Goal: Information Seeking & Learning: Learn about a topic

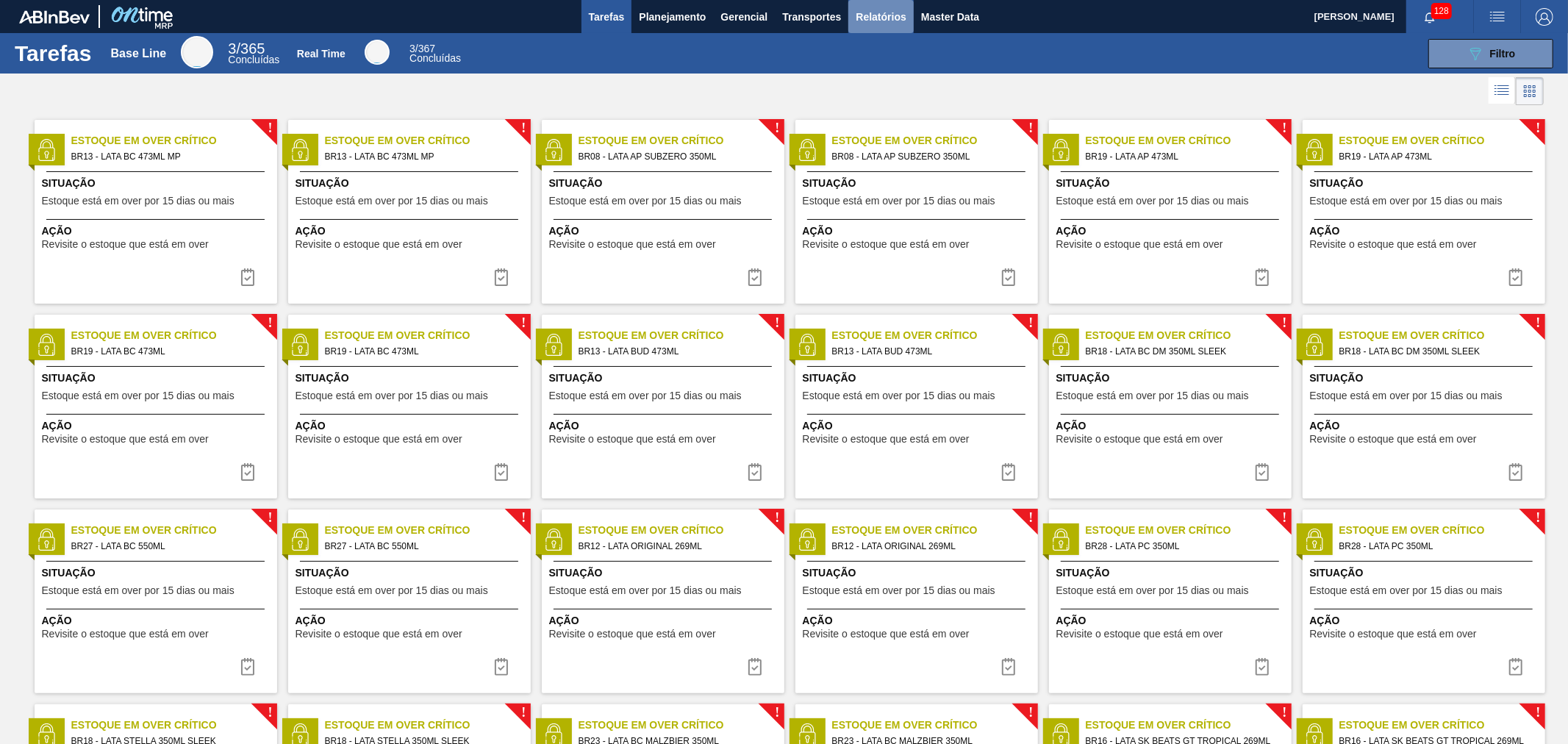
click at [909, 7] on button "Relatórios" at bounding box center [880, 16] width 65 height 33
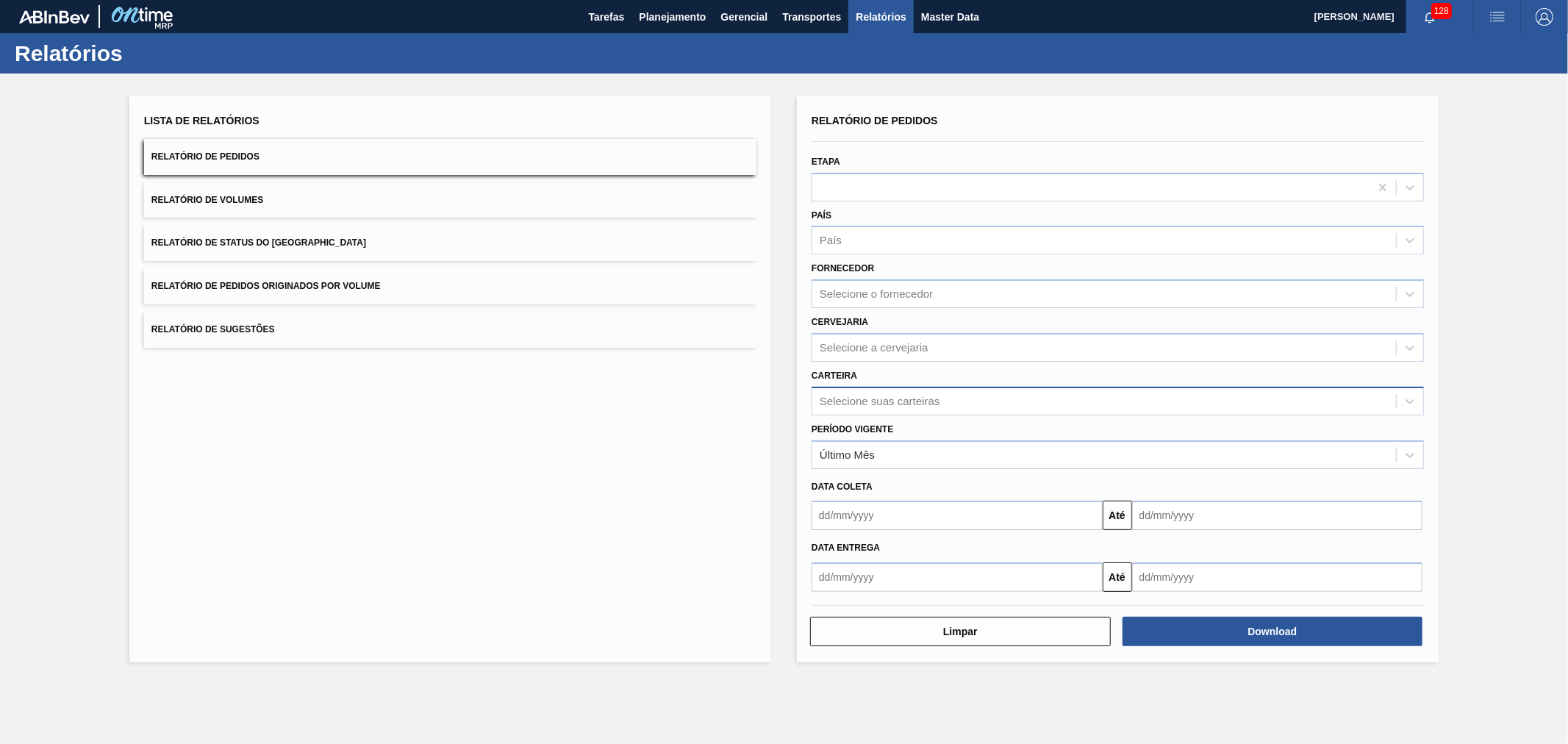
click at [872, 406] on div "Selecione suas carteiras" at bounding box center [1104, 401] width 584 height 21
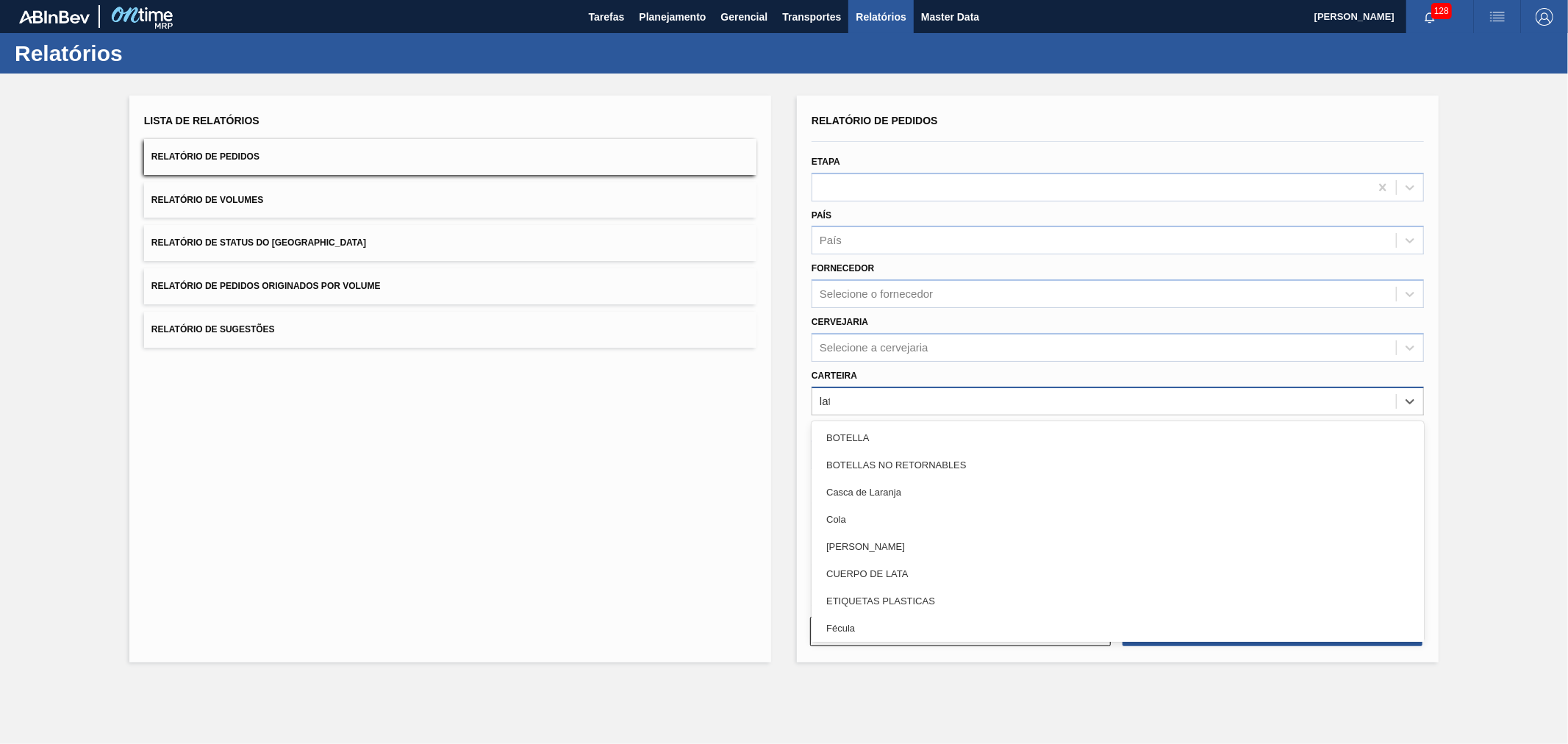
type input "lata"
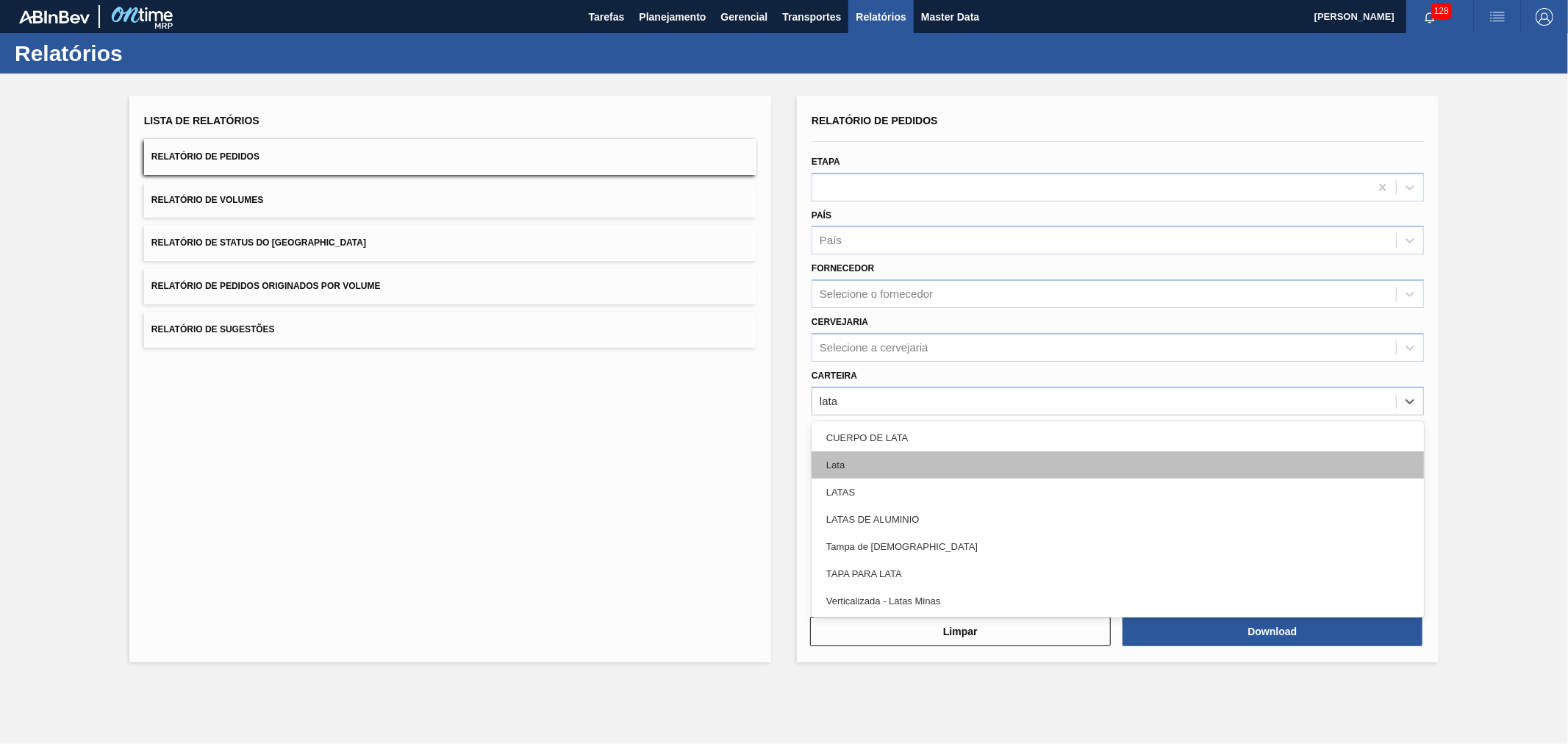
click at [893, 454] on div "Lata" at bounding box center [1117, 465] width 612 height 27
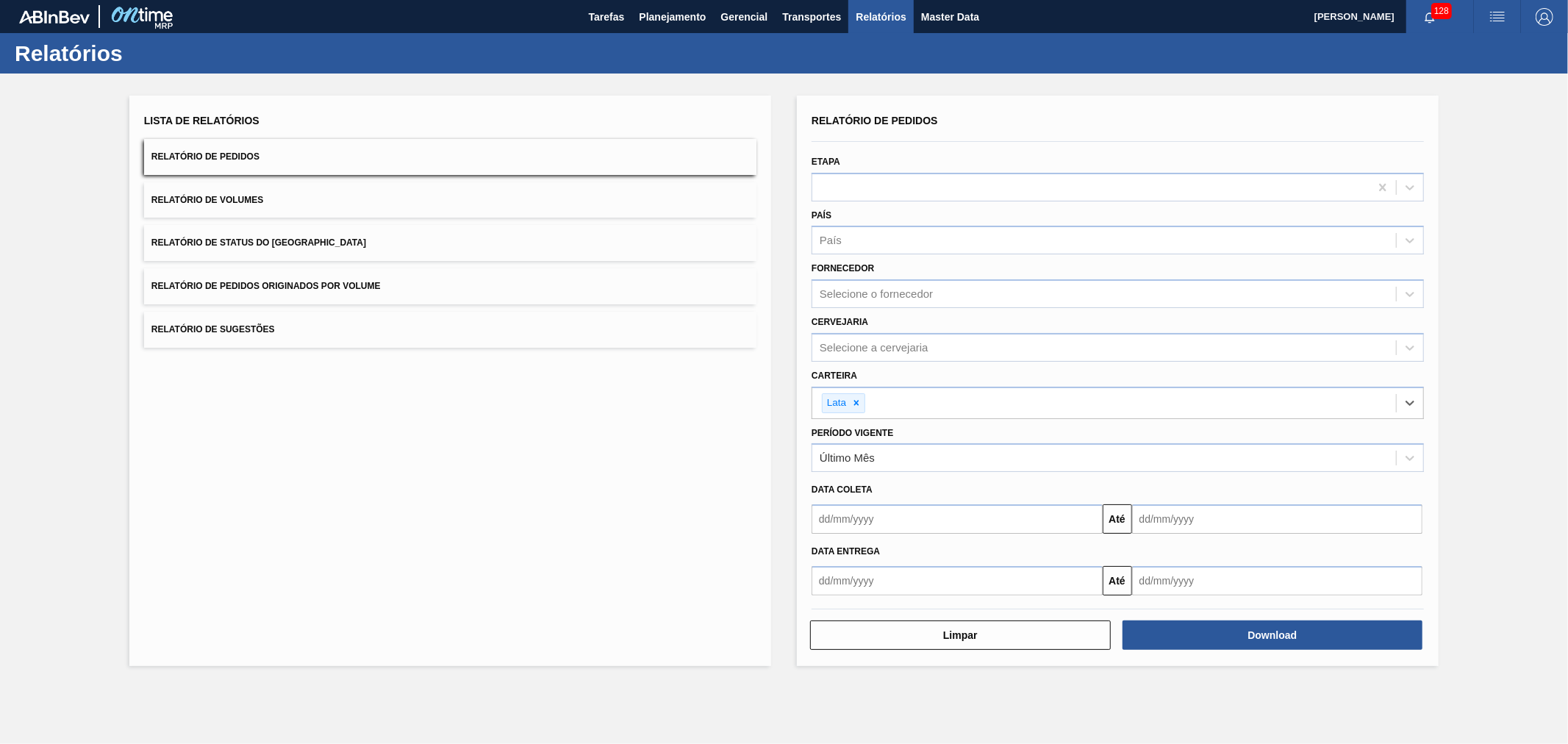
click at [786, 420] on div "Lista de Relatórios Relatório de Pedidos Relatório de Volumes Relatório de Stat…" at bounding box center [784, 379] width 1568 height 611
click at [1271, 637] on button "Download" at bounding box center [1273, 636] width 301 height 29
click at [854, 423] on div "Período Vigente Último Mês" at bounding box center [1117, 448] width 612 height 50
click at [1086, 687] on main "Tarefas Planejamento Gerencial Transportes Relatórios Master Data Alisson R Da …" at bounding box center [784, 372] width 1568 height 744
click at [969, 709] on main "Tarefas Planejamento Gerencial Transportes Relatórios Master Data Alisson R Da …" at bounding box center [784, 372] width 1568 height 744
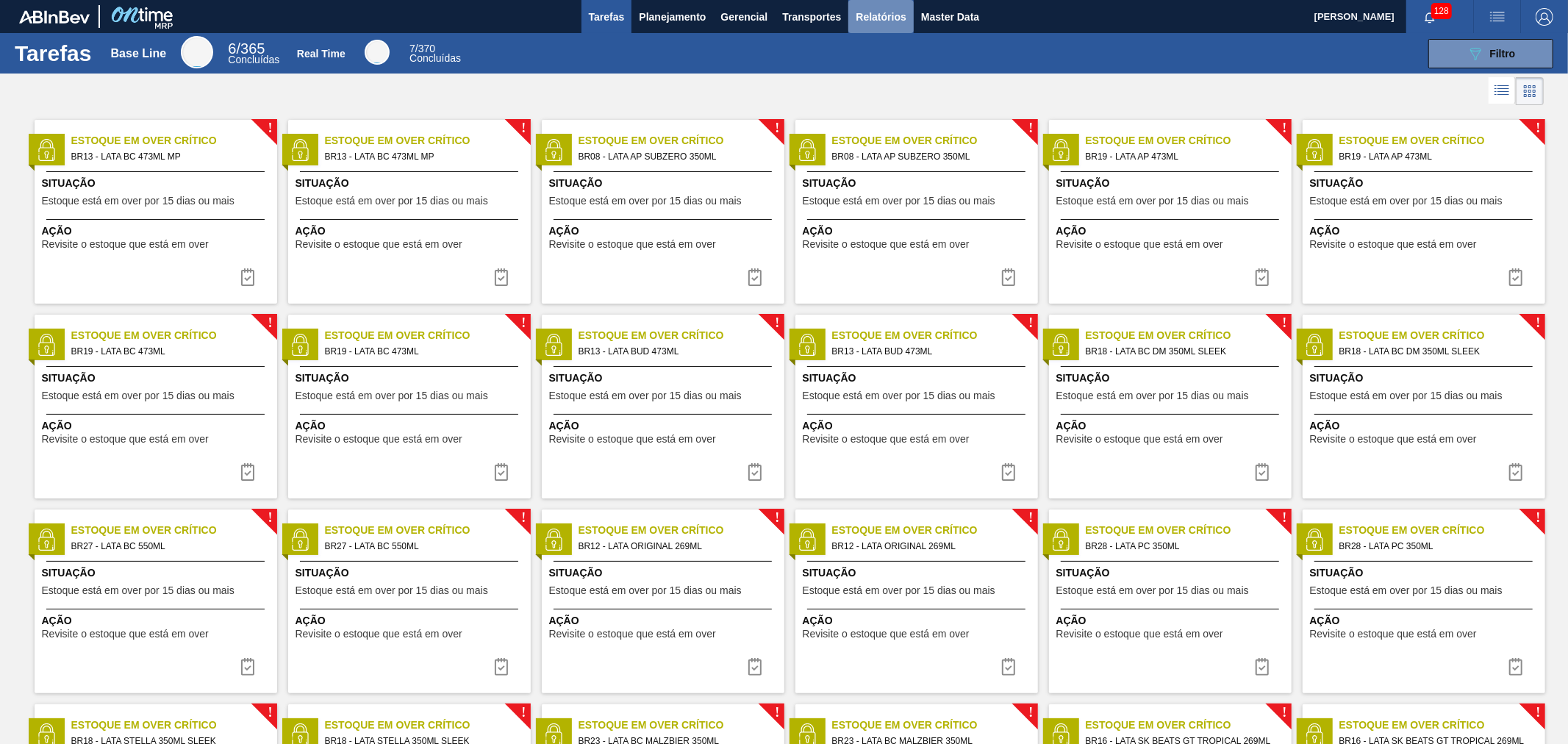
click at [889, 16] on span "Relatórios" at bounding box center [880, 17] width 50 height 18
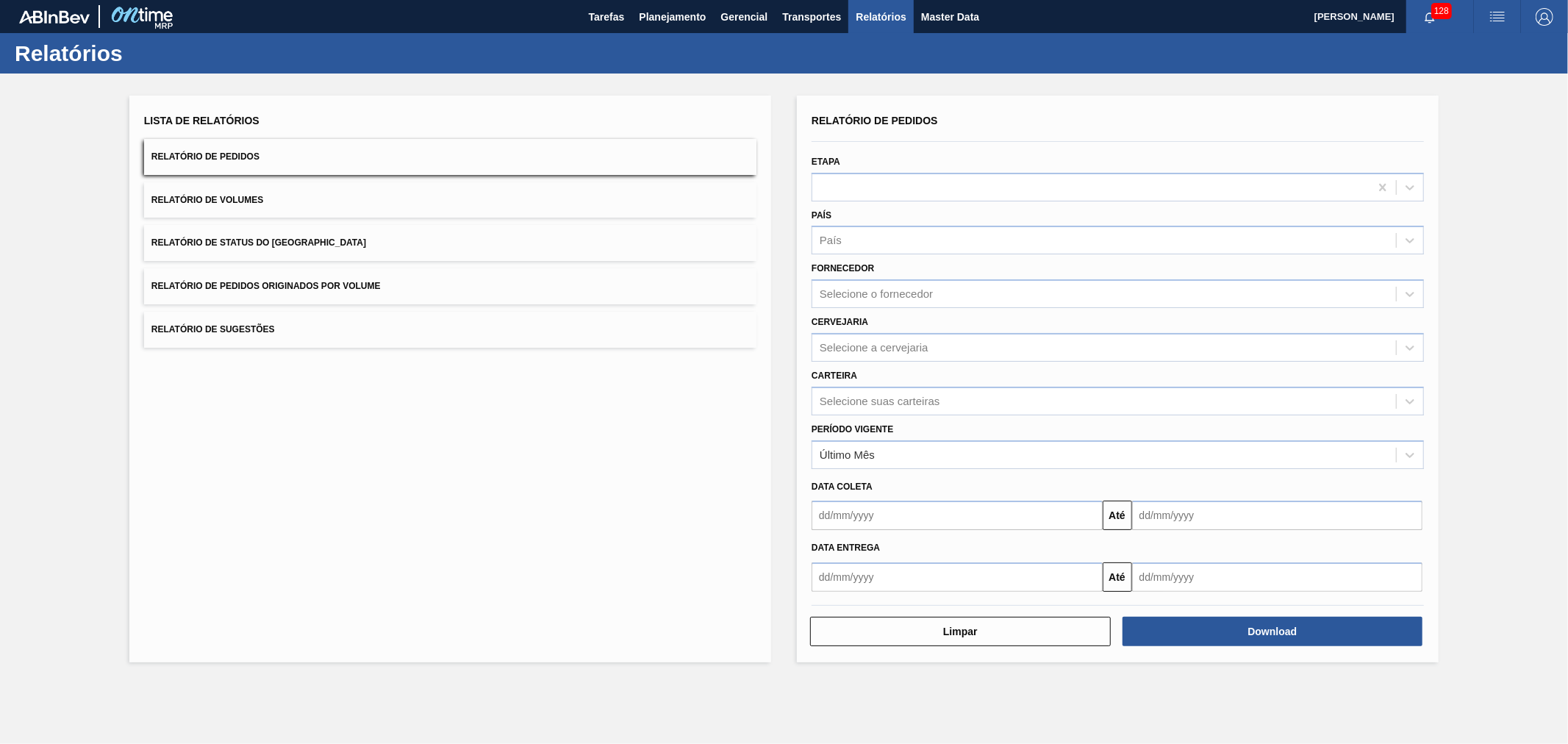
click at [247, 207] on button "Relatório de Volumes" at bounding box center [449, 201] width 612 height 36
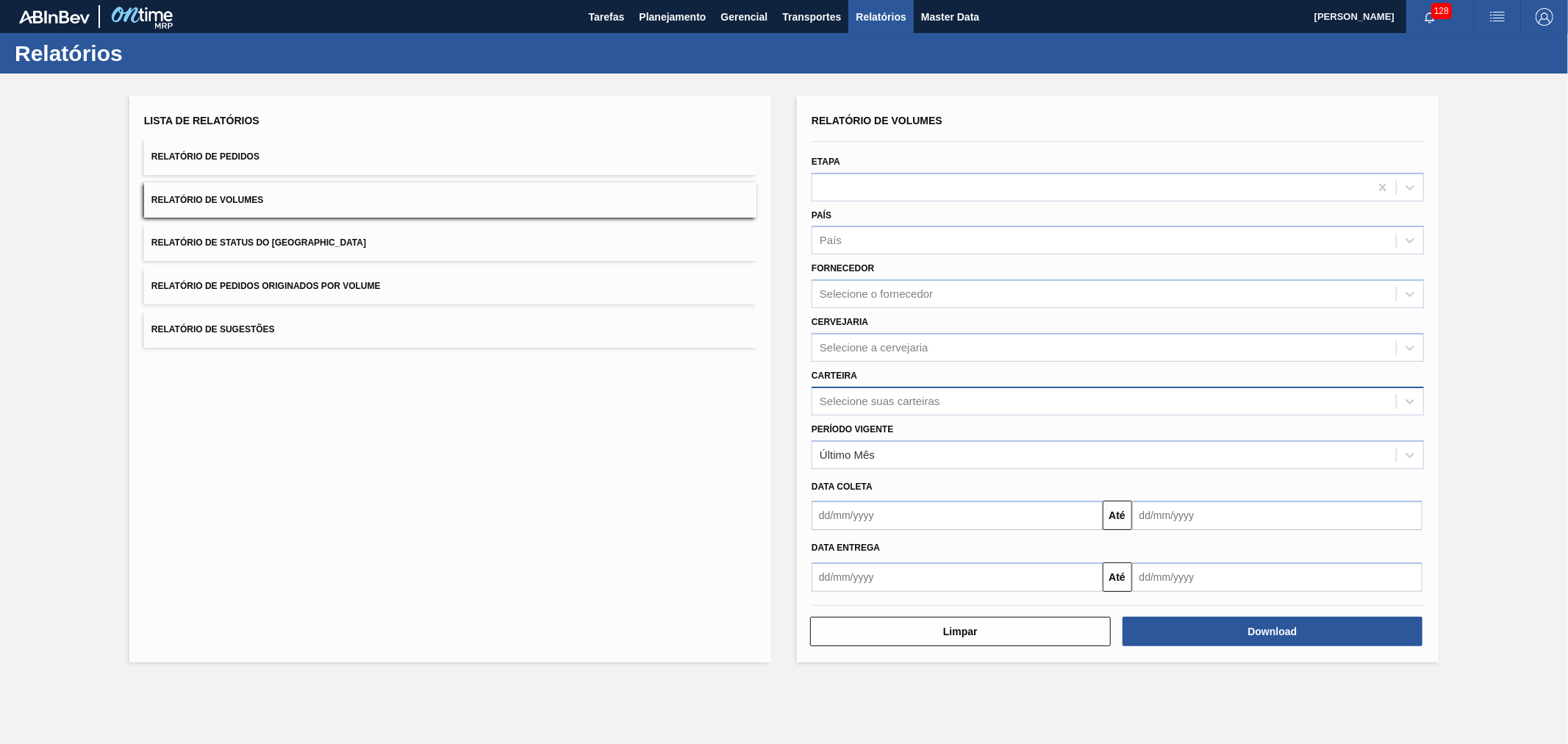
click at [907, 399] on div "Selecione suas carteiras" at bounding box center [879, 400] width 120 height 12
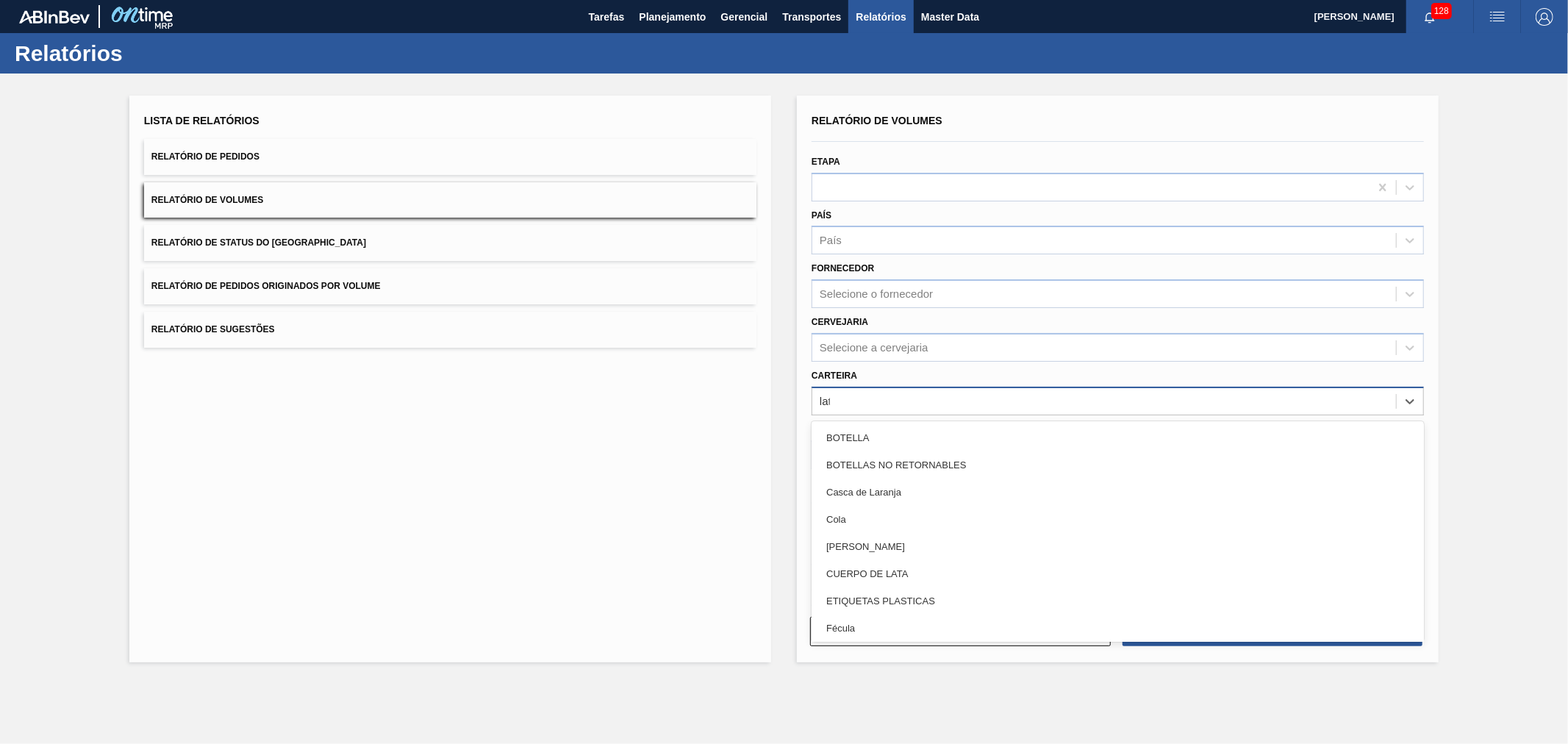
type input "lata"
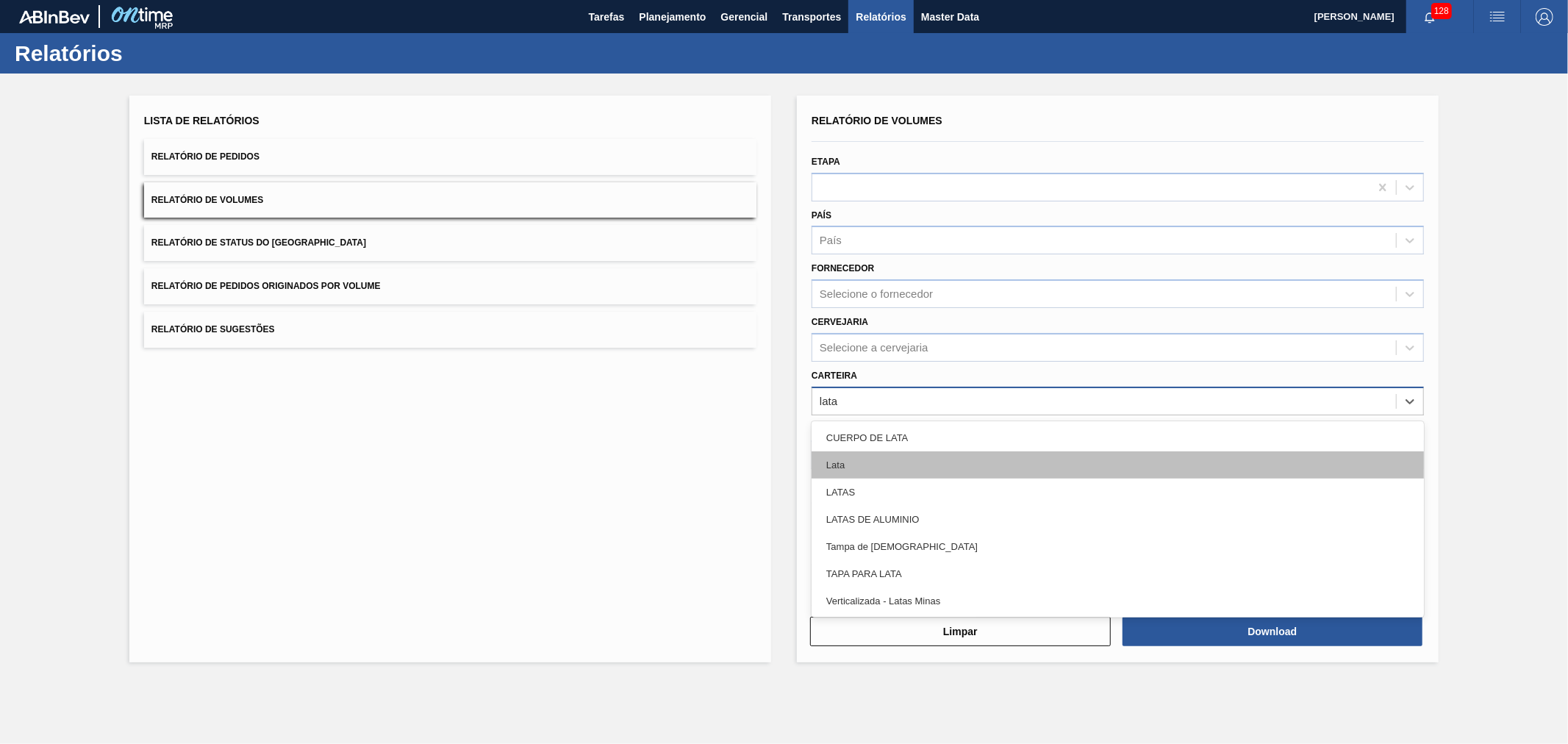
click at [883, 459] on div "Lata" at bounding box center [1117, 465] width 612 height 27
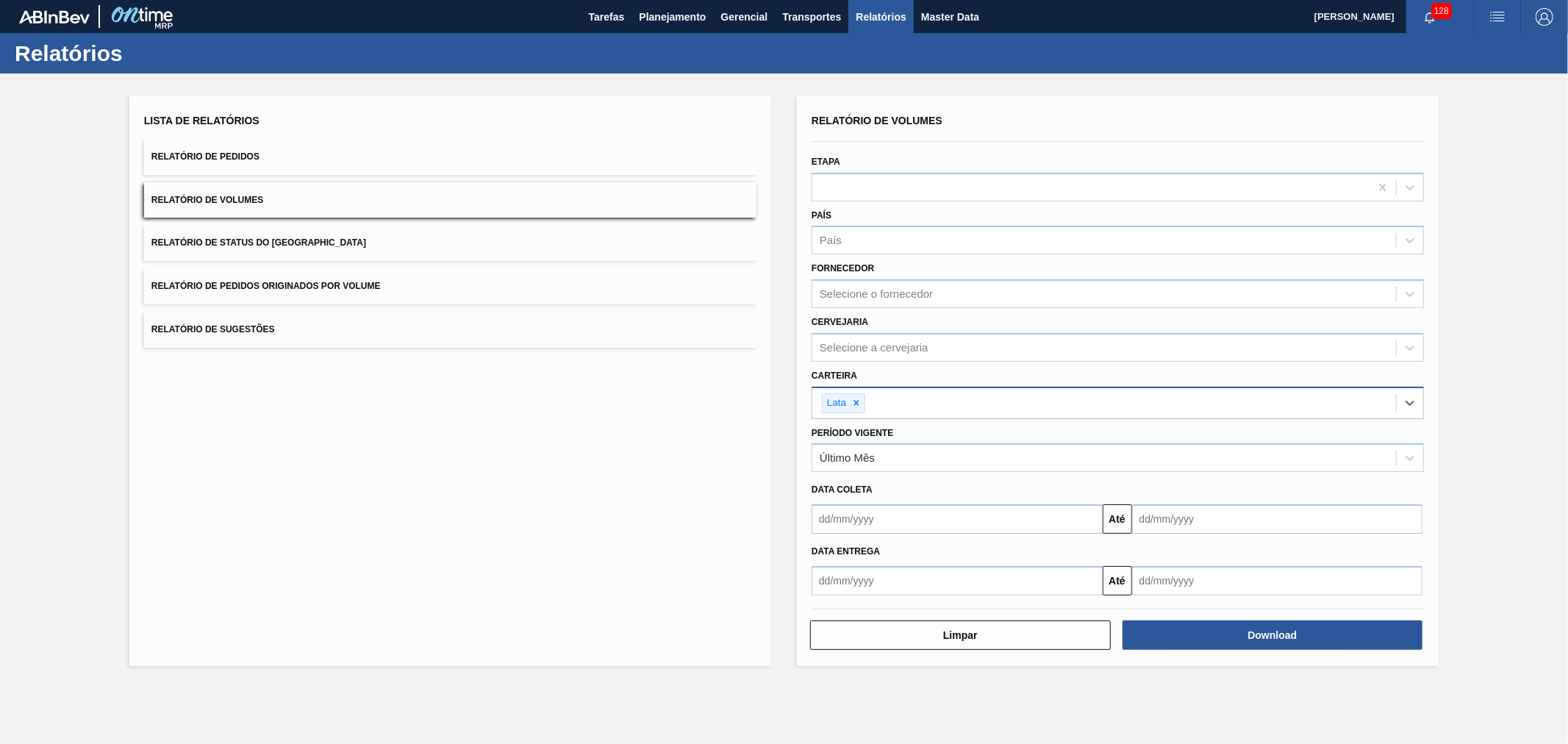
click at [1239, 648] on div "Download" at bounding box center [1274, 636] width 312 height 32
click at [1240, 634] on button "Download" at bounding box center [1273, 636] width 301 height 29
click at [941, 15] on span "Master Data" at bounding box center [950, 17] width 58 height 18
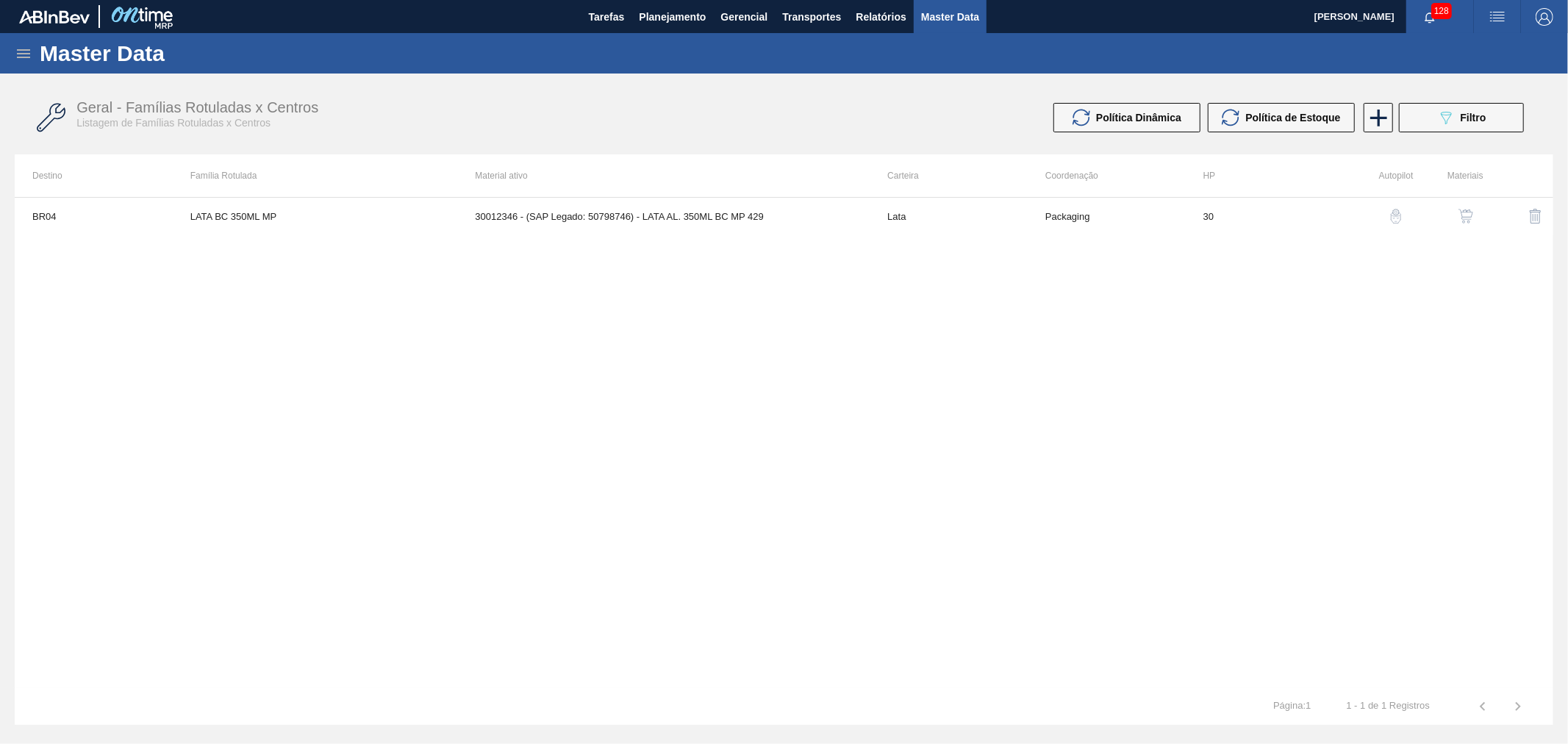
click at [23, 53] on icon at bounding box center [23, 53] width 13 height 9
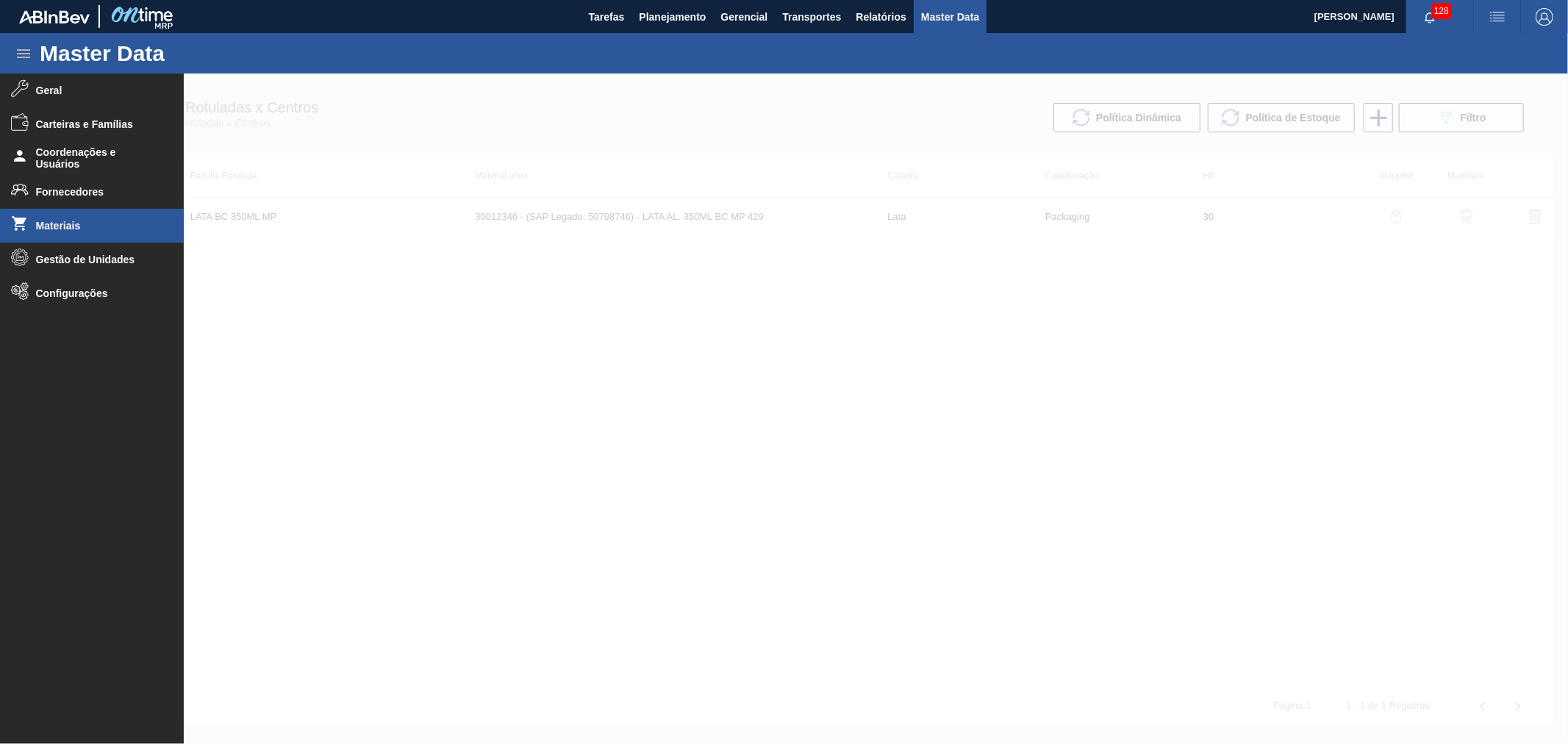
click at [55, 223] on span "Materiais" at bounding box center [97, 226] width 121 height 12
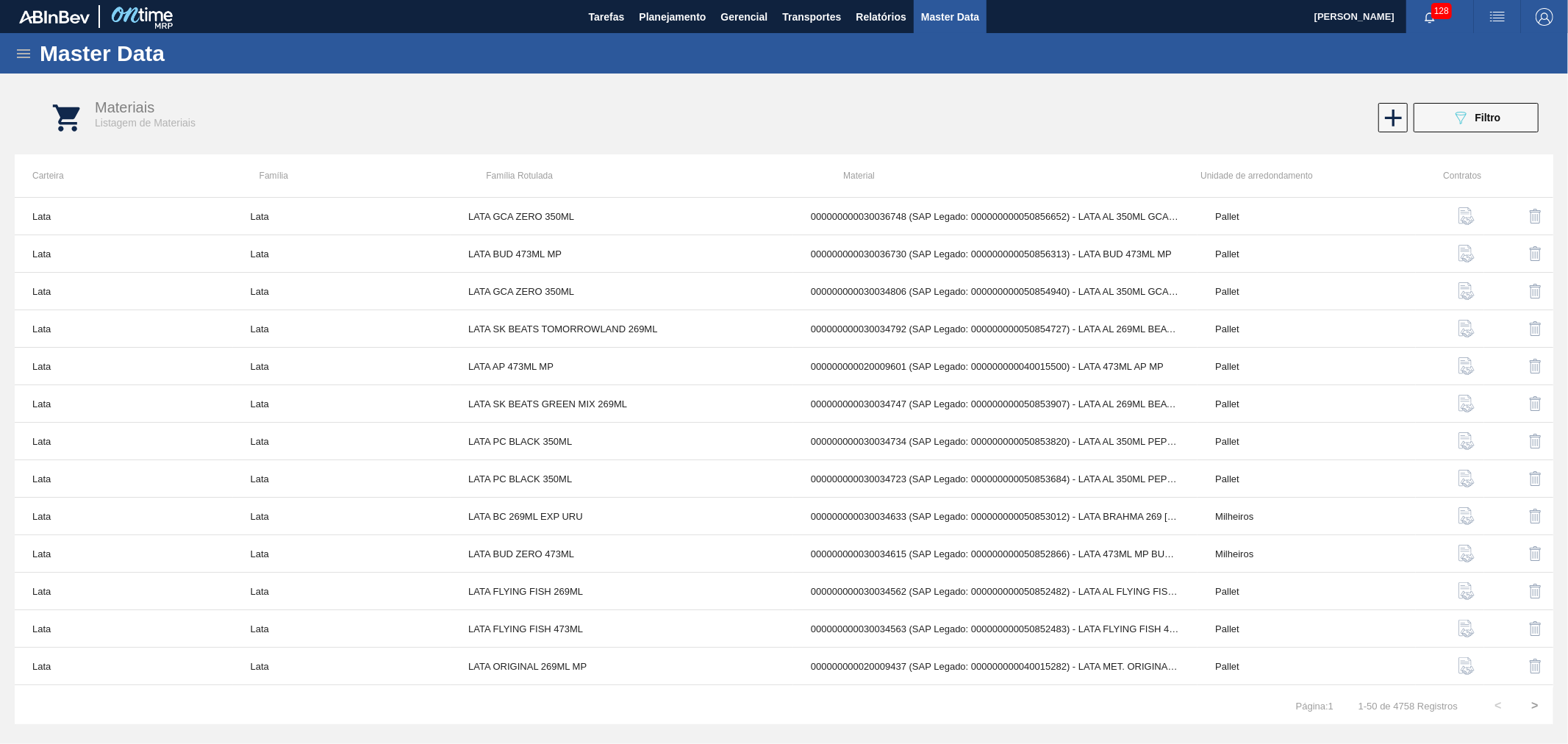
click at [1476, 123] on div "089F7B8B-B2A5-4AFE-B5C0-19BA573D28AC Filtro" at bounding box center [1476, 118] width 49 height 18
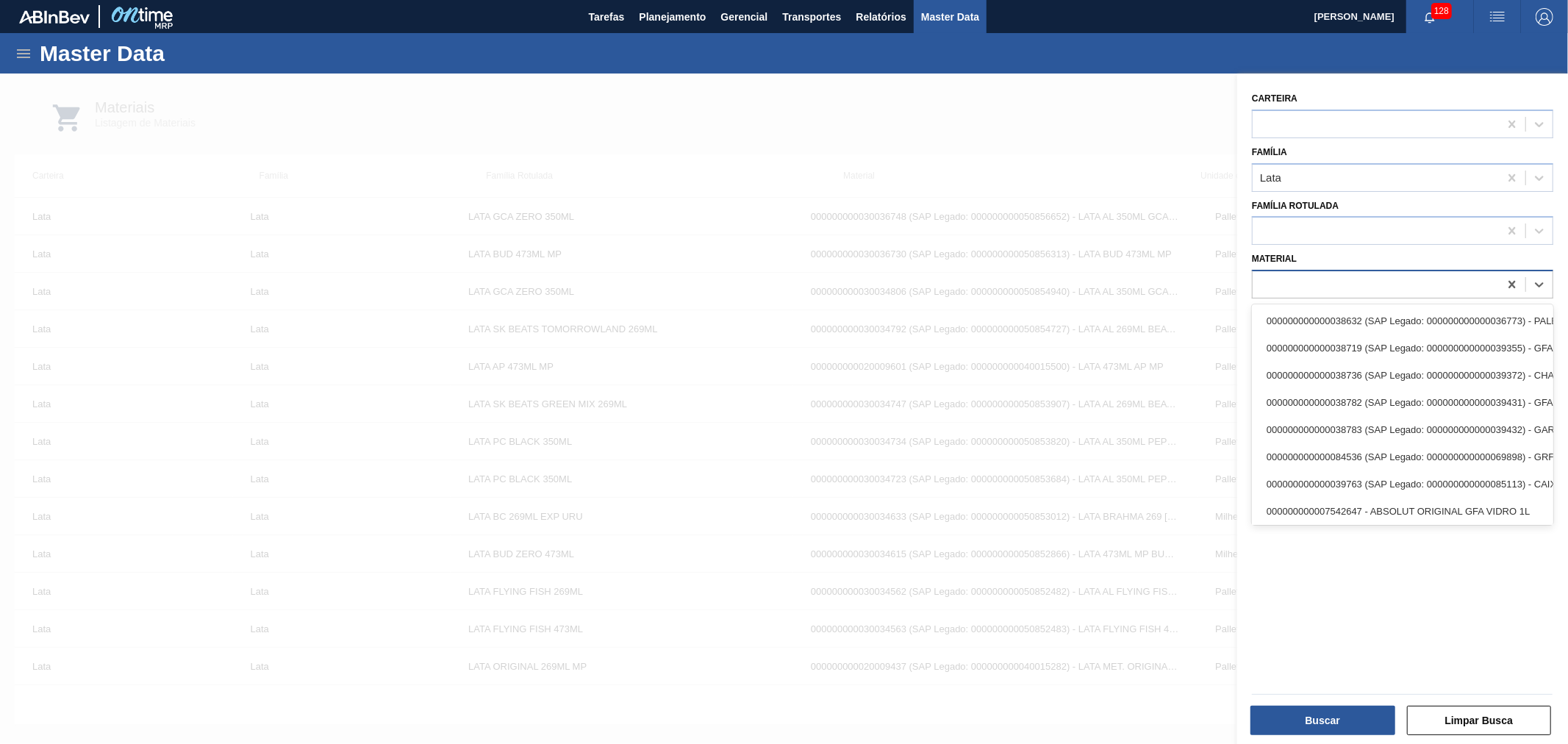
click at [1364, 280] on div at bounding box center [1376, 285] width 247 height 21
paste input "30034633"
type input "30034633"
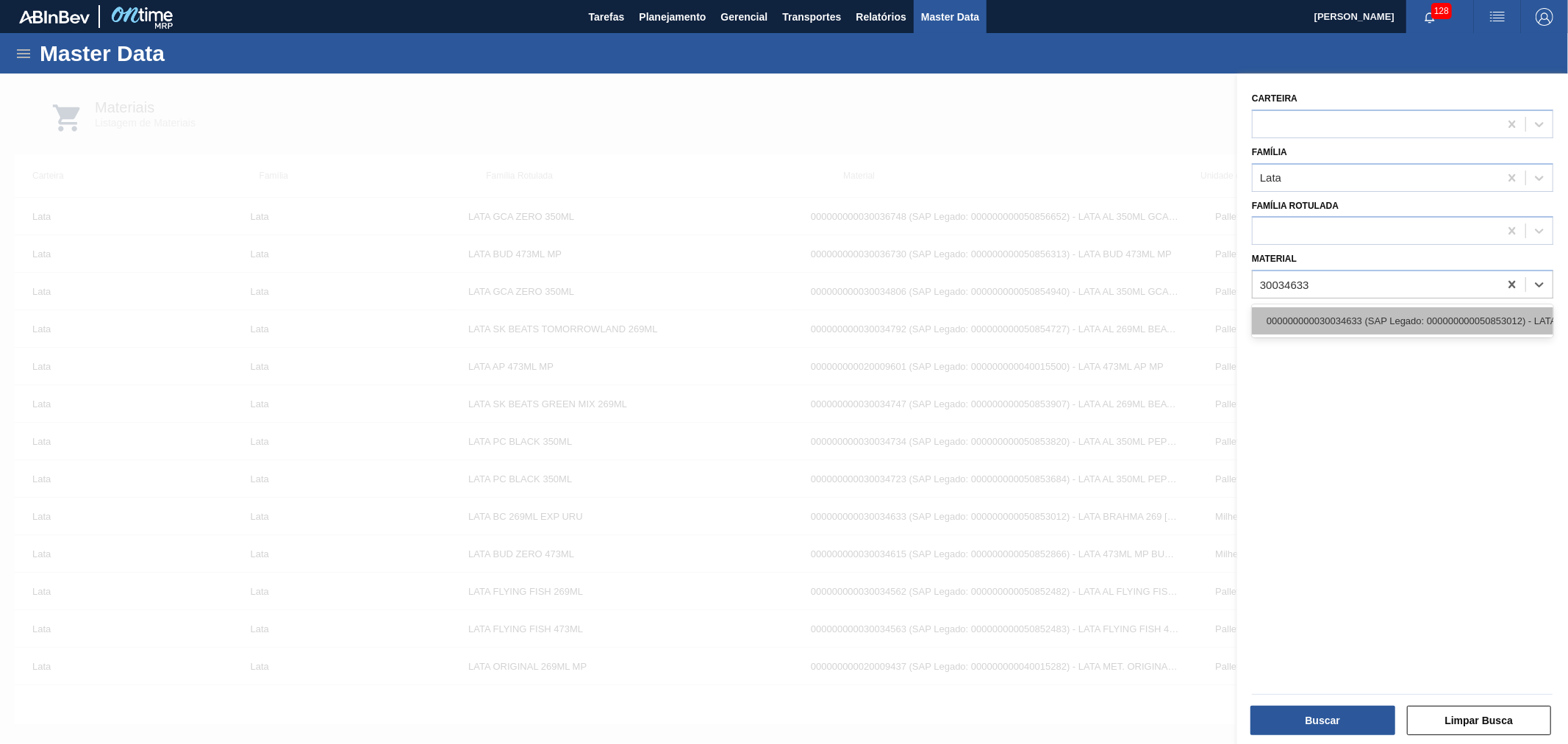
click at [1357, 312] on div "000000000030034633 (SAP Legado: 000000000050853012) - LATA BRAHMA 269 URUGUAI" at bounding box center [1402, 321] width 301 height 27
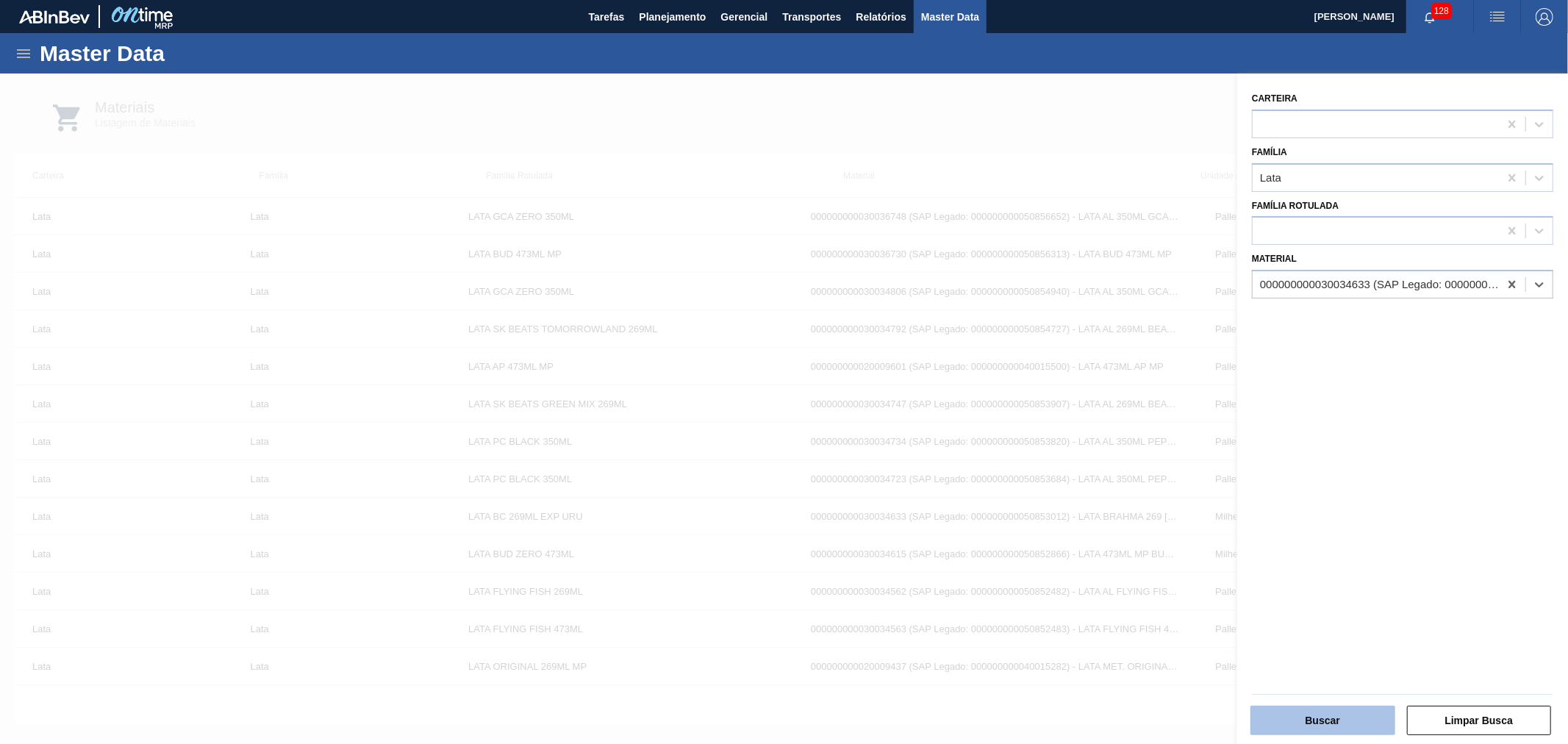
click at [1331, 708] on button "Buscar" at bounding box center [1322, 721] width 145 height 29
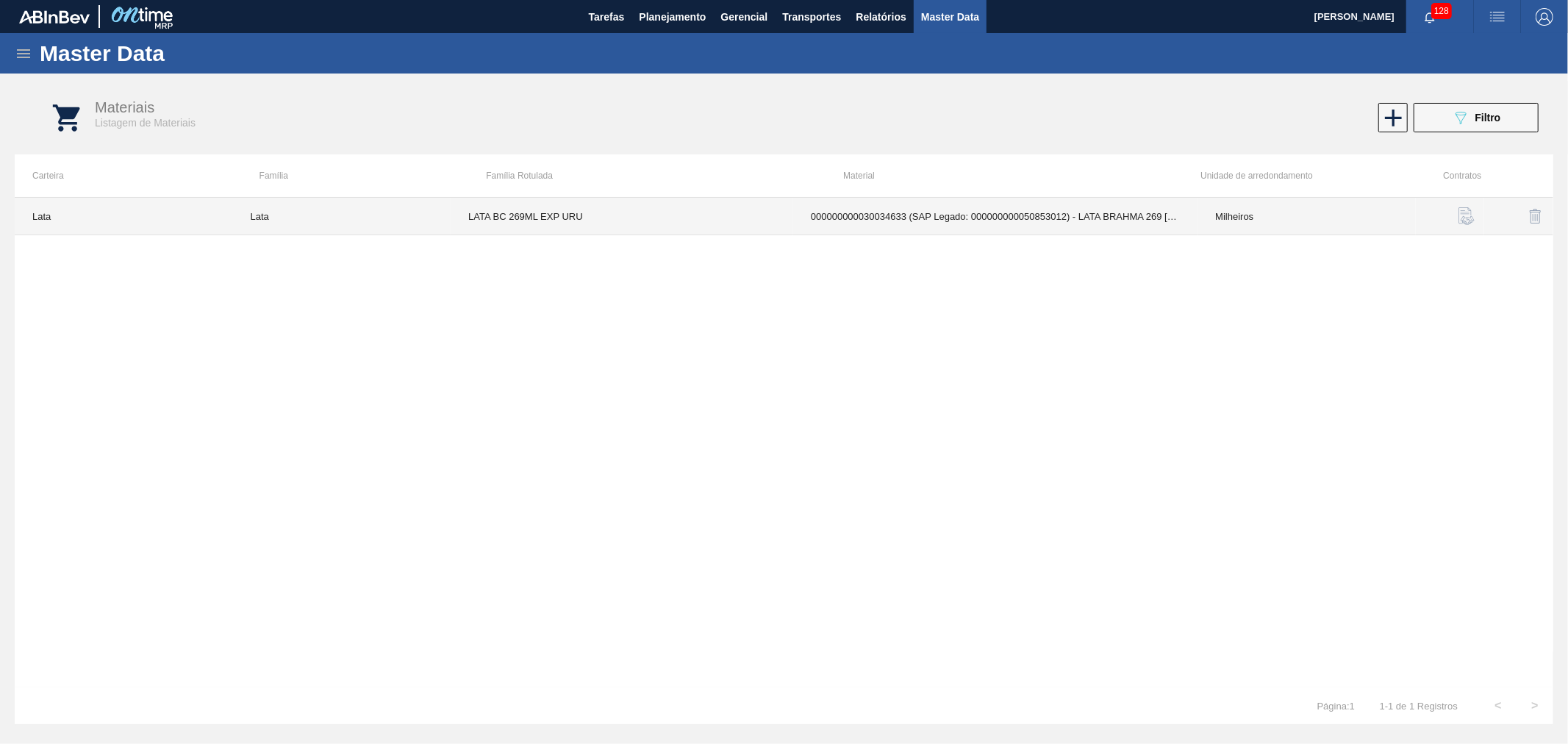
click at [862, 223] on td "000000000030034633 (SAP Legado: 000000000050853012) - LATA BRAHMA 269 URUGUAI" at bounding box center [995, 217] width 404 height 37
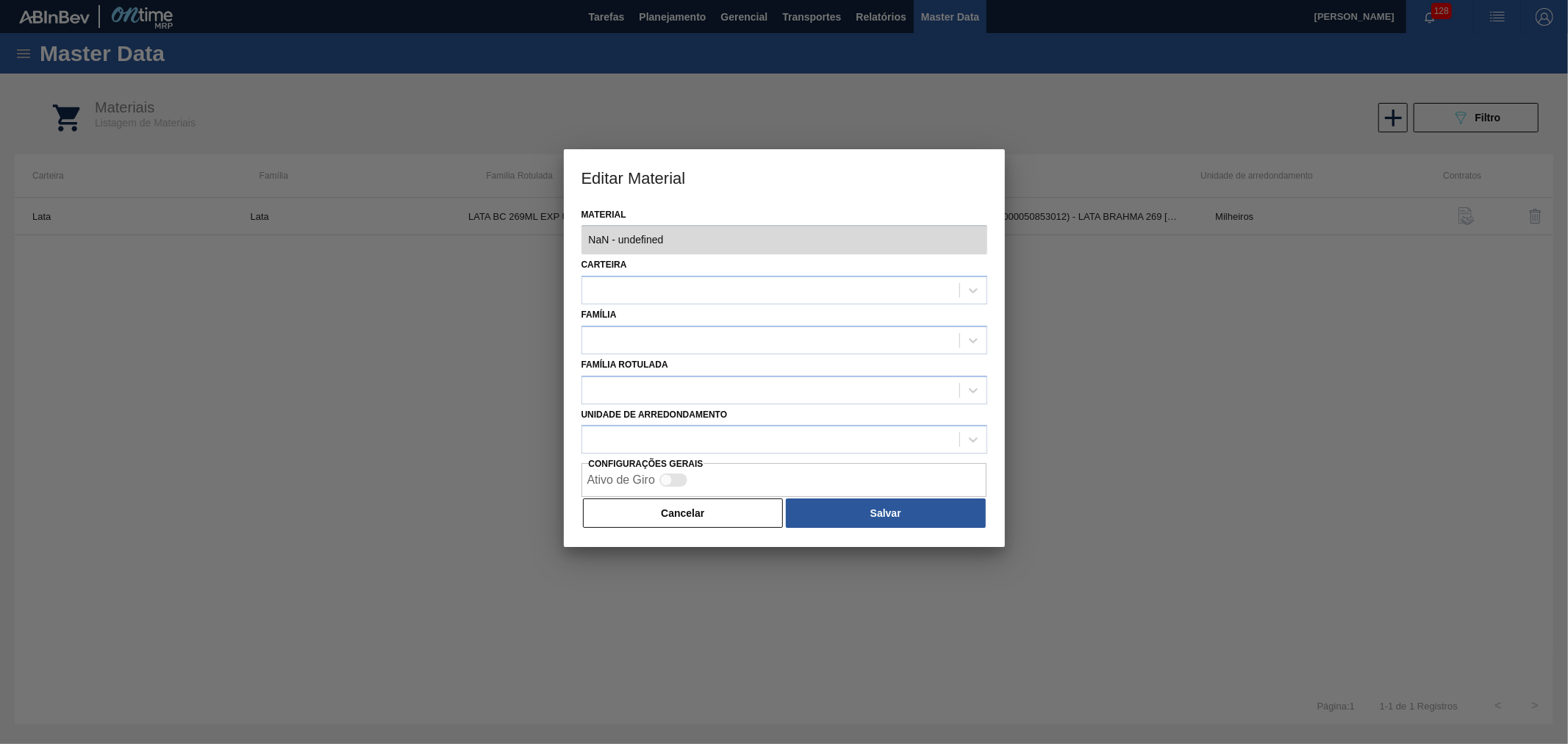
type input "30034633 - 000000000030034633 (SAP Legado: 000000000050853012) - LATA BRAHMA 26…"
click at [1040, 247] on div "Editar Material Material 30034633 - 000000000030034633 (SAP Legado: 00000000005…" at bounding box center [784, 372] width 1568 height 744
click at [1115, 296] on div at bounding box center [784, 372] width 1568 height 744
click at [710, 526] on div "Cancelar Salvar" at bounding box center [784, 514] width 406 height 32
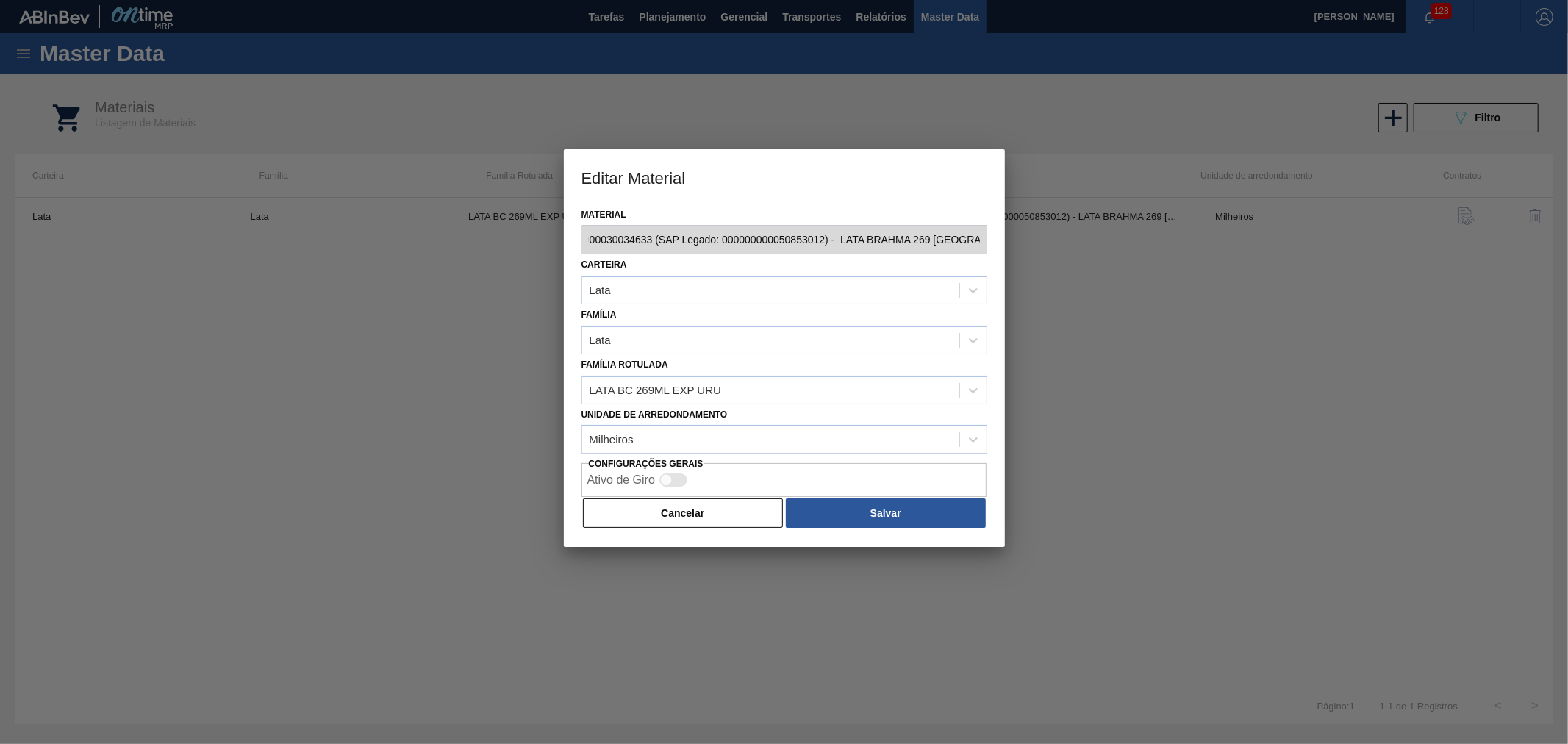
click at [711, 509] on button "Cancelar" at bounding box center [683, 514] width 200 height 29
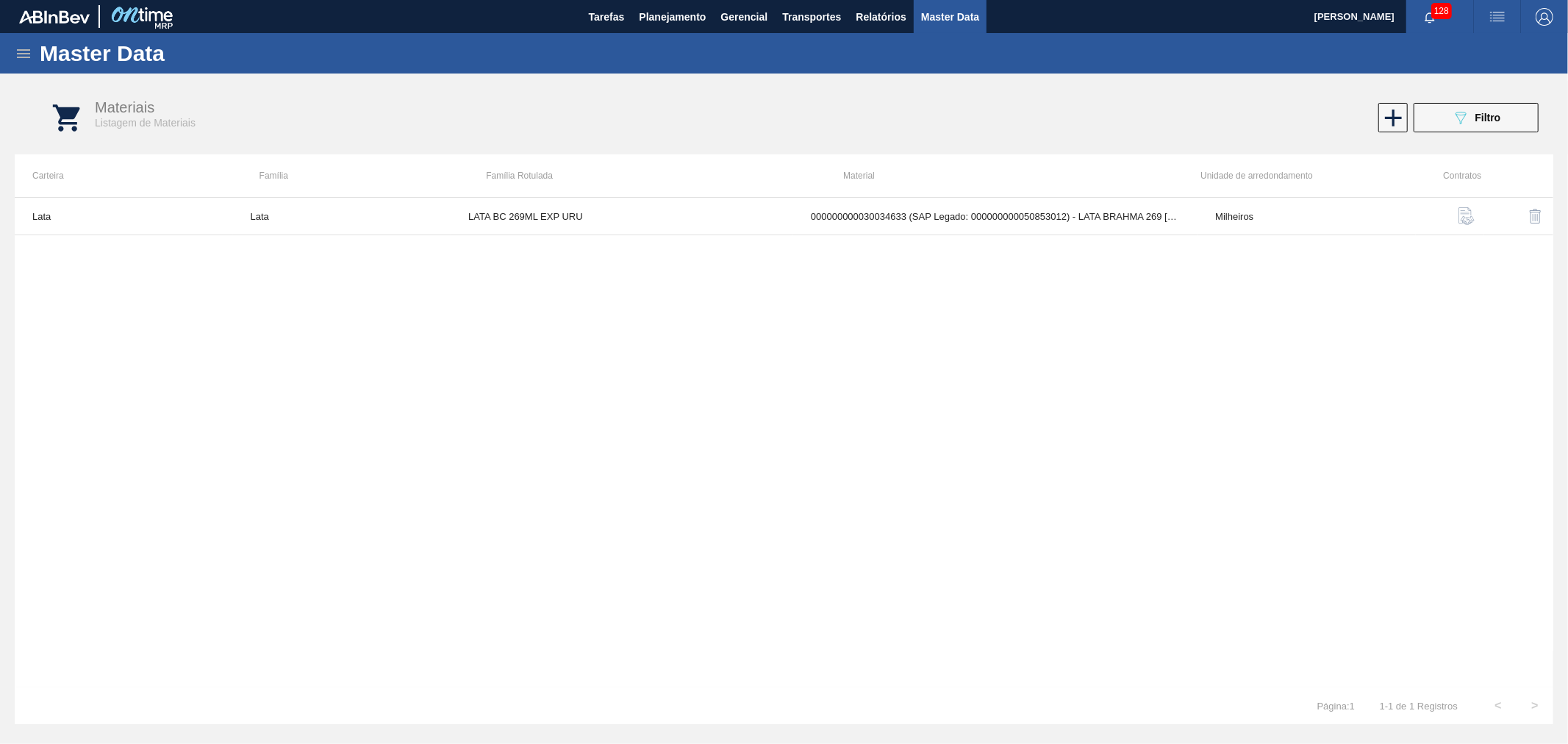
click at [1169, 137] on div "Materiais Listagem de Materiais 089F7B8B-B2A5-4AFE-B5C0-19BA573D28AC Filtro" at bounding box center [798, 118] width 1538 height 55
click at [1442, 126] on button "089F7B8B-B2A5-4AFE-B5C0-19BA573D28AC Filtro" at bounding box center [1476, 117] width 125 height 29
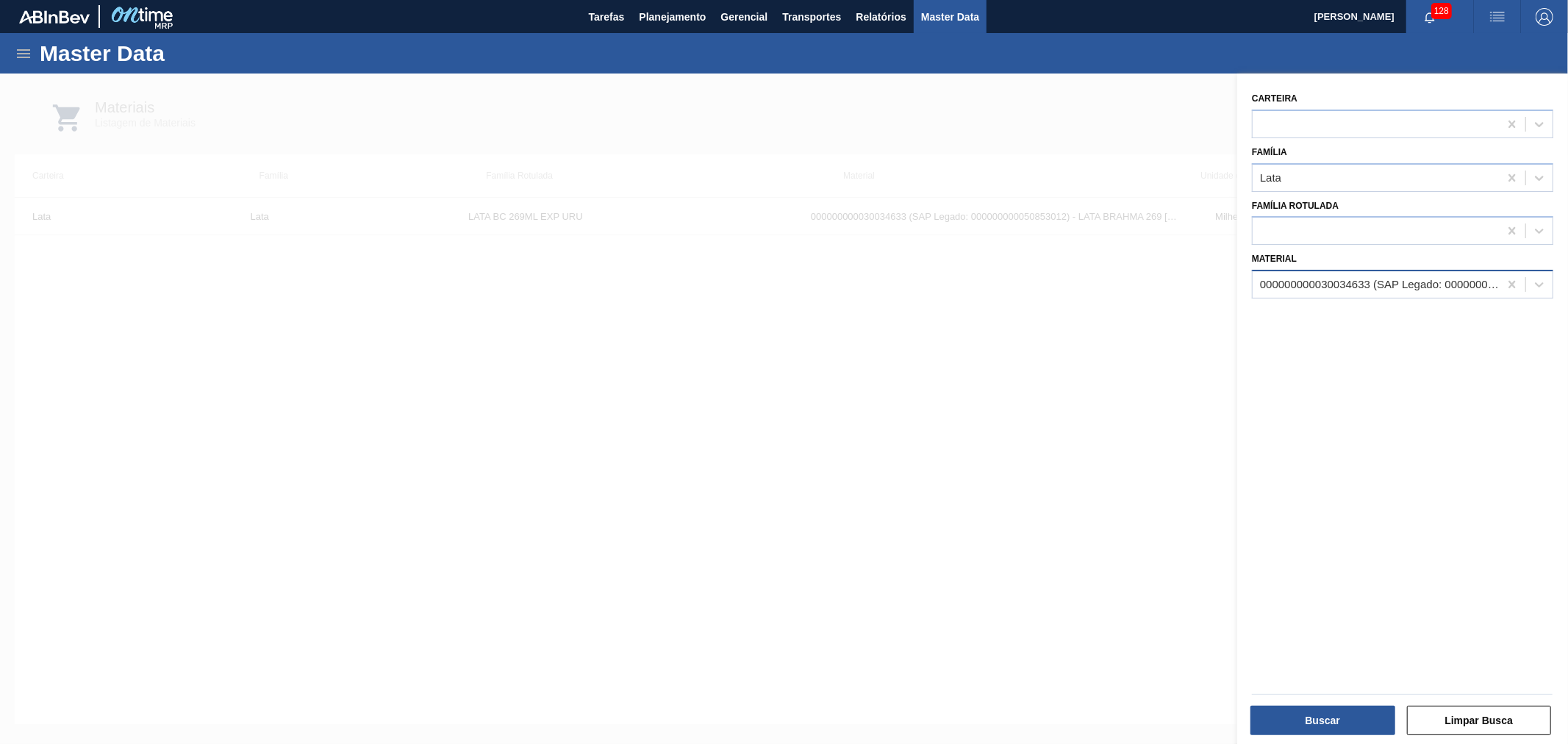
click at [1391, 290] on div "000000000030034633 (SAP Legado: 000000000050853012) - LATA BRAHMA 269 URUGUAI" at bounding box center [1376, 285] width 247 height 21
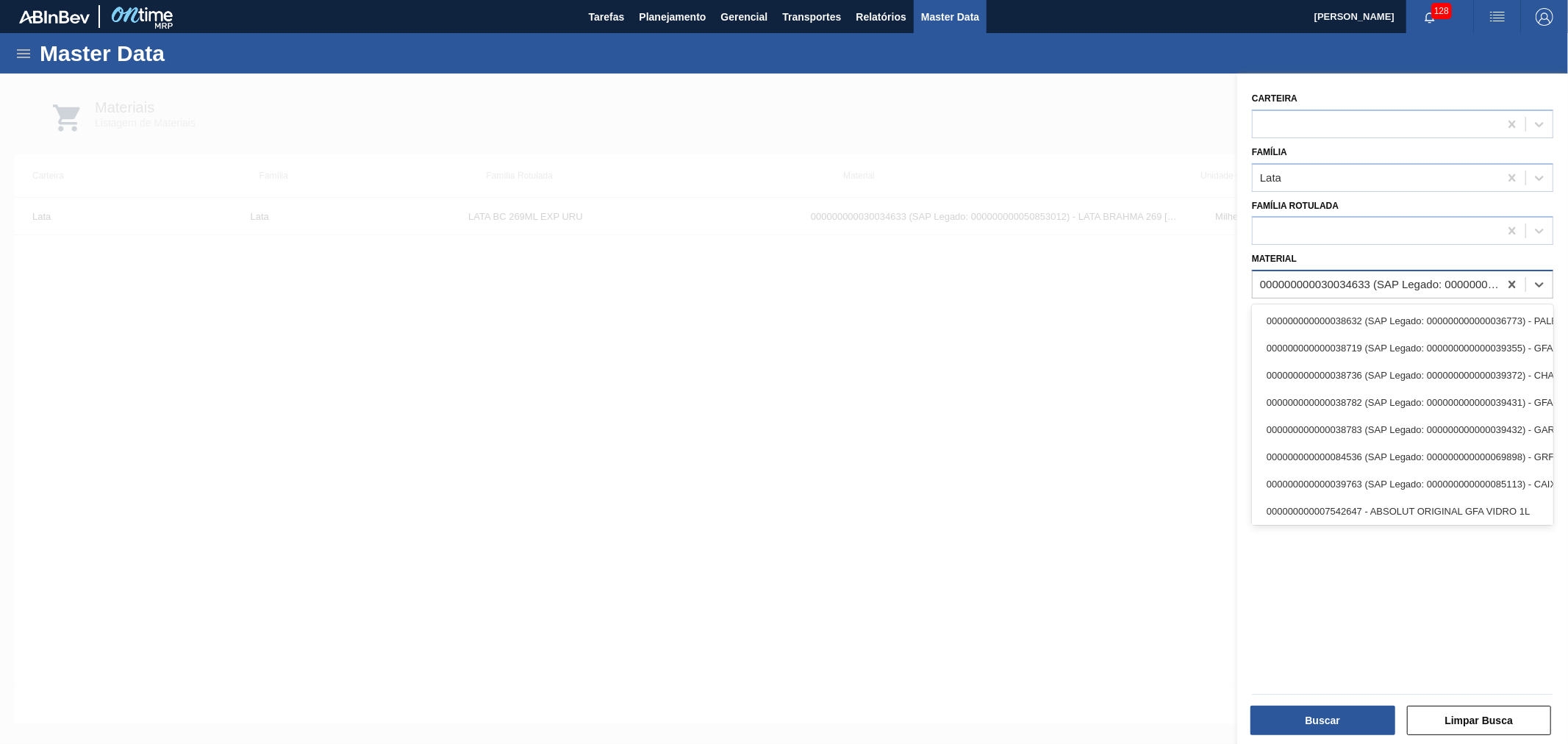
paste input "30034229"
type input "30034229"
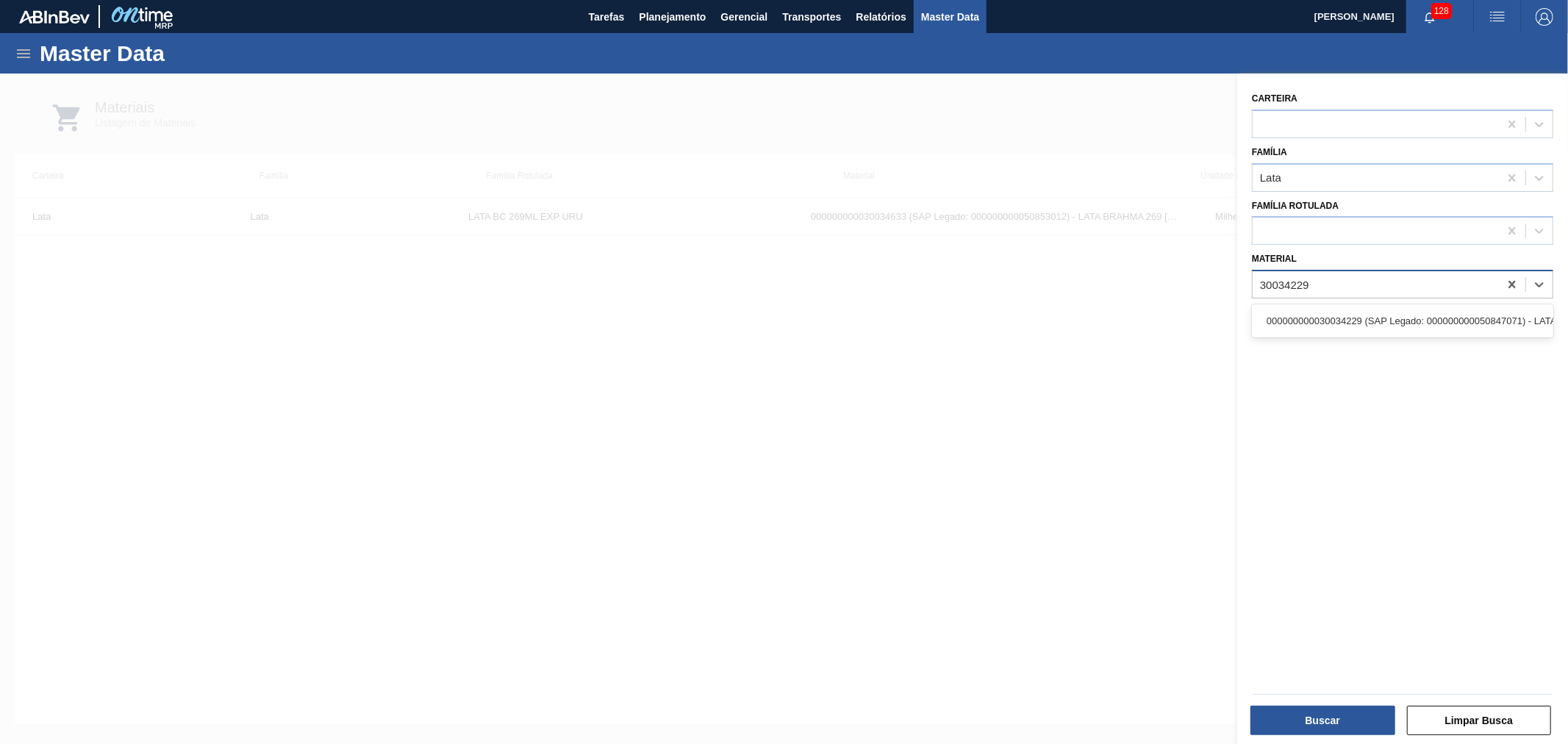
click at [1364, 314] on div "000000000030034229 (SAP Legado: 000000000050847071) - LATA AL SPATEN 269ML SLK …" at bounding box center [1402, 321] width 301 height 27
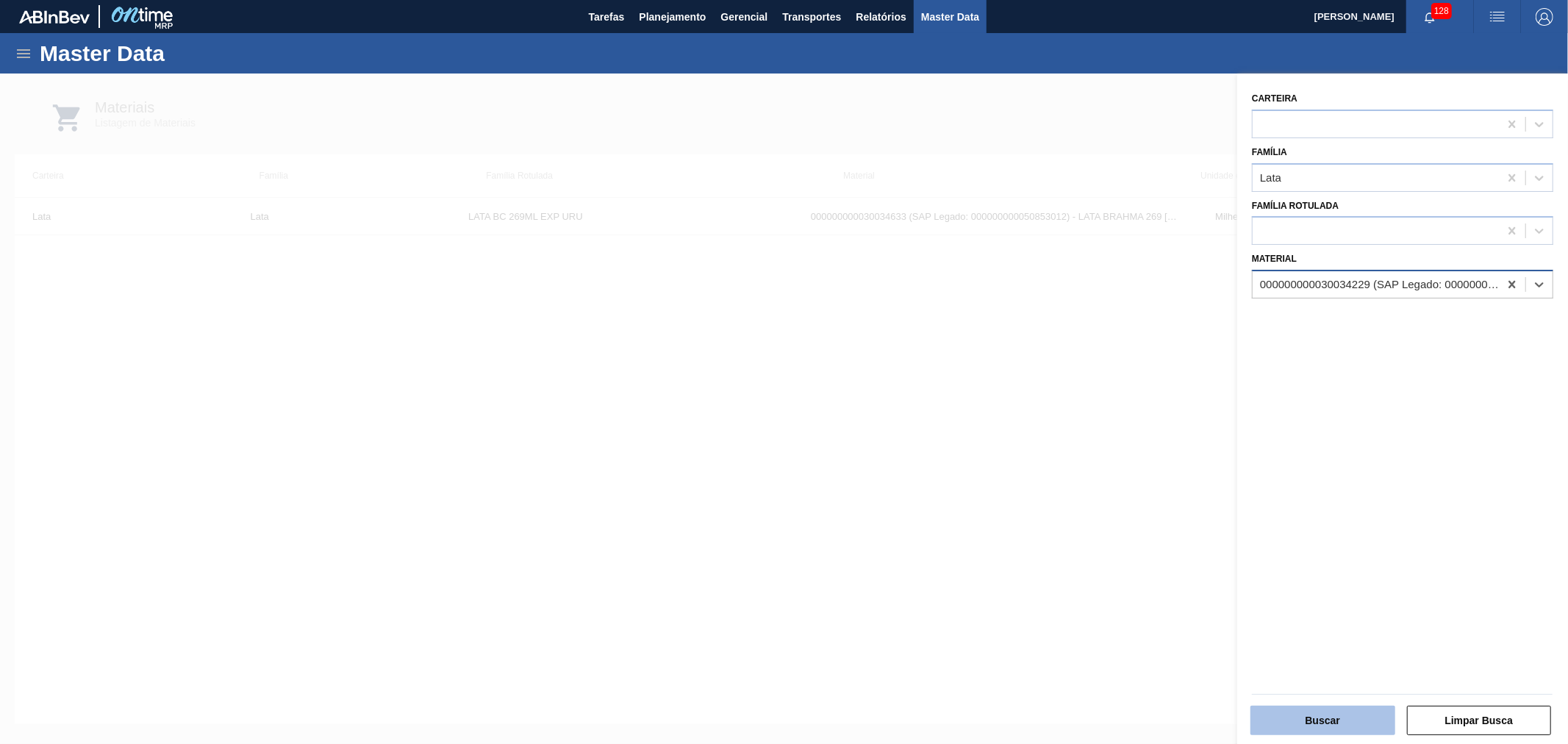
click at [1335, 715] on button "Buscar" at bounding box center [1322, 721] width 145 height 29
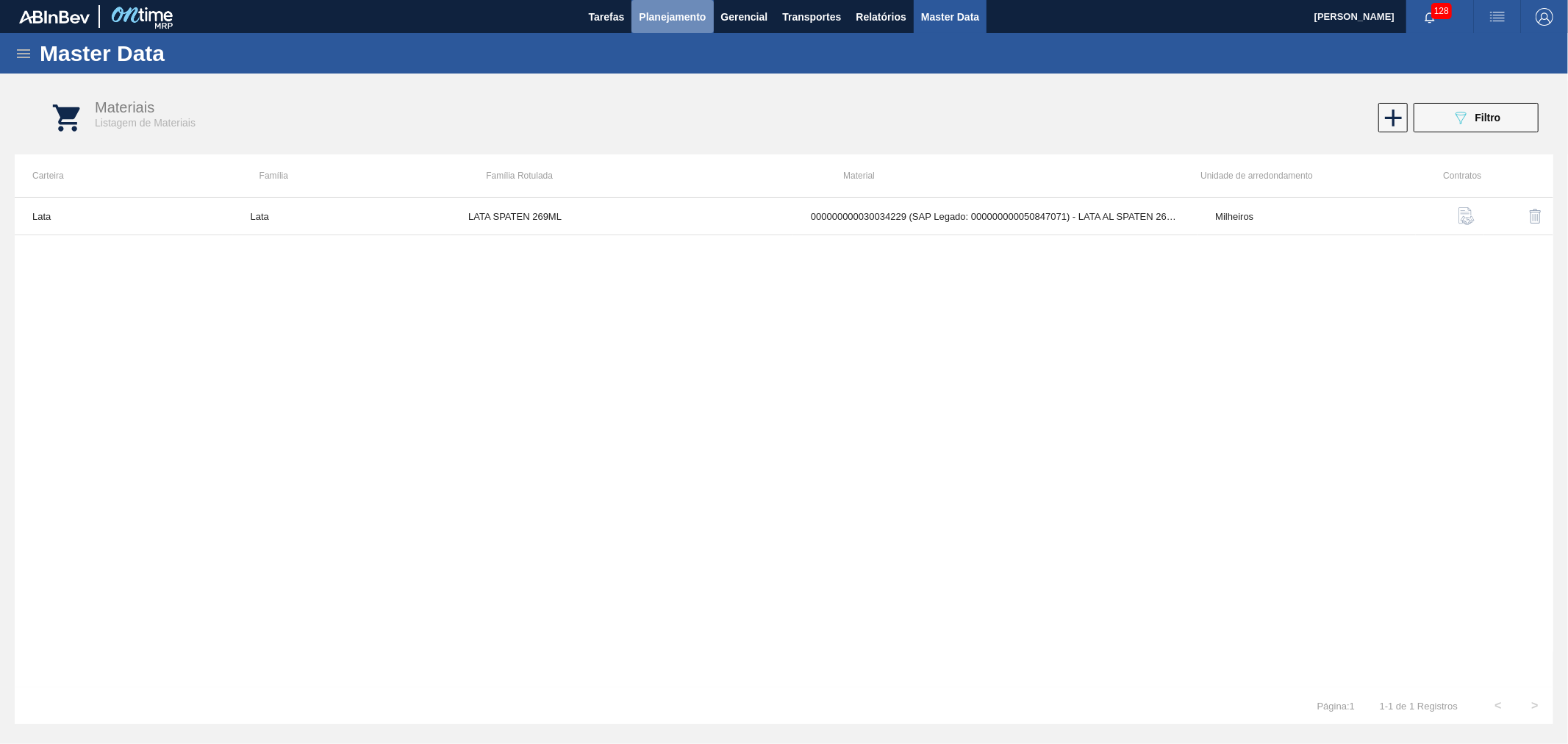
click at [671, 22] on span "Planejamento" at bounding box center [672, 17] width 67 height 18
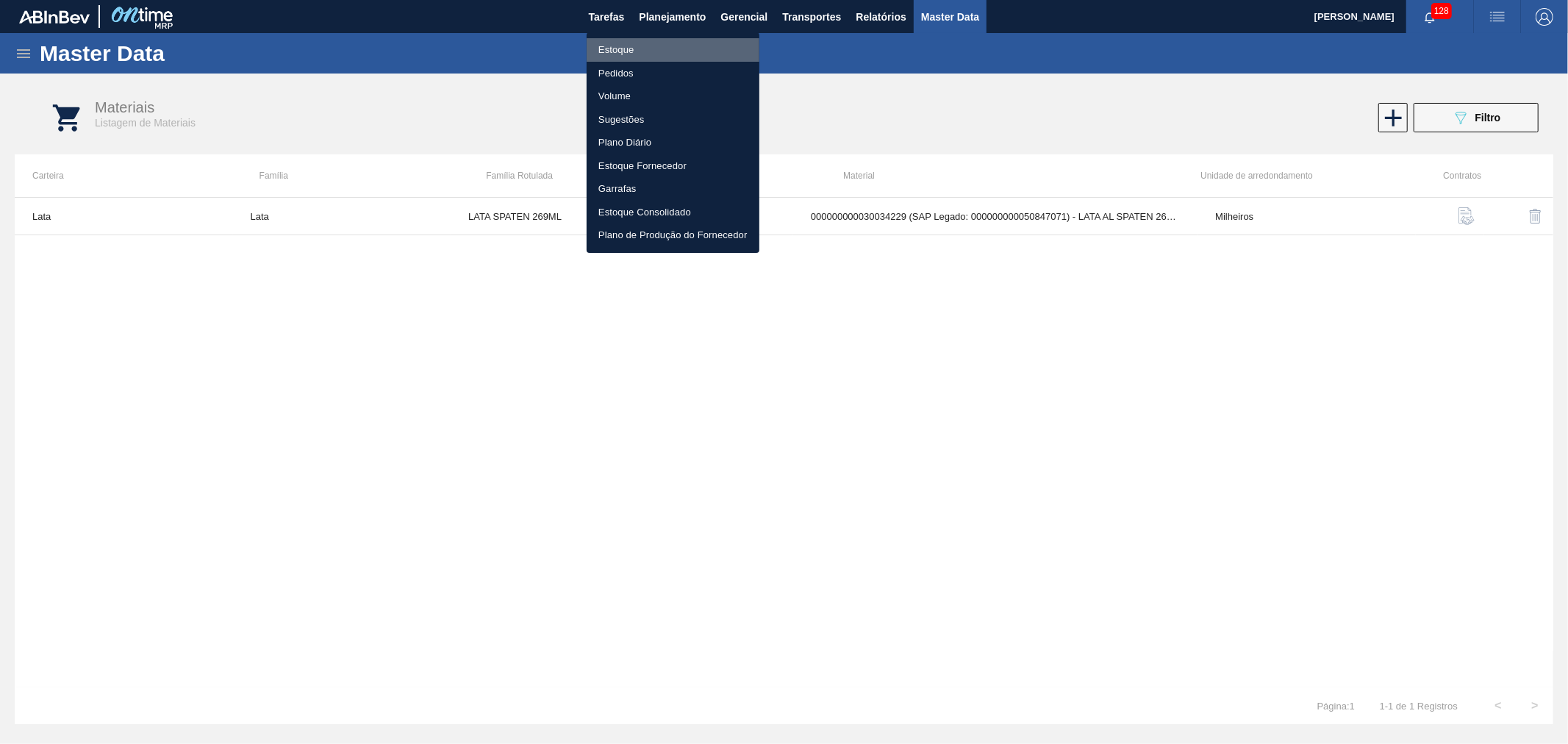
click at [637, 53] on li "Estoque" at bounding box center [673, 49] width 173 height 23
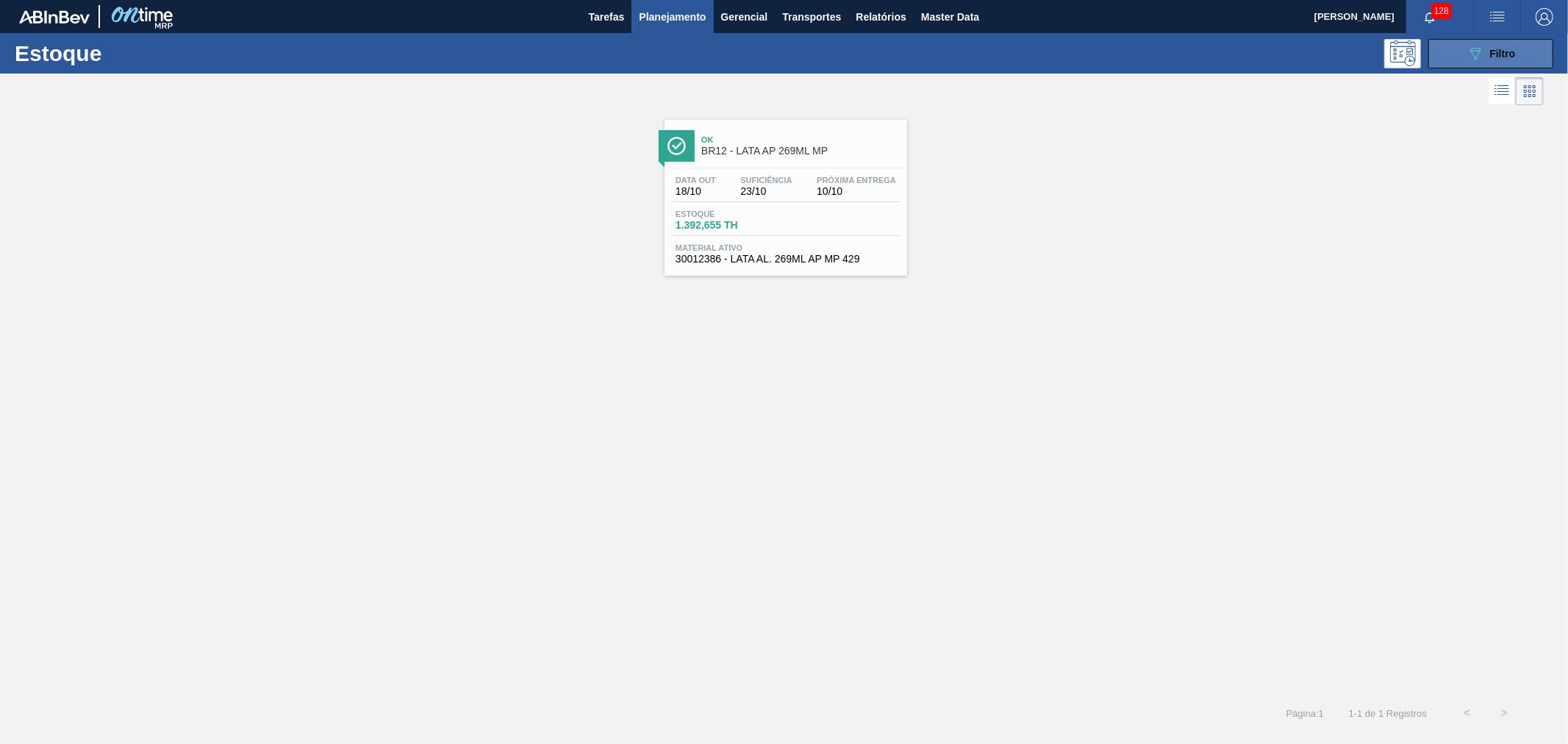
click at [1485, 48] on div "089F7B8B-B2A5-4AFE-B5C0-19BA573D28AC Filtro" at bounding box center [1490, 53] width 49 height 18
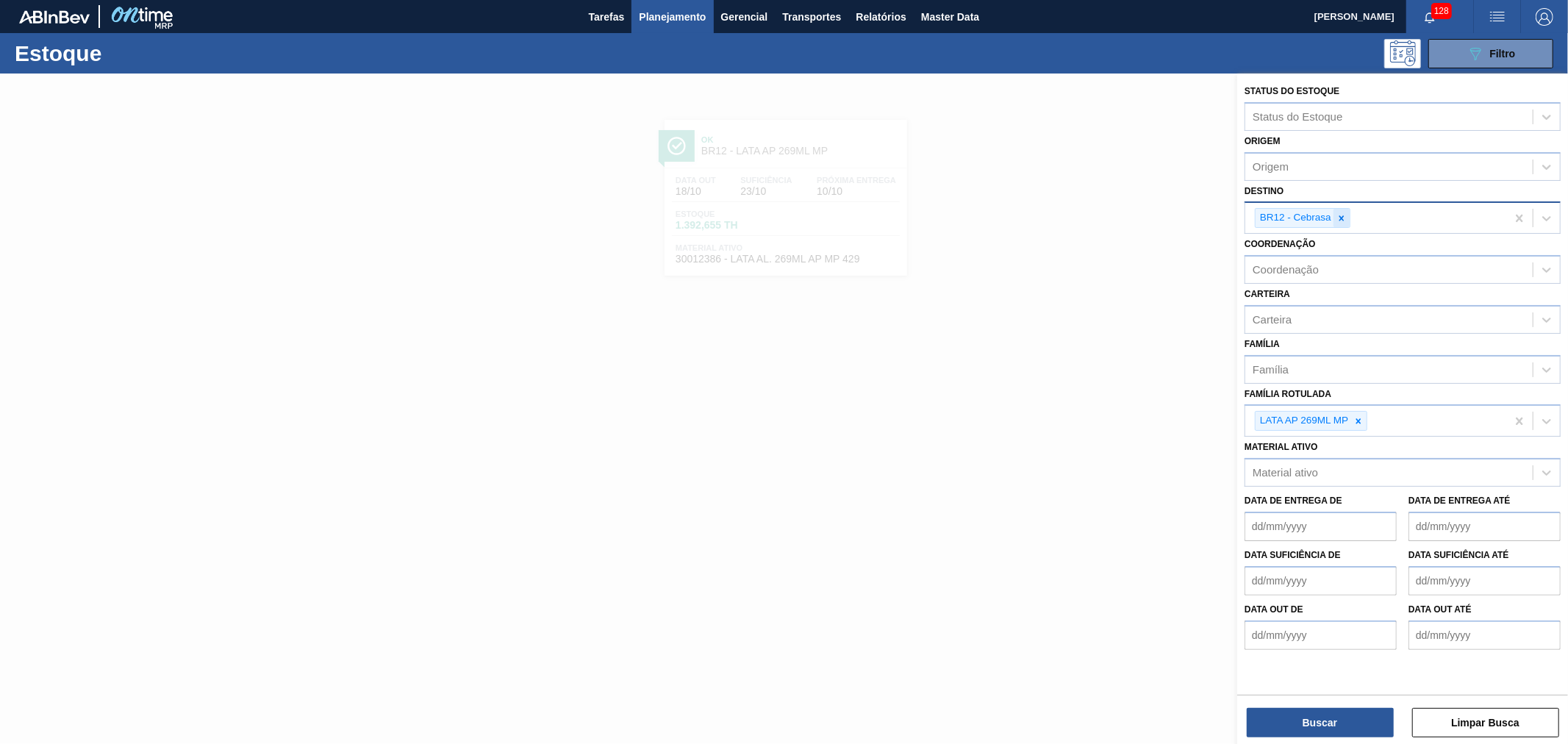
click at [1347, 221] on div at bounding box center [1342, 218] width 16 height 19
type input "ube"
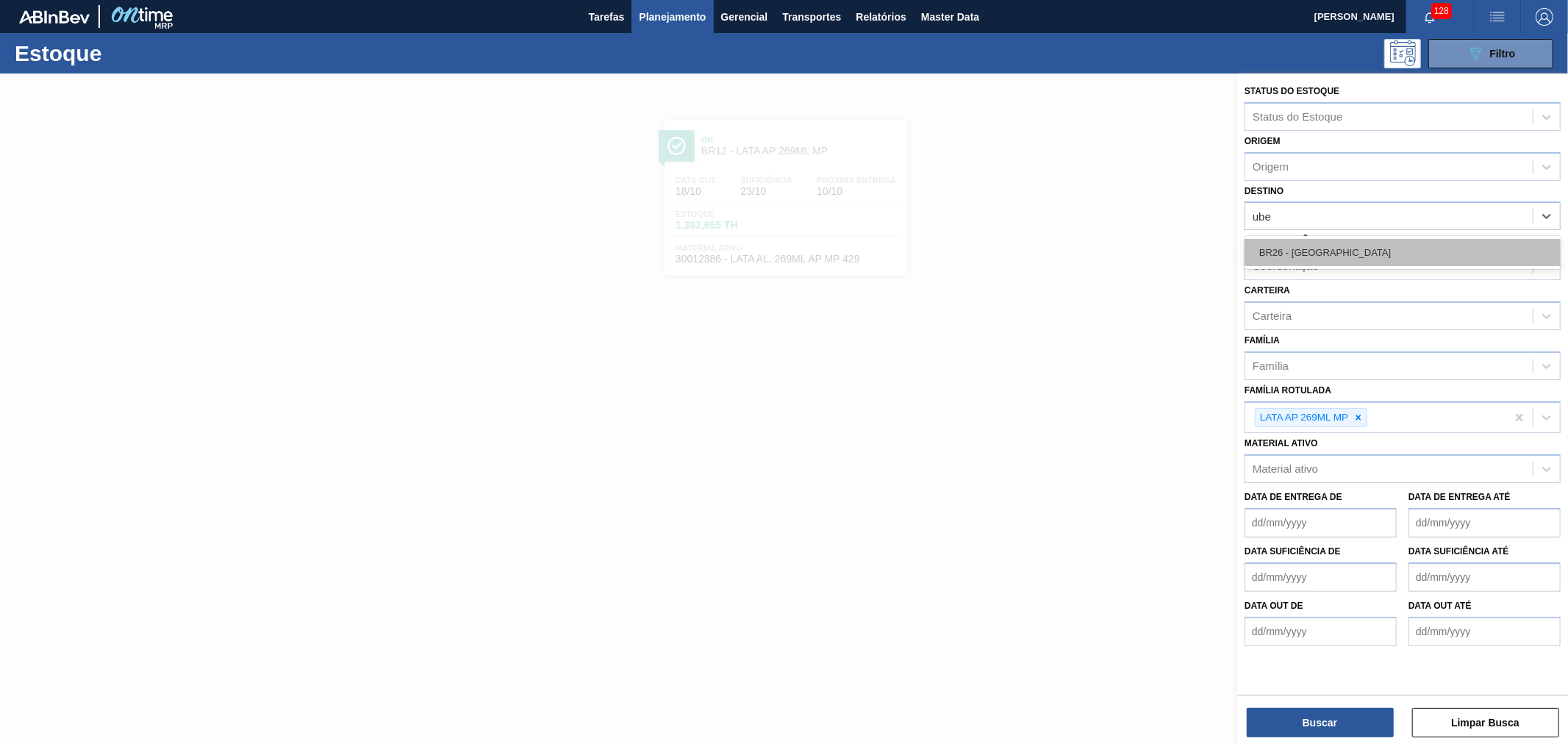
click at [1334, 251] on div "BR26 - Uberlândia" at bounding box center [1402, 253] width 316 height 27
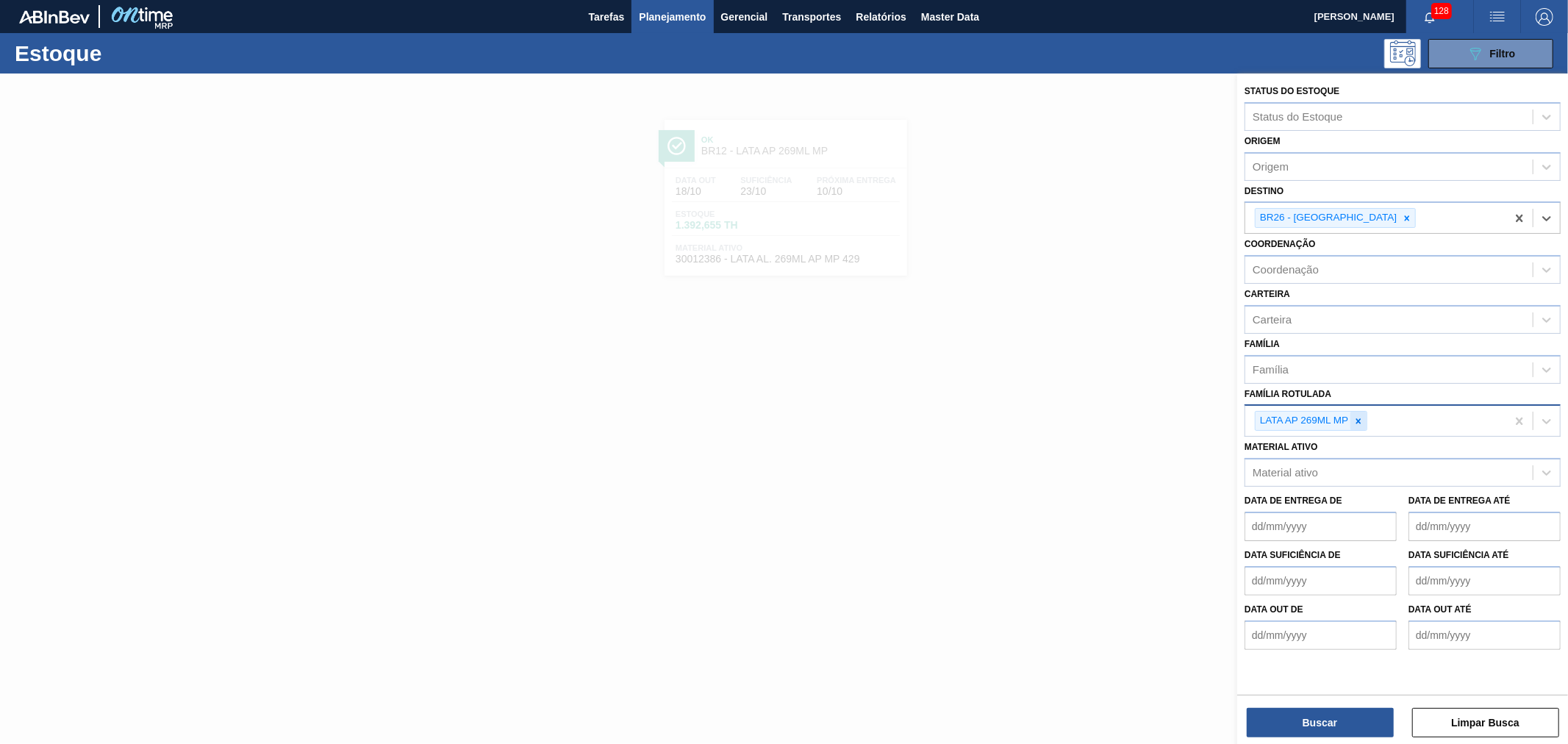
click at [1362, 420] on icon at bounding box center [1358, 421] width 11 height 11
type Rotulada "lata spate"
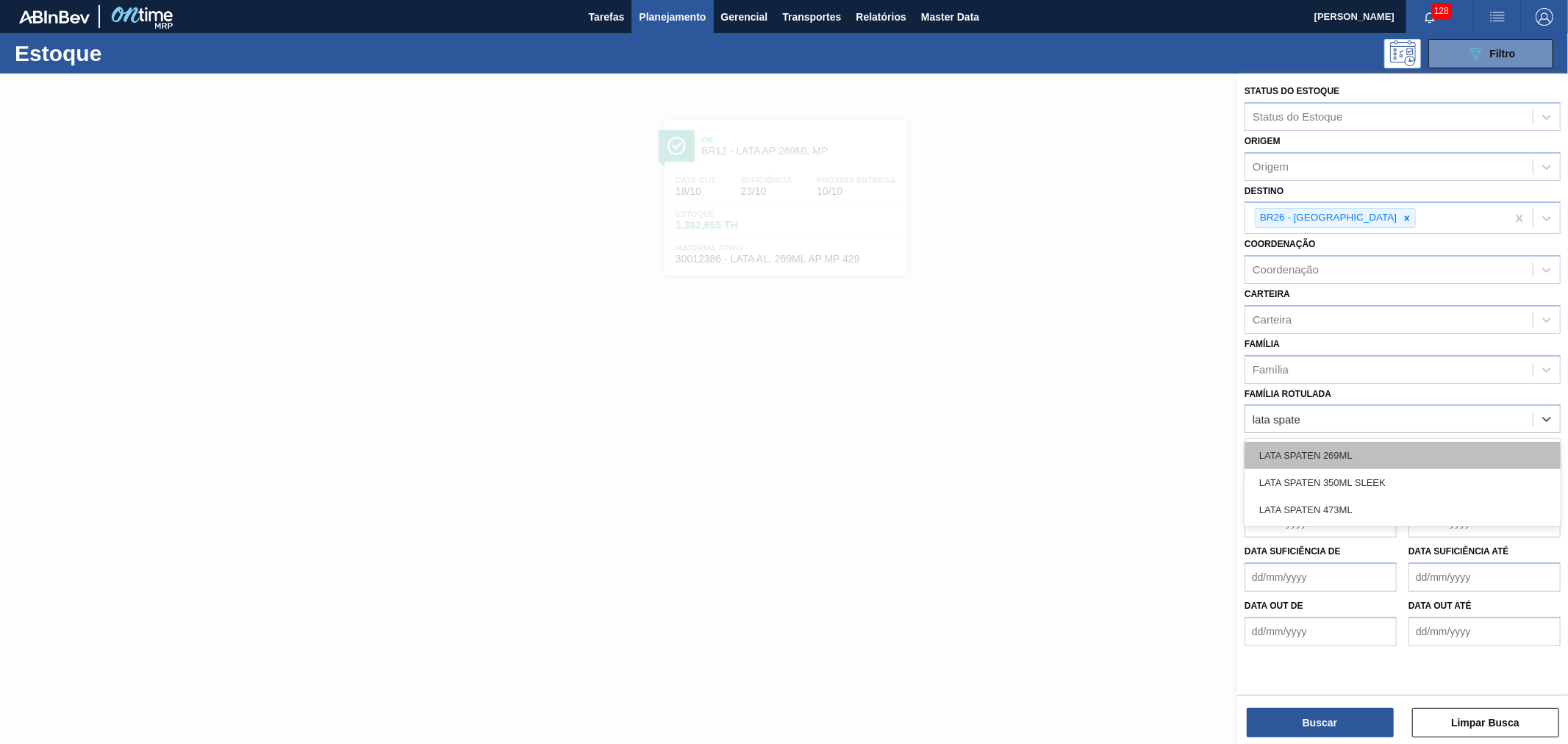
click at [1358, 450] on div "LATA SPATEN 269ML" at bounding box center [1402, 456] width 316 height 27
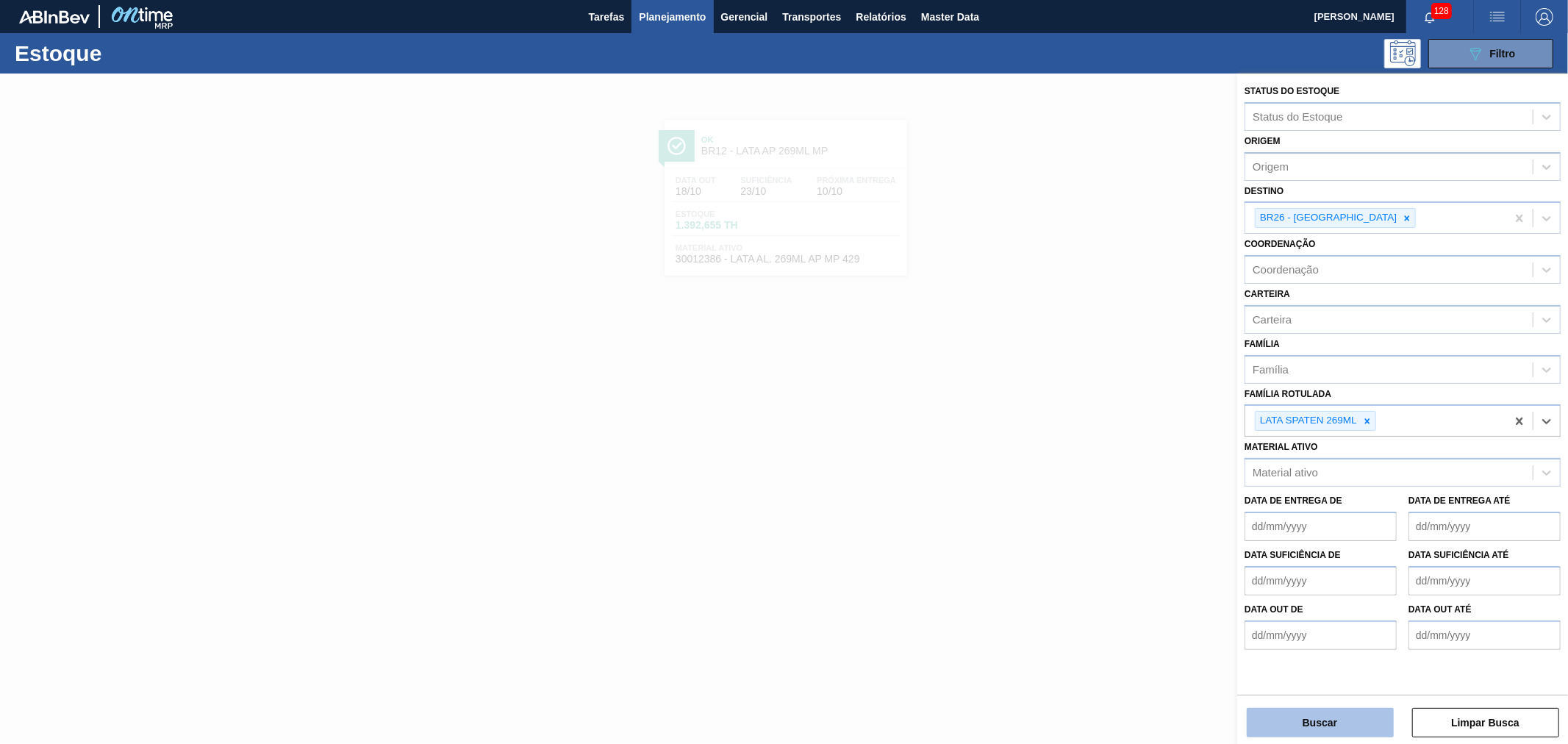
click at [1341, 717] on button "Buscar" at bounding box center [1320, 723] width 147 height 29
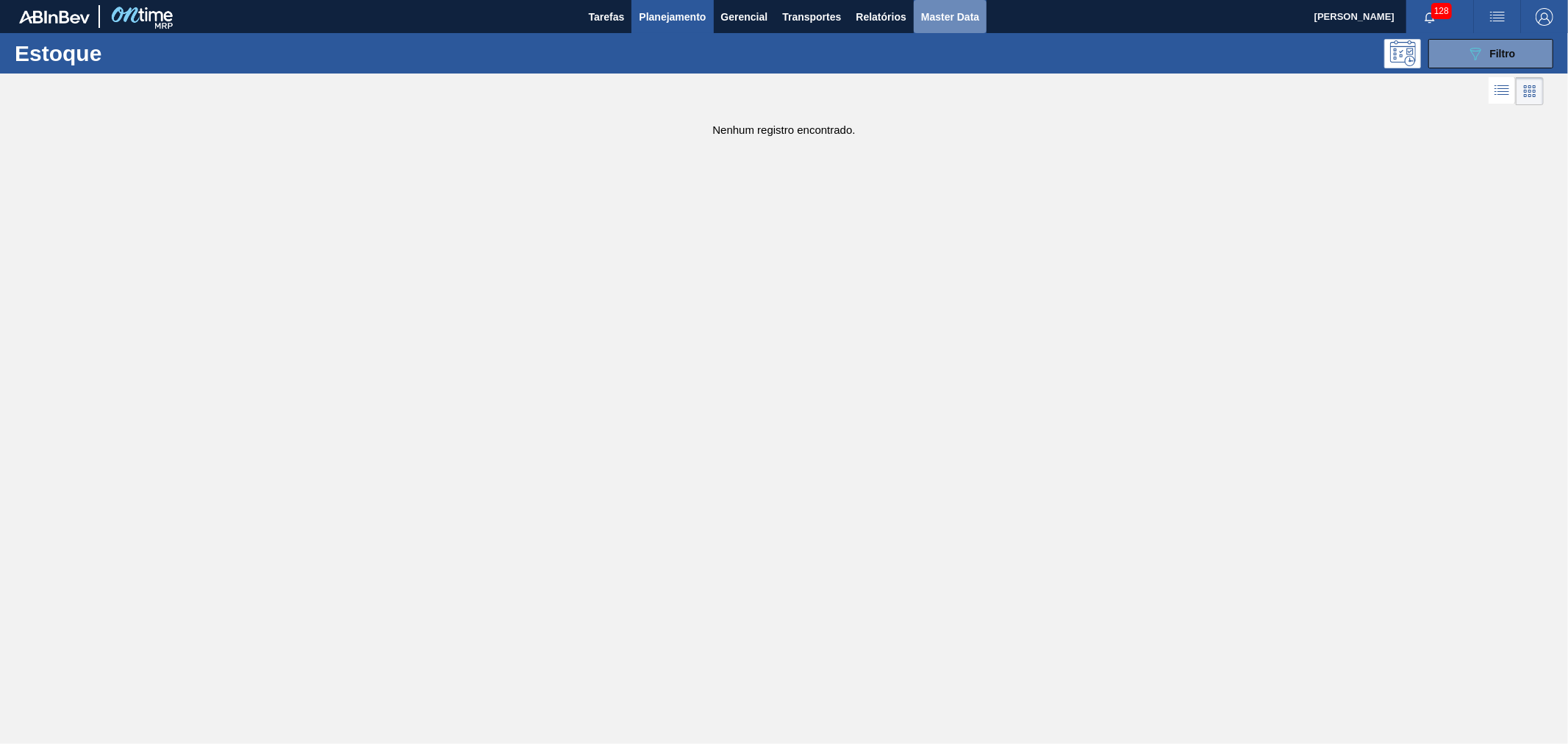
click at [952, 18] on span "Master Data" at bounding box center [950, 17] width 58 height 18
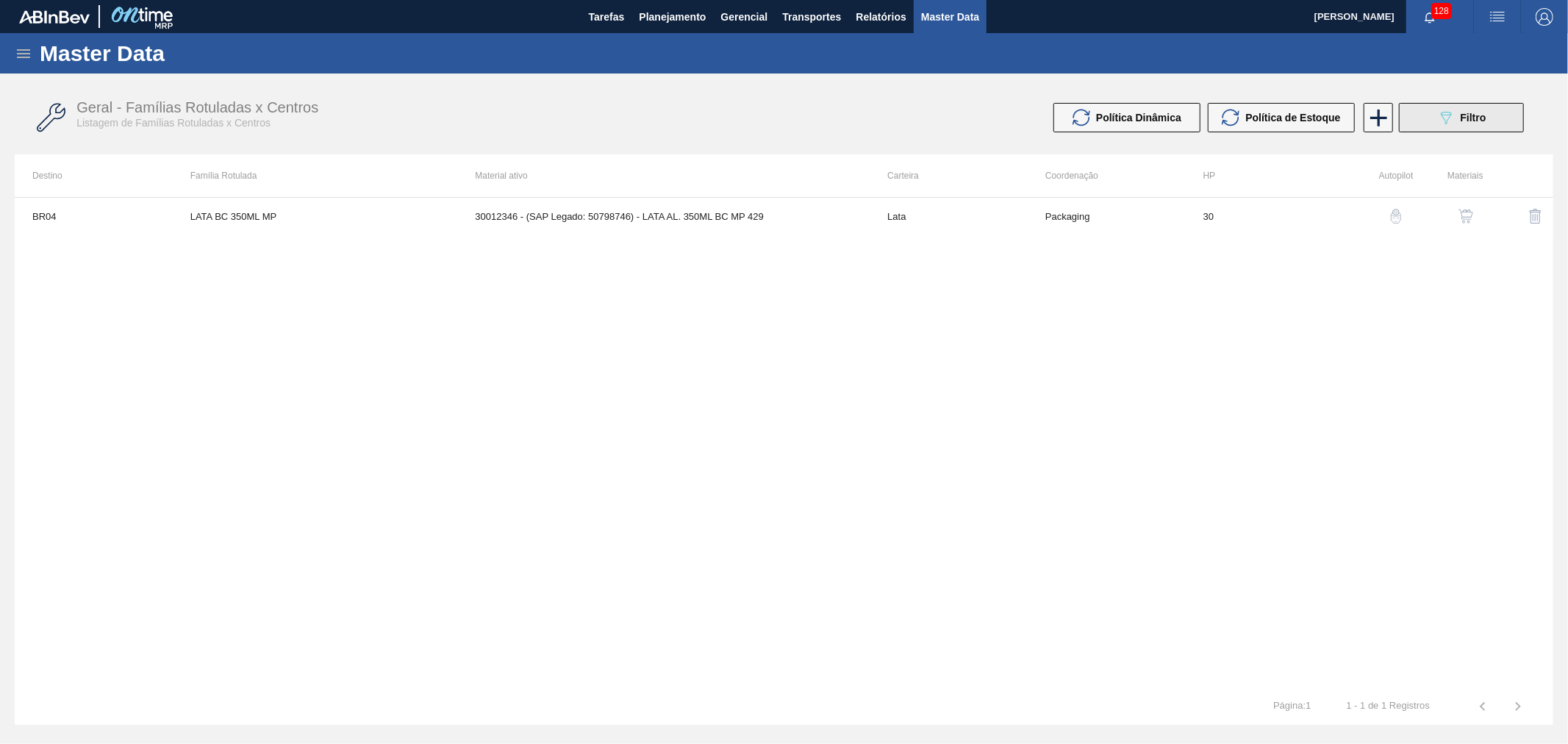
click at [1479, 112] on span "Filtro" at bounding box center [1473, 117] width 26 height 12
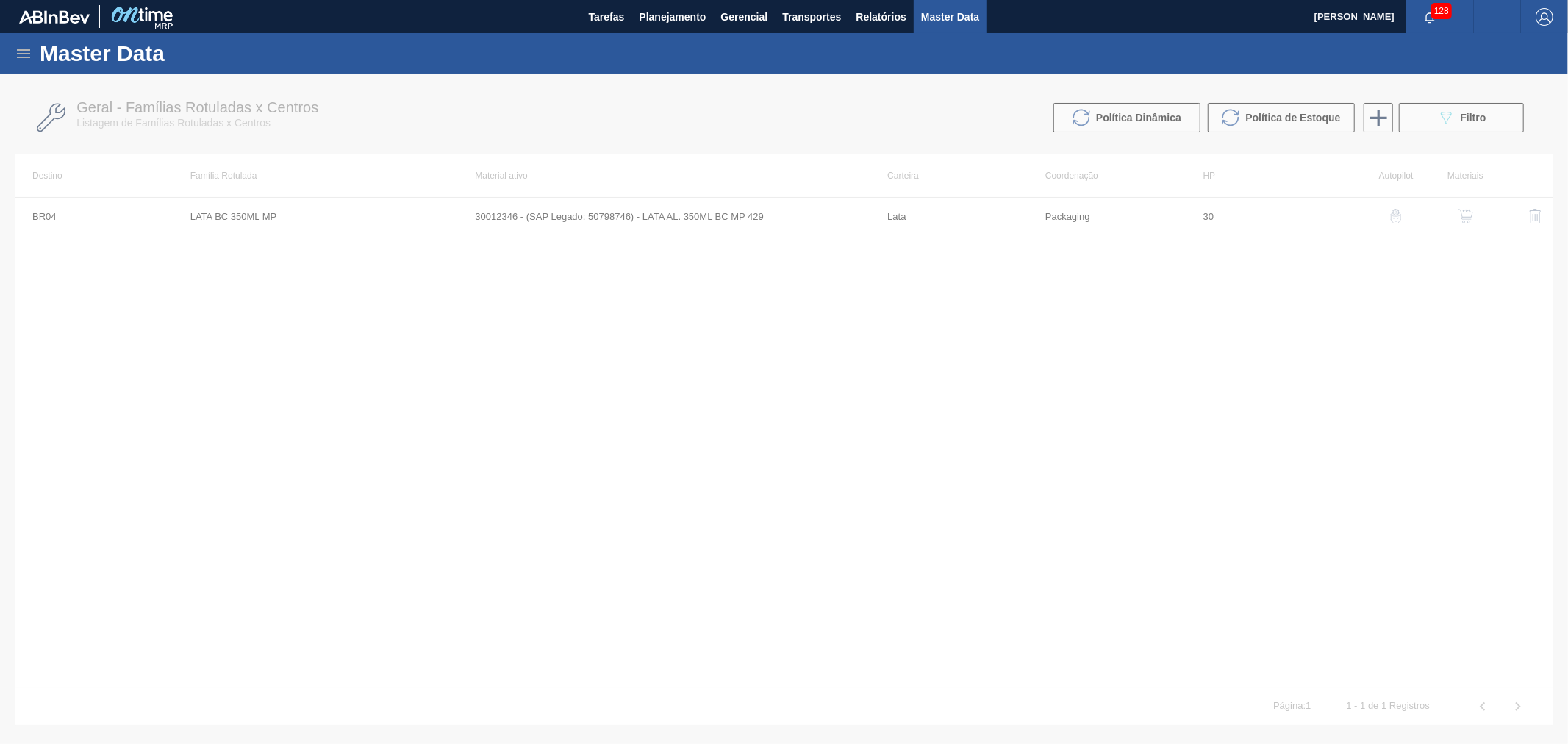
click at [761, 289] on div at bounding box center [784, 408] width 1568 height 670
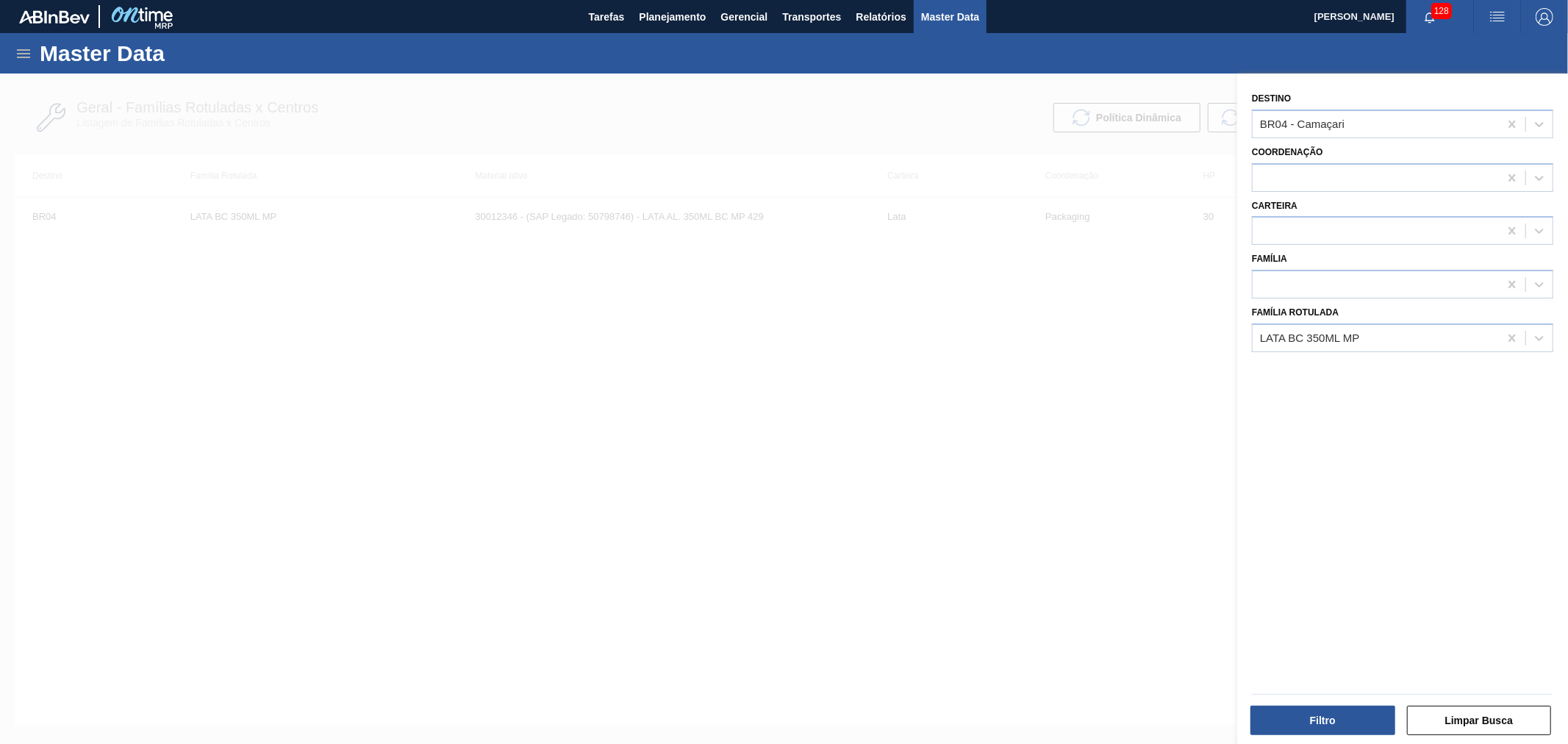
click at [1066, 140] on div at bounding box center [784, 446] width 1568 height 744
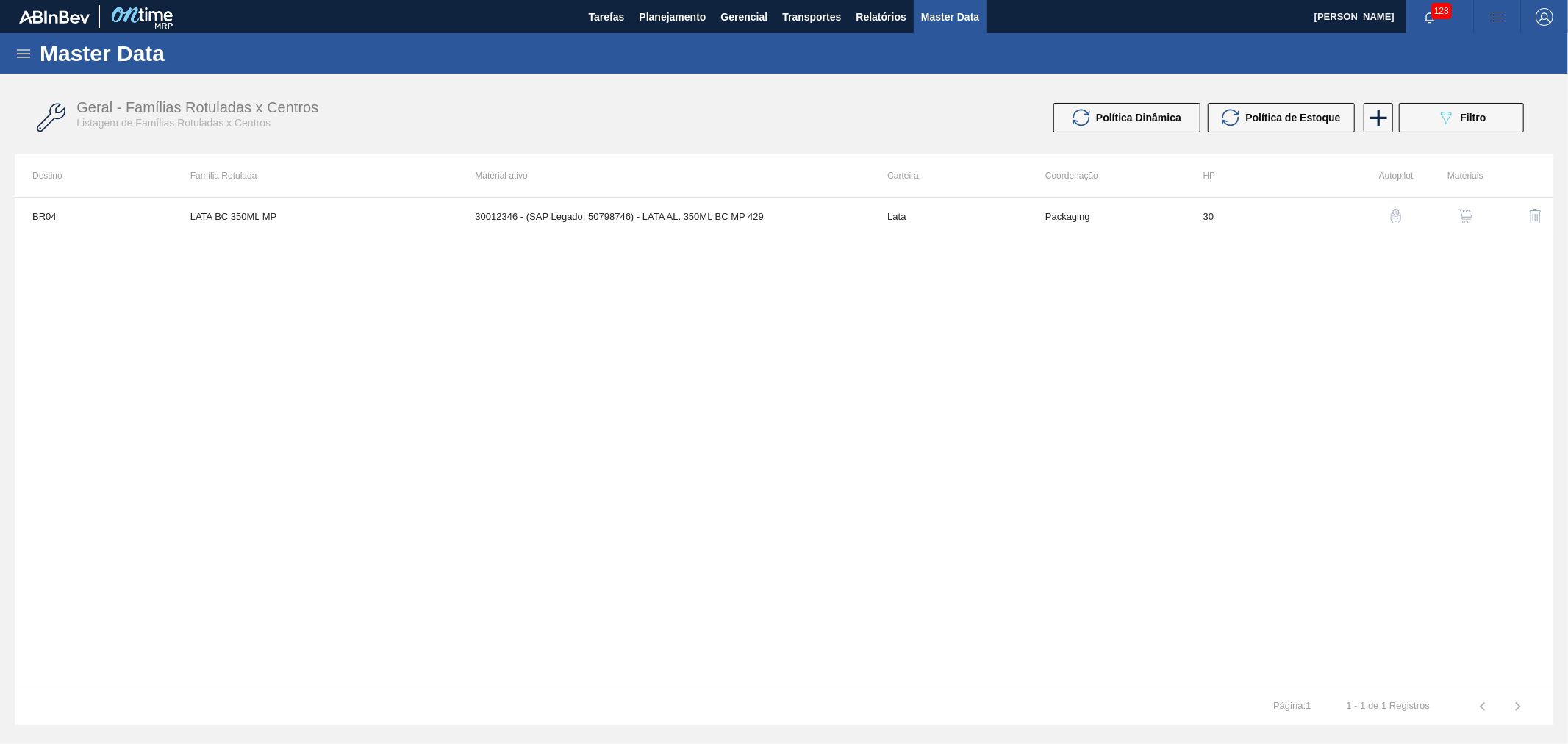
click at [15, 44] on icon at bounding box center [23, 53] width 18 height 18
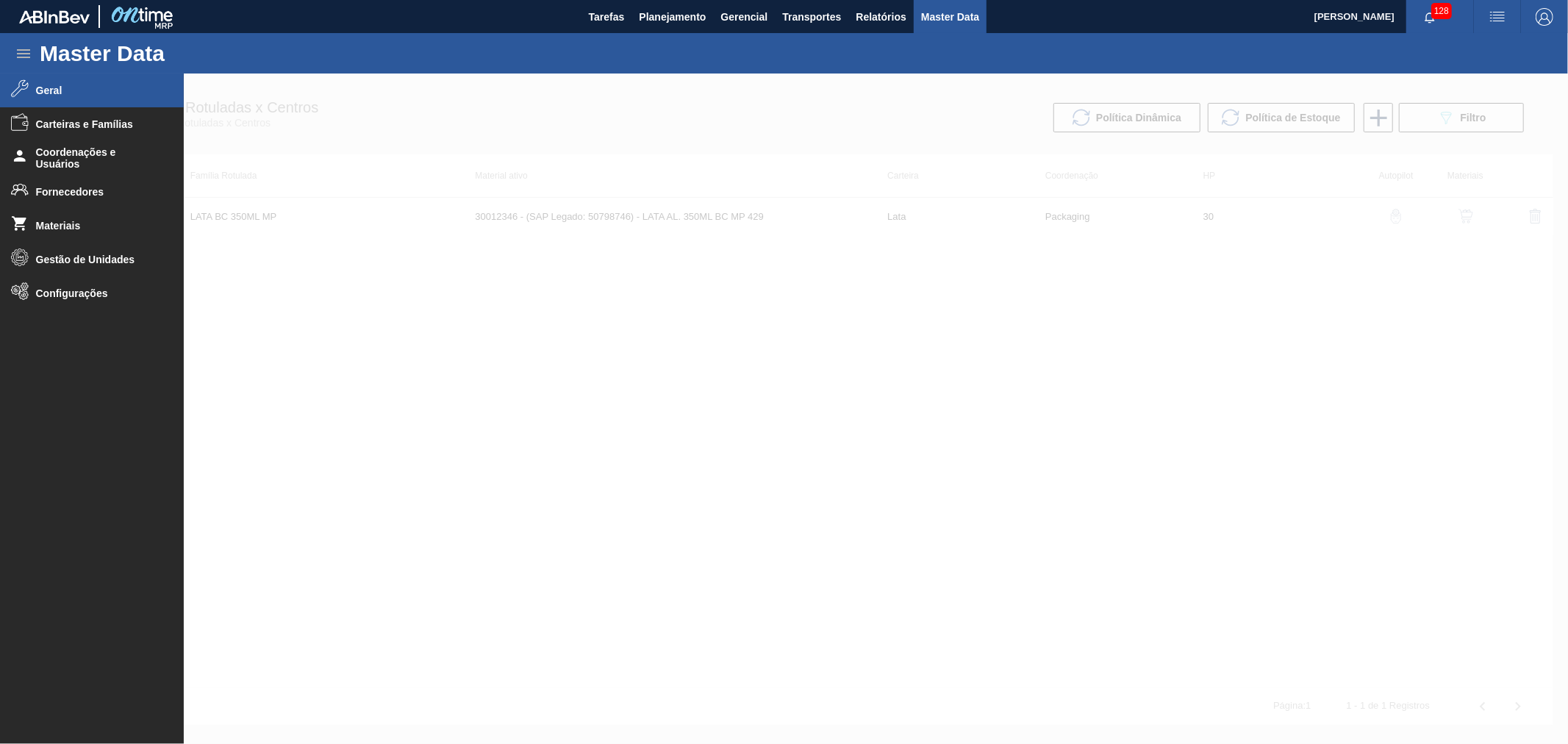
click at [57, 93] on span "Geral" at bounding box center [97, 91] width 121 height 12
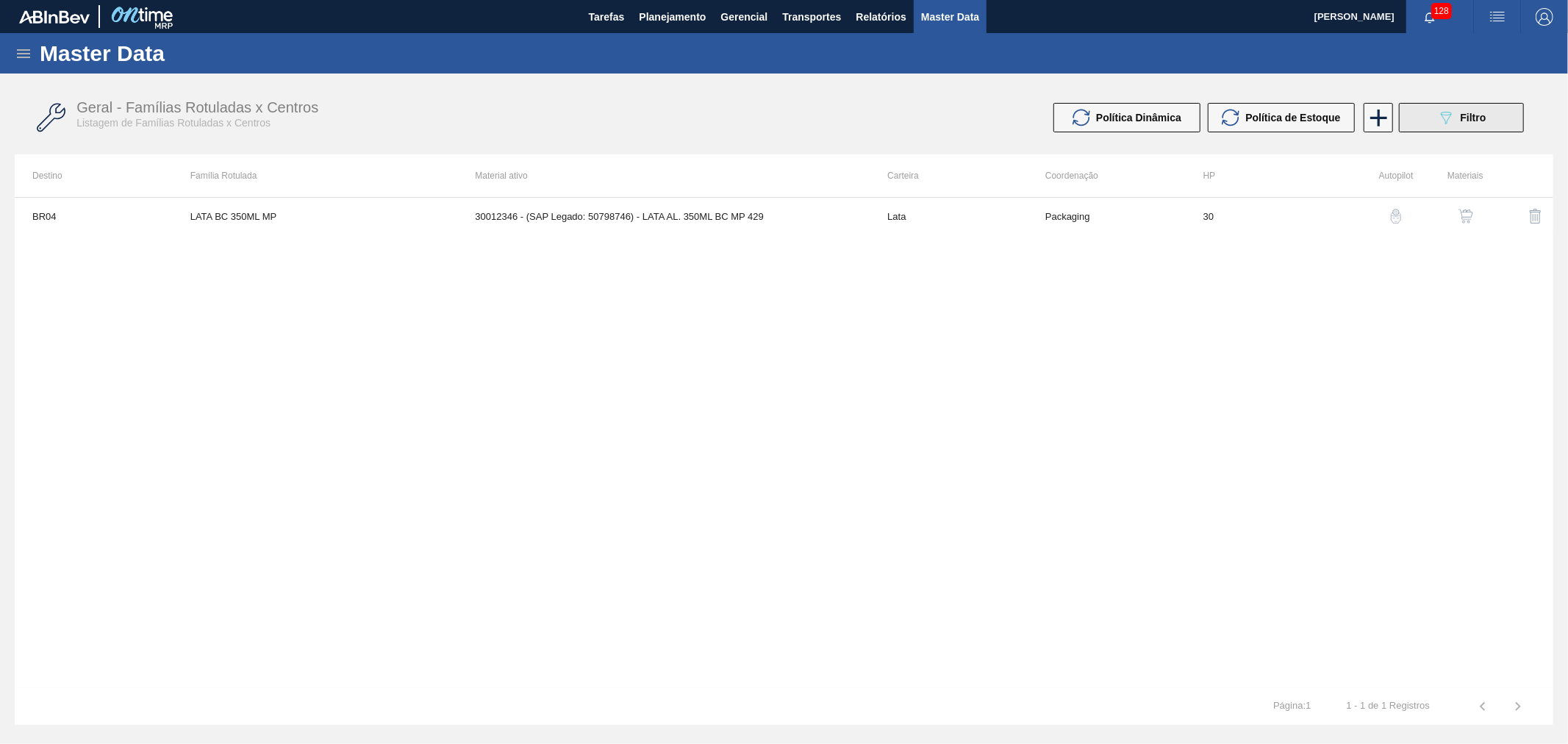
click at [1512, 109] on button "089F7B8B-B2A5-4AFE-B5C0-19BA573D28AC Filtro" at bounding box center [1461, 117] width 125 height 29
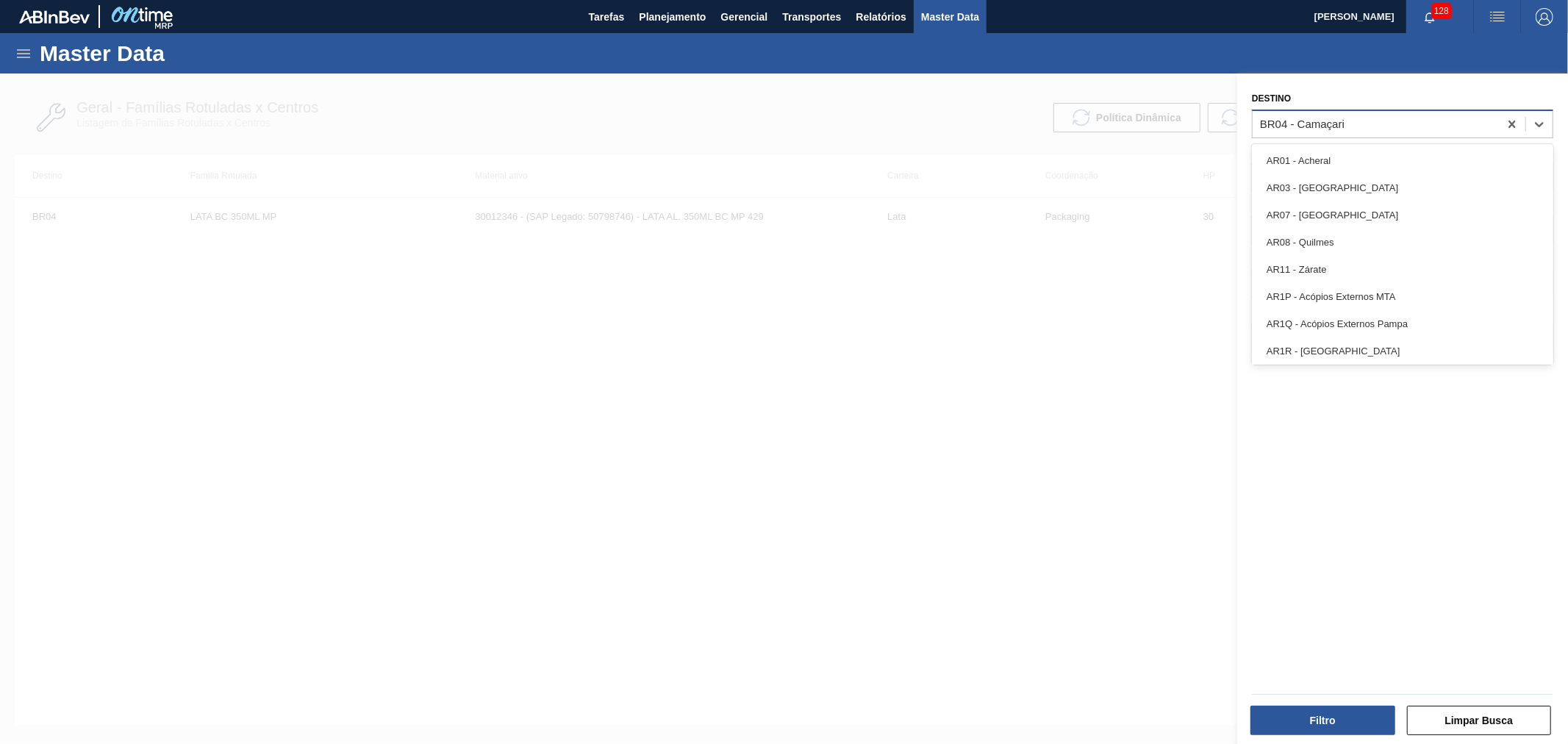
click at [1373, 115] on div "BR04 - Camaçari" at bounding box center [1376, 124] width 247 height 21
type input "ube"
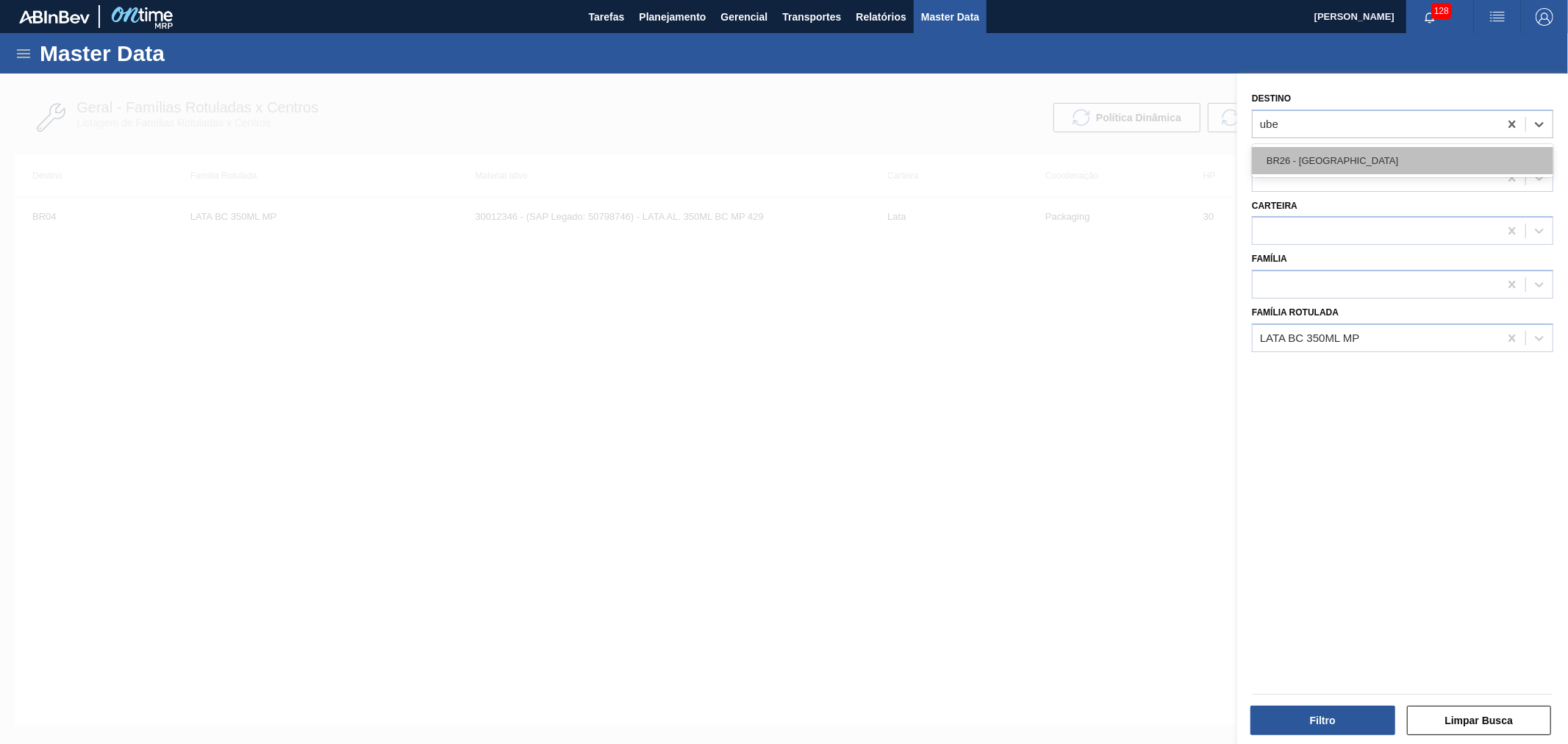
click at [1354, 167] on div "BR26 - Uberlândia" at bounding box center [1402, 161] width 301 height 27
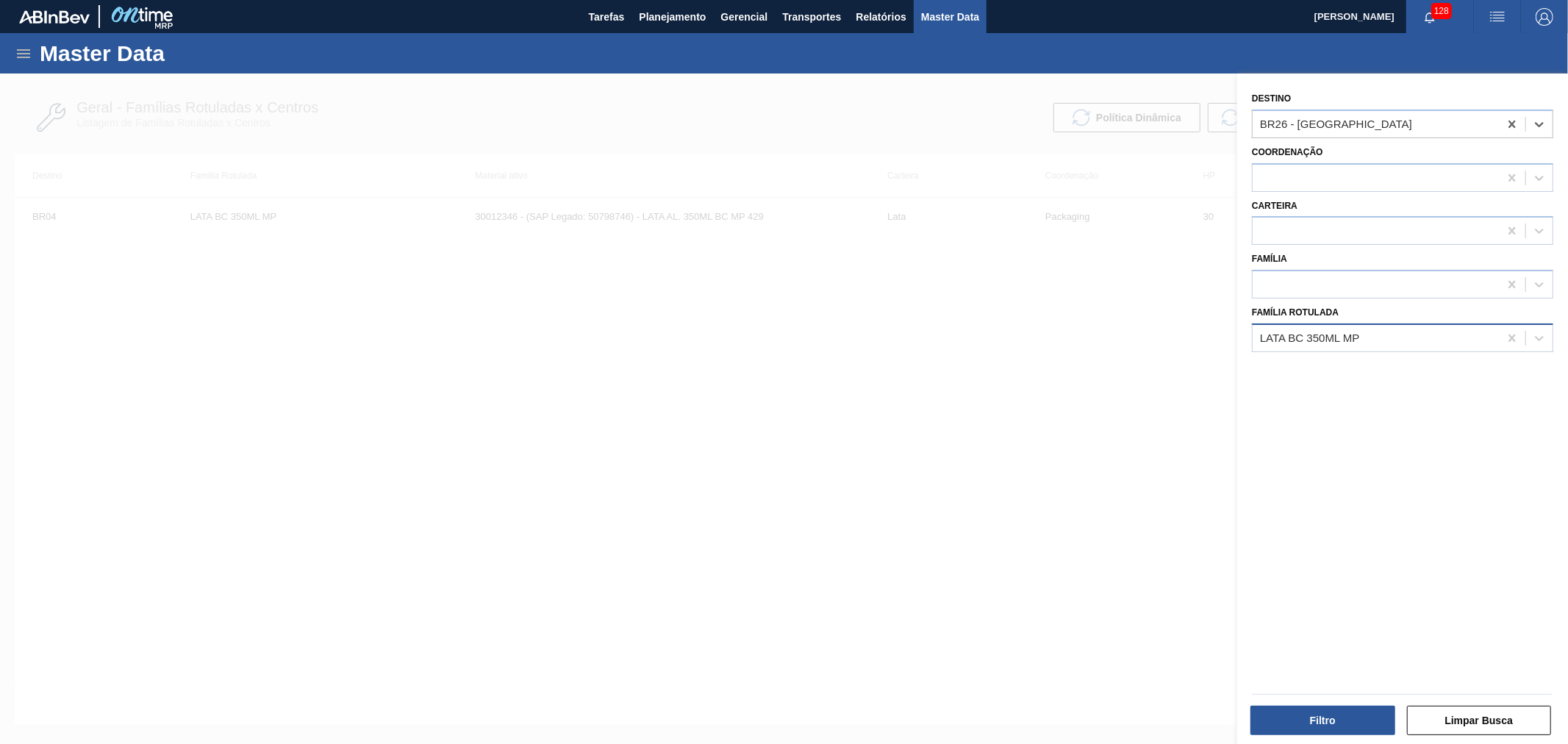
click at [1330, 328] on div "LATA BC 350ML MP" at bounding box center [1376, 338] width 247 height 21
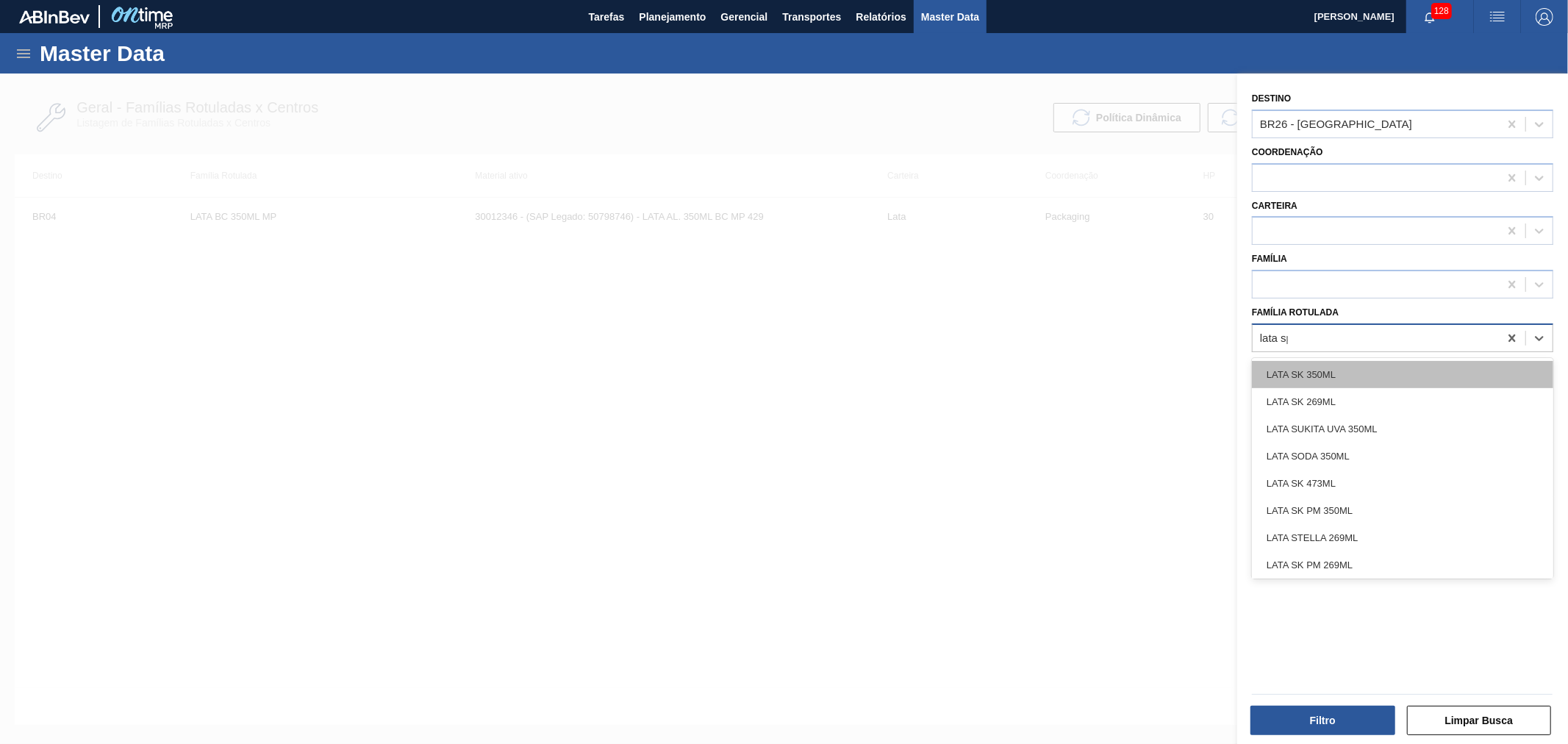
type Rotulada "lata spa"
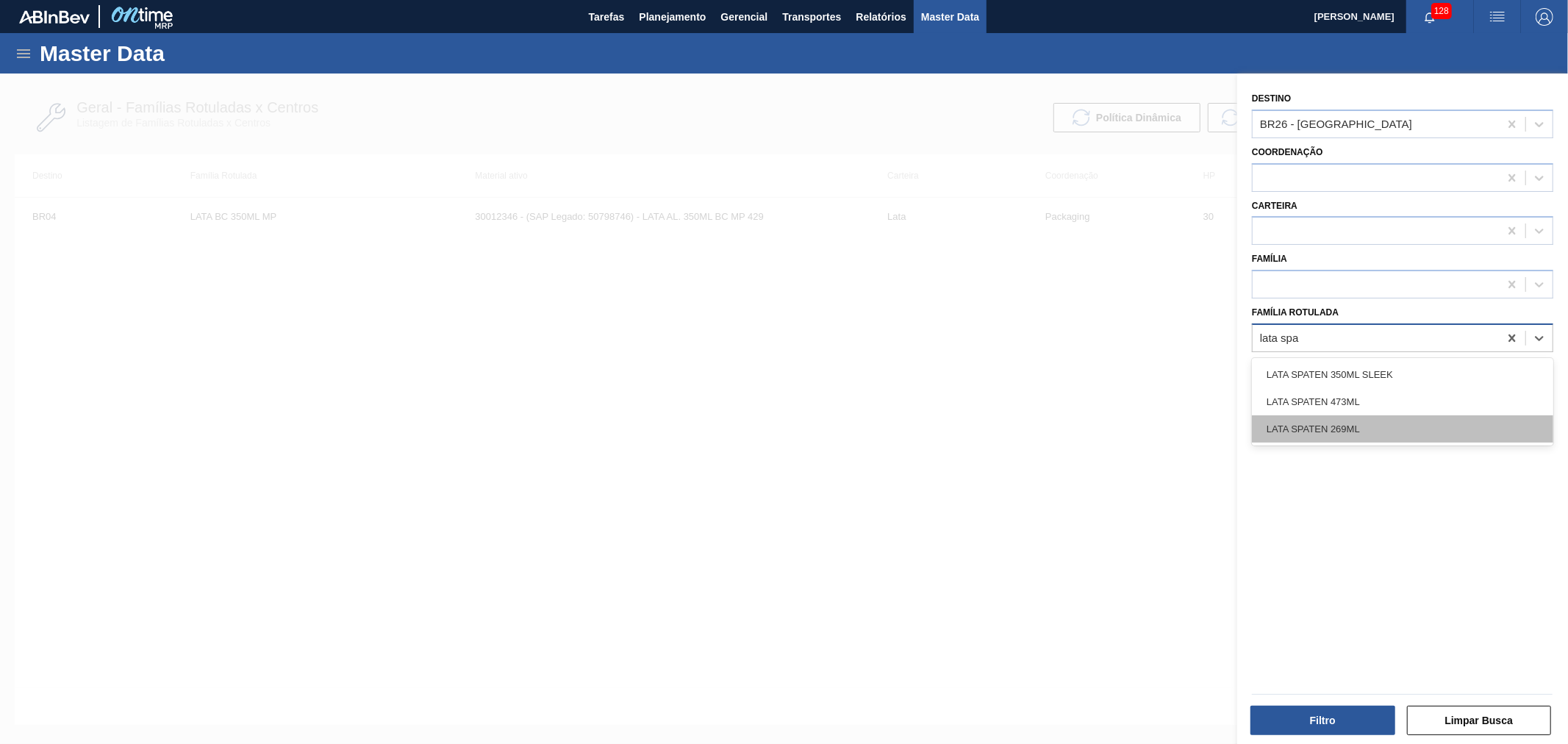
click at [1373, 421] on div "LATA SPATEN 269ML" at bounding box center [1402, 429] width 301 height 27
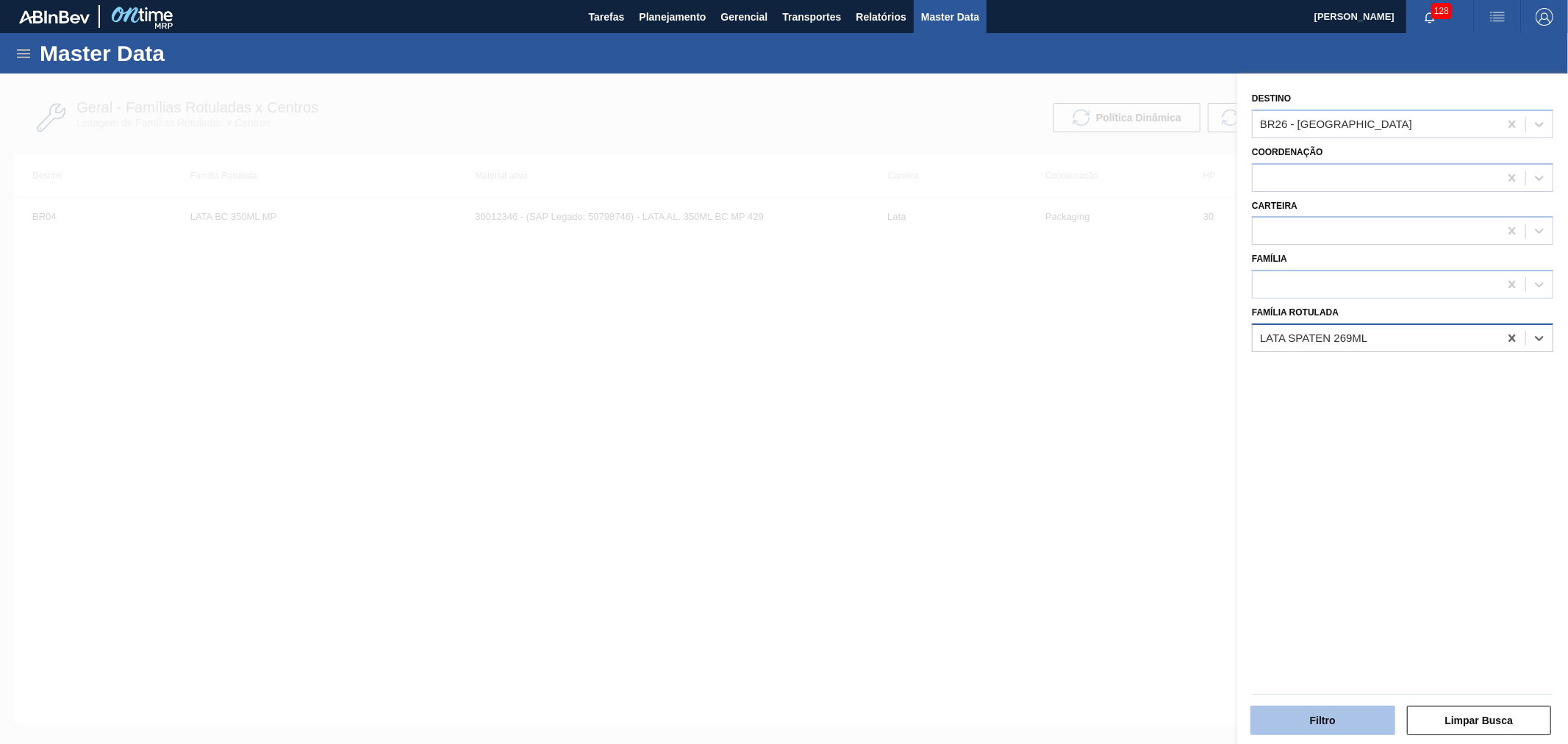
click at [1350, 711] on button "Filtro" at bounding box center [1322, 721] width 145 height 29
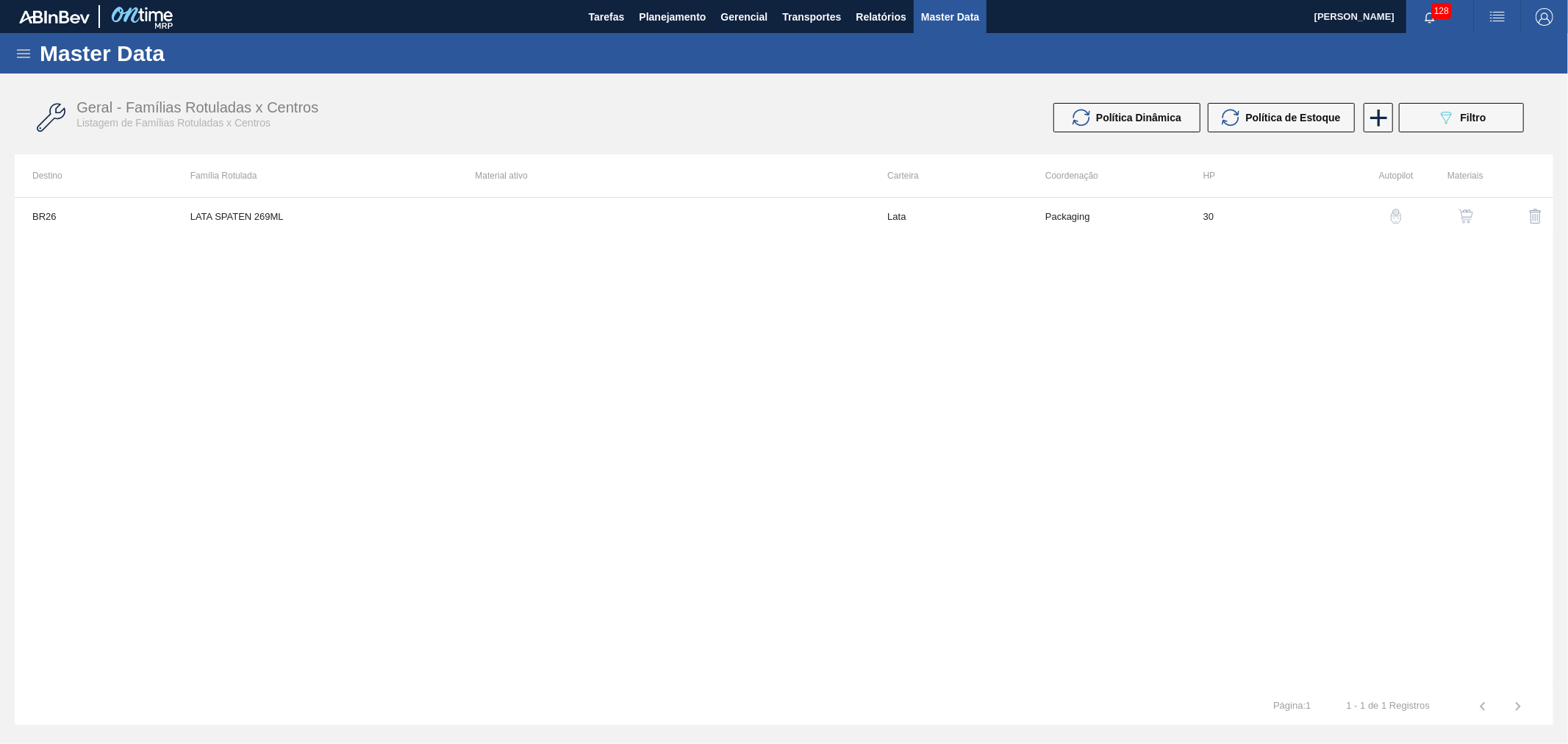
click at [1468, 222] on img "button" at bounding box center [1465, 216] width 15 height 15
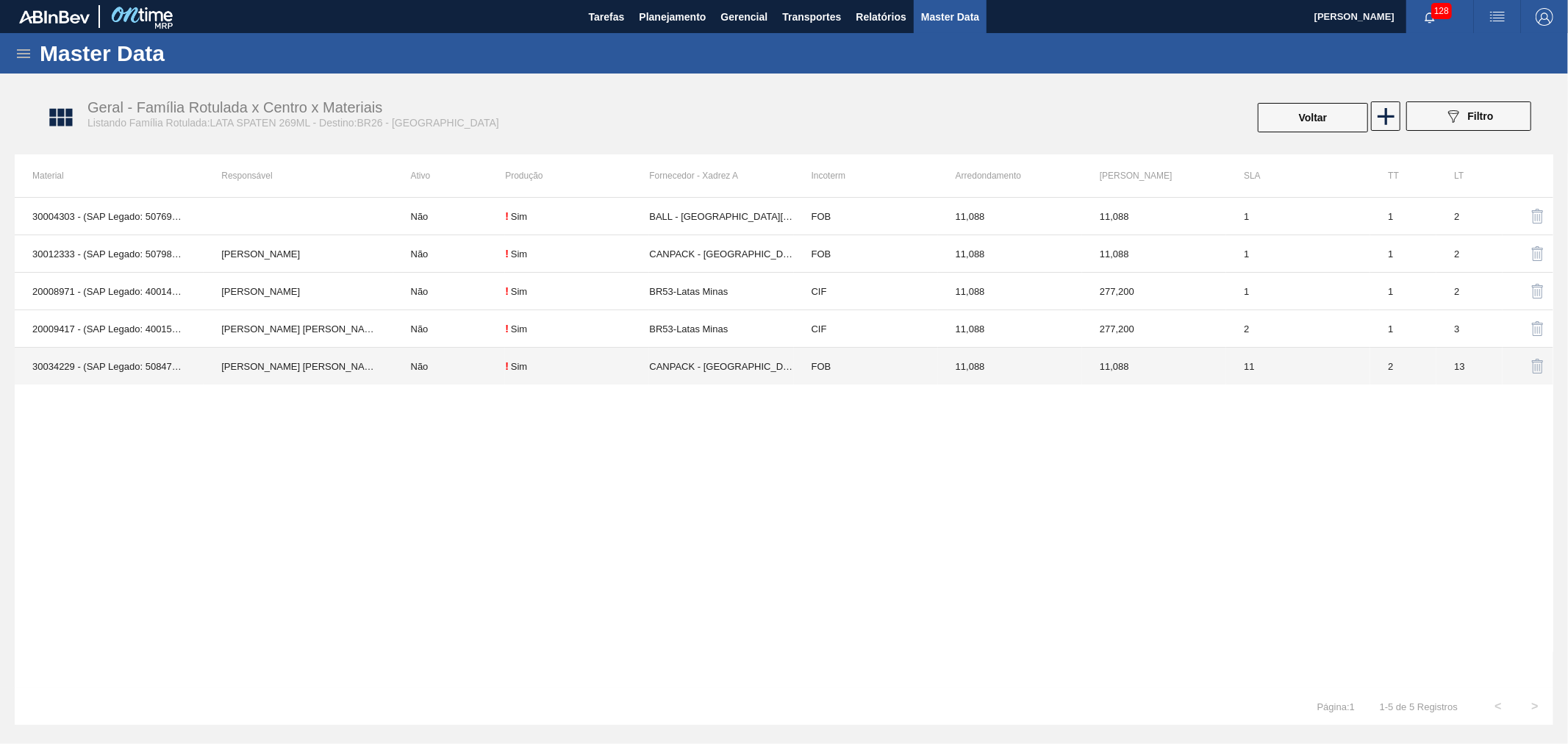
click at [288, 362] on td "Bruno de Mello Duarte" at bounding box center [298, 366] width 189 height 37
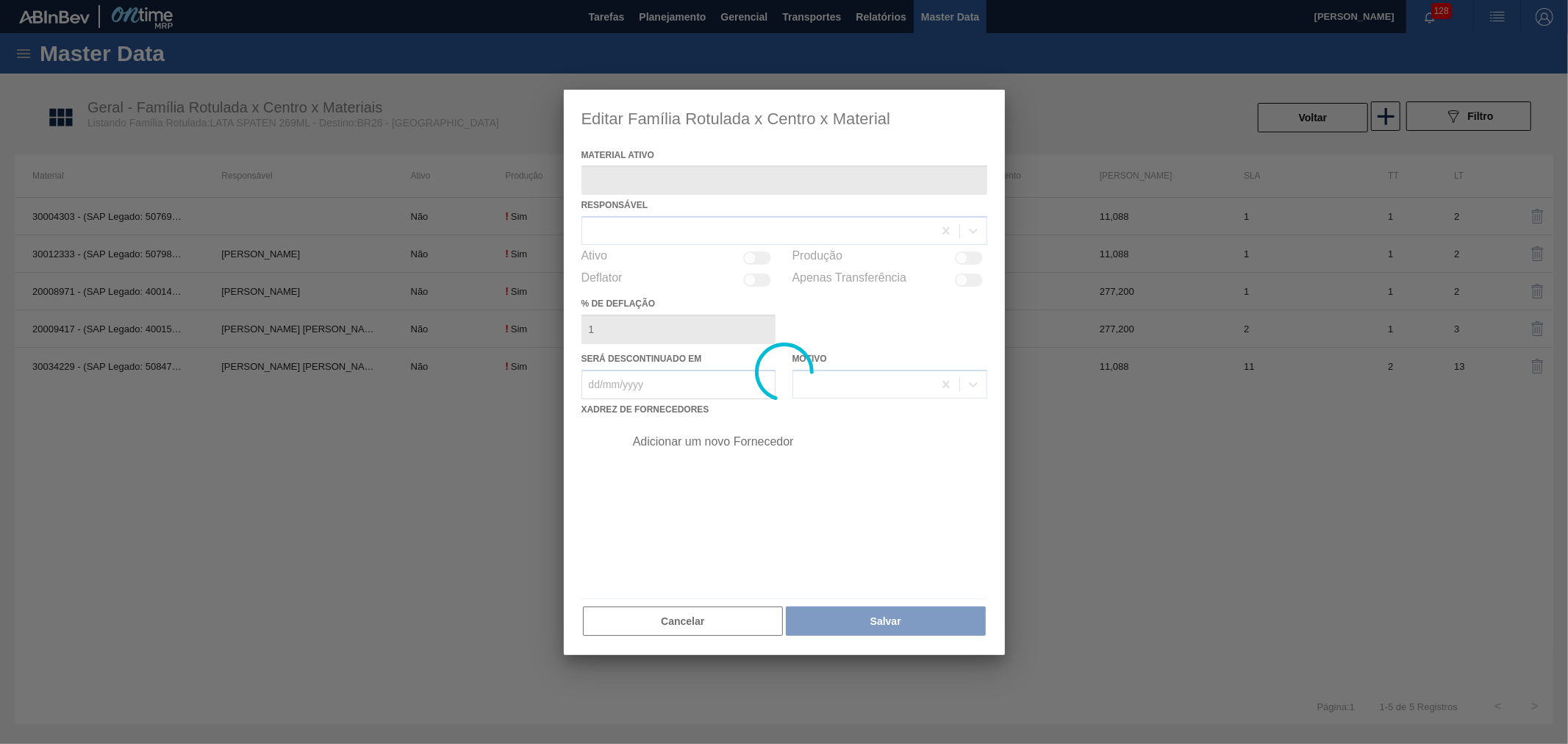
type ativo "30034229 - (SAP Legado: 50847071) - LATA AL SPATEN 269ML SLK BRILHO"
checkbox input "true"
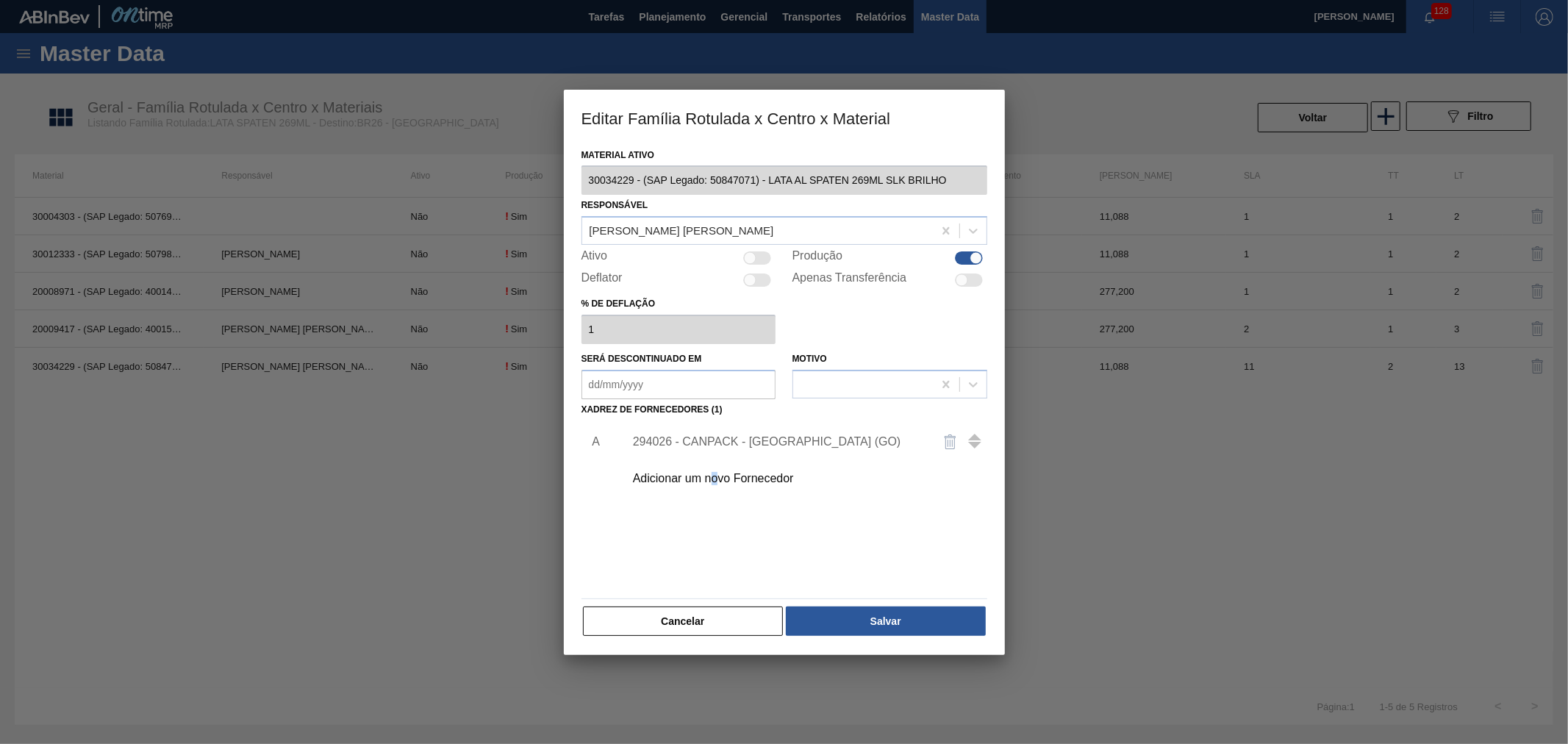
click at [714, 478] on div "Adicionar um novo Fornecedor" at bounding box center [777, 479] width 288 height 13
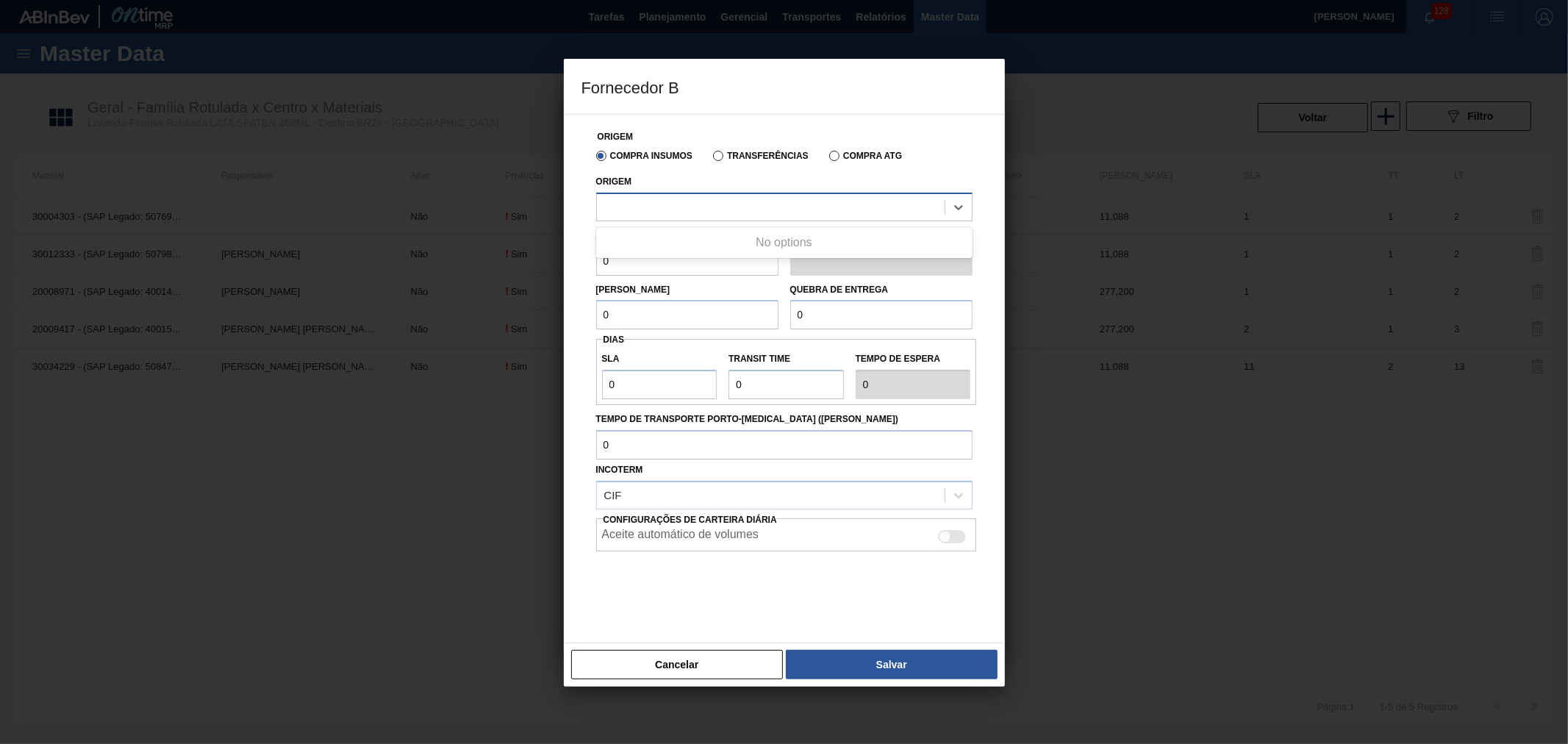
click at [658, 211] on div at bounding box center [770, 207] width 348 height 21
click at [750, 98] on h3 "Fornecedor B" at bounding box center [784, 87] width 441 height 56
click at [710, 661] on button "Cancelar" at bounding box center [677, 665] width 213 height 29
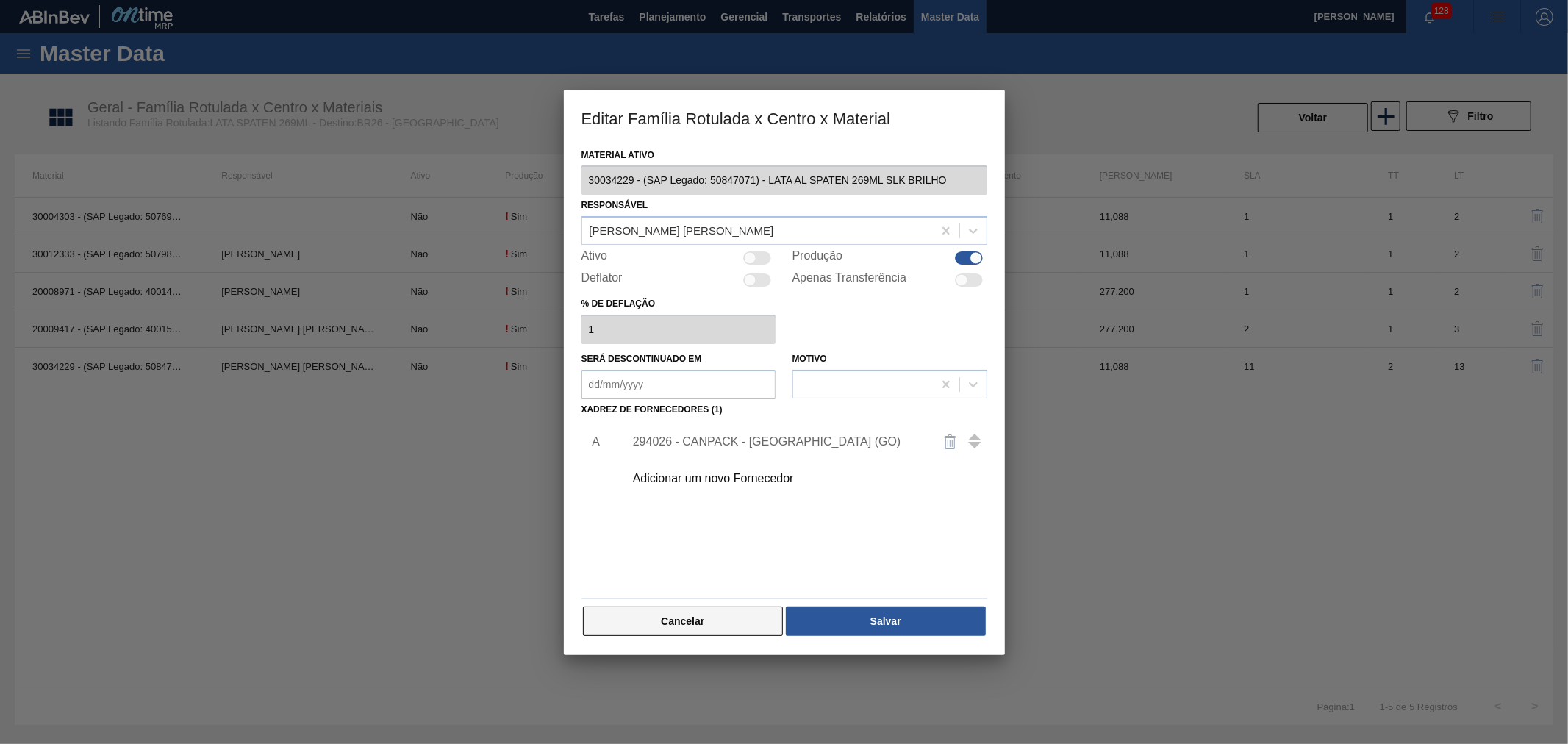
click at [666, 624] on button "Cancelar" at bounding box center [683, 621] width 200 height 29
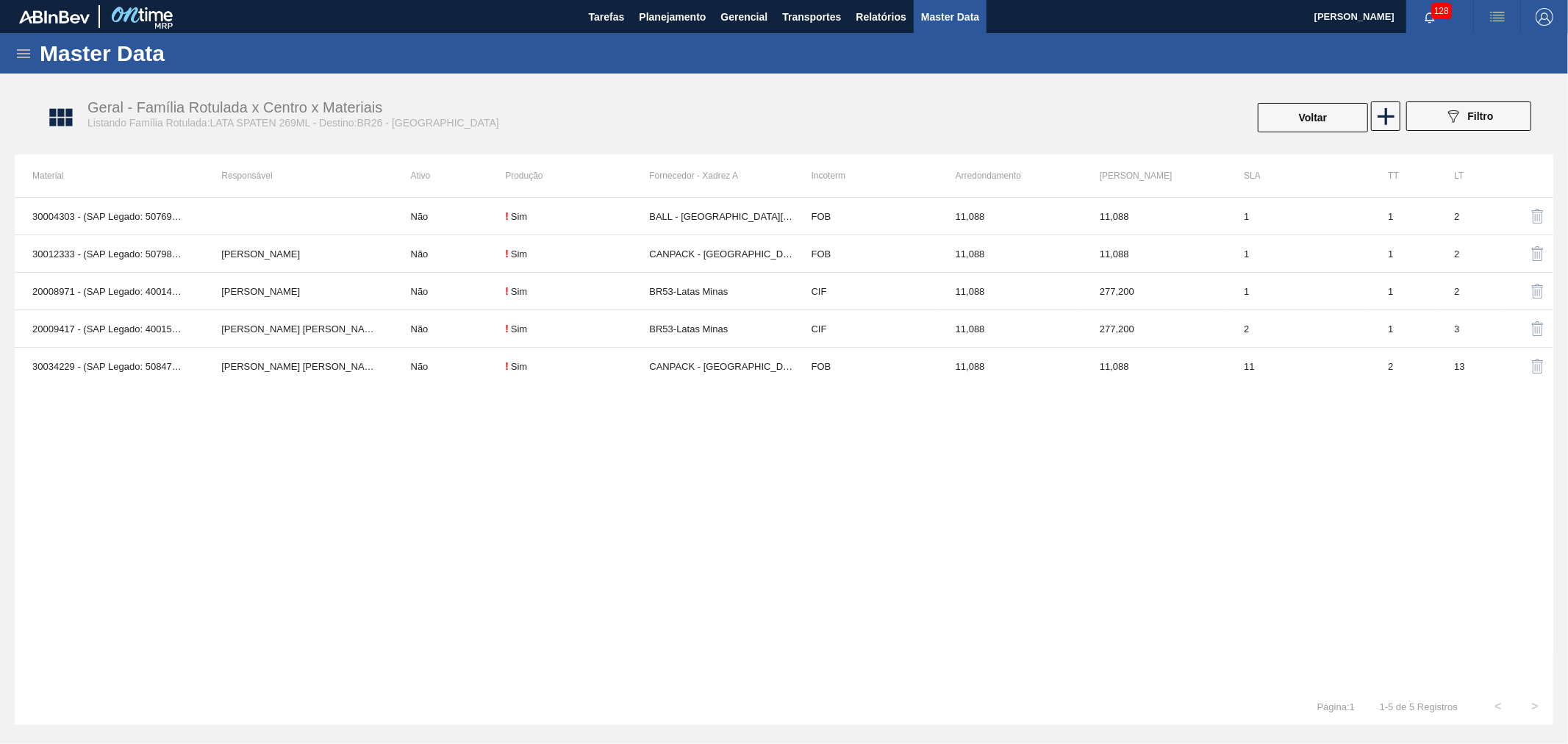
click at [939, 13] on span "Master Data" at bounding box center [950, 17] width 58 height 18
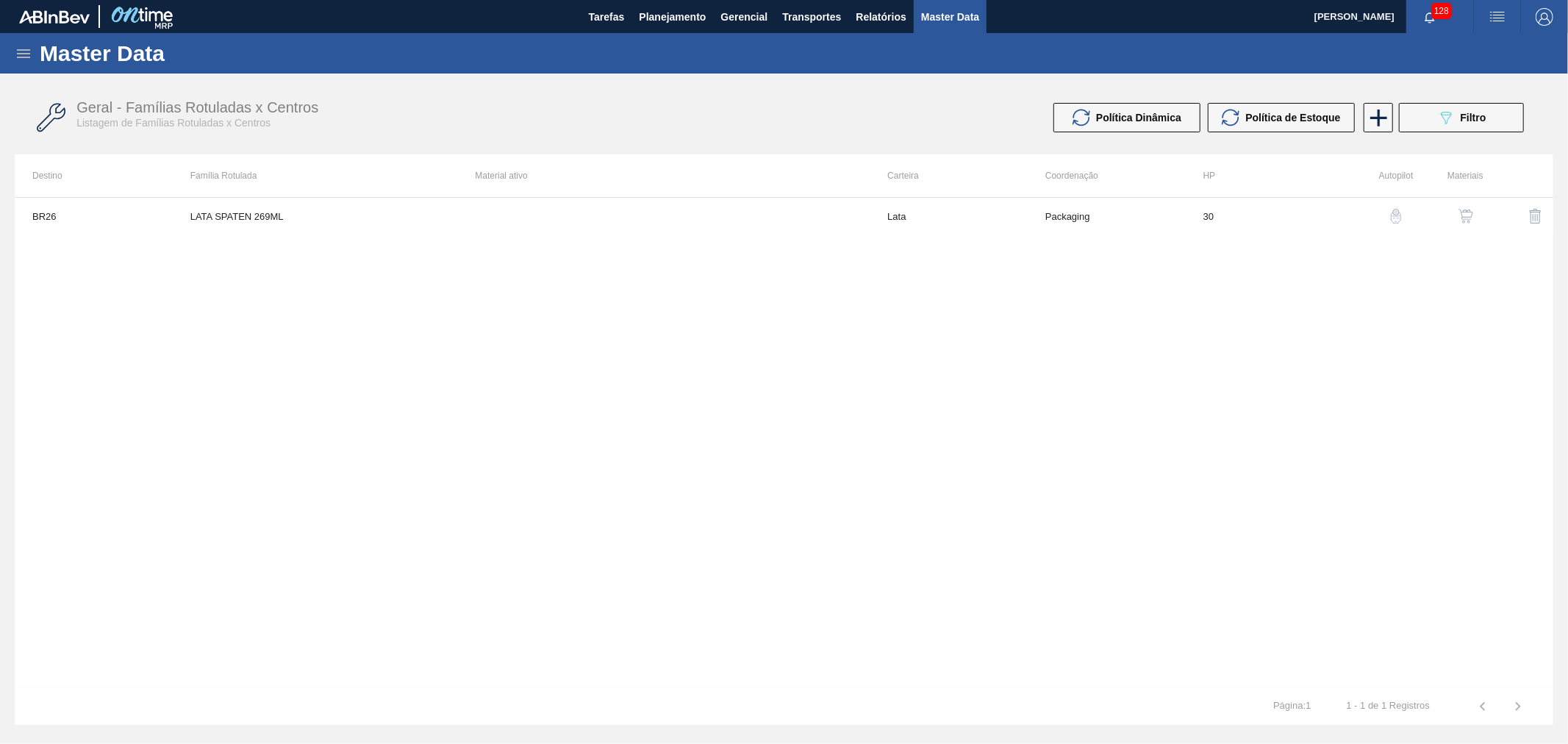
click at [27, 53] on icon at bounding box center [23, 53] width 13 height 9
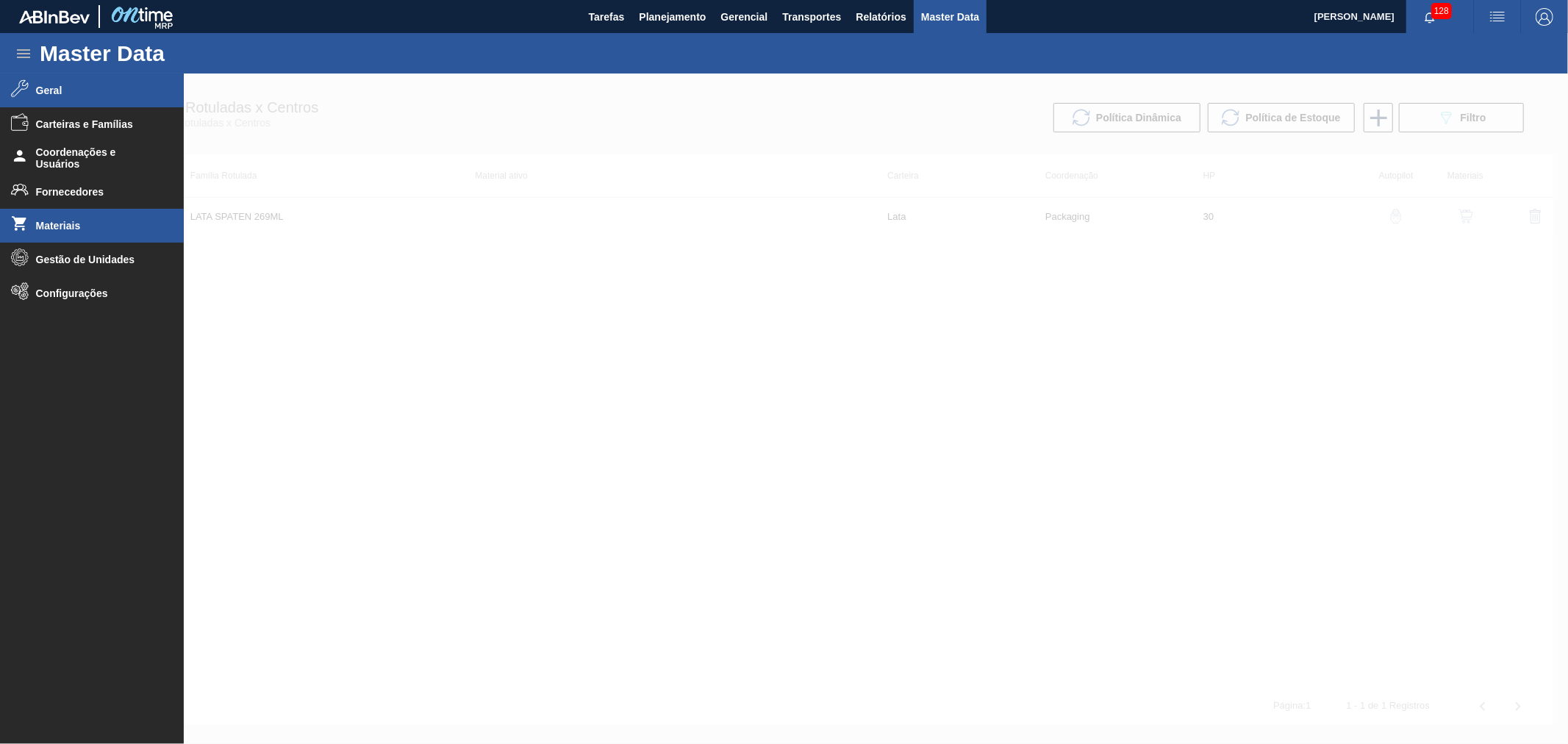
click at [82, 223] on span "Materiais" at bounding box center [97, 226] width 121 height 12
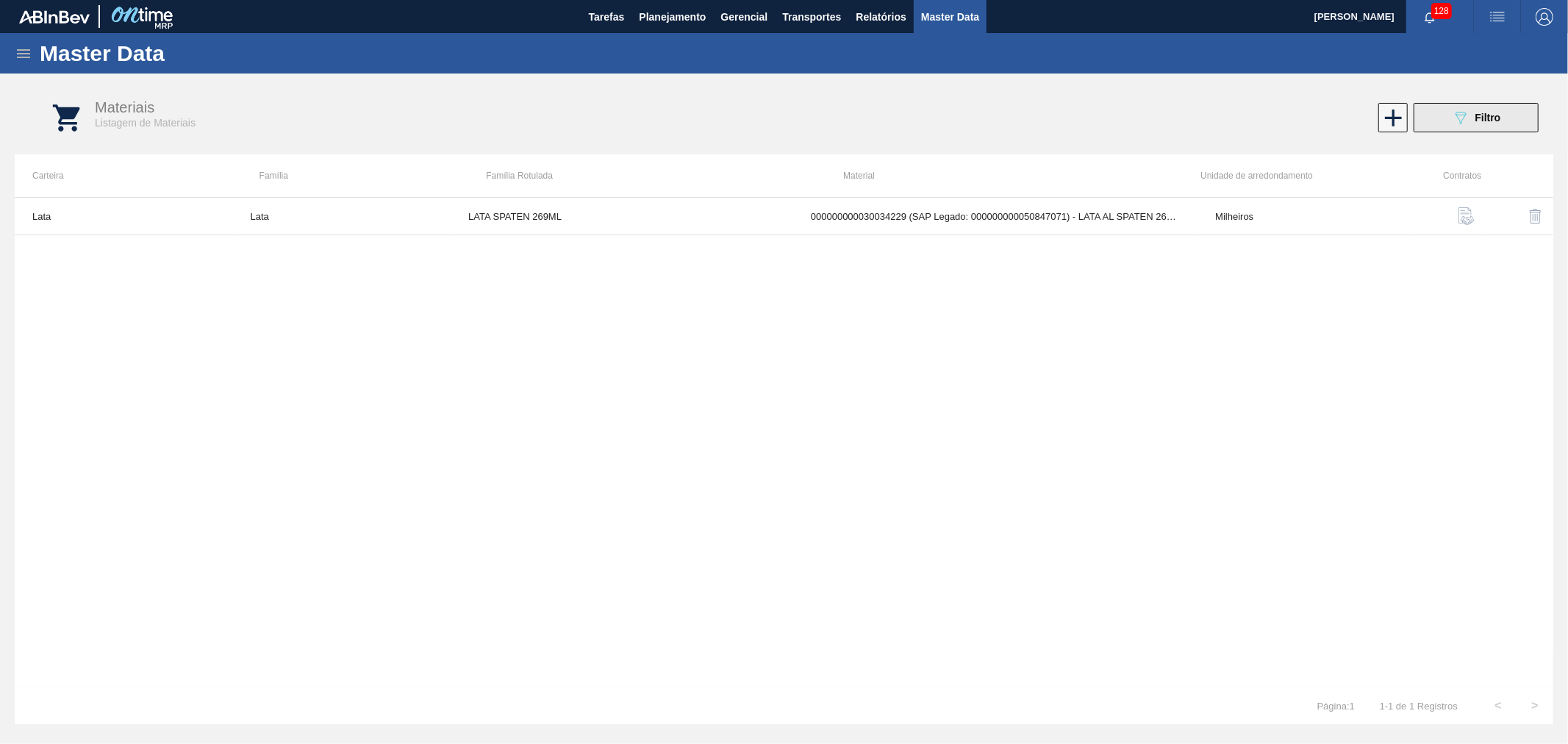
click at [1460, 106] on button "089F7B8B-B2A5-4AFE-B5C0-19BA573D28AC Filtro" at bounding box center [1476, 117] width 125 height 29
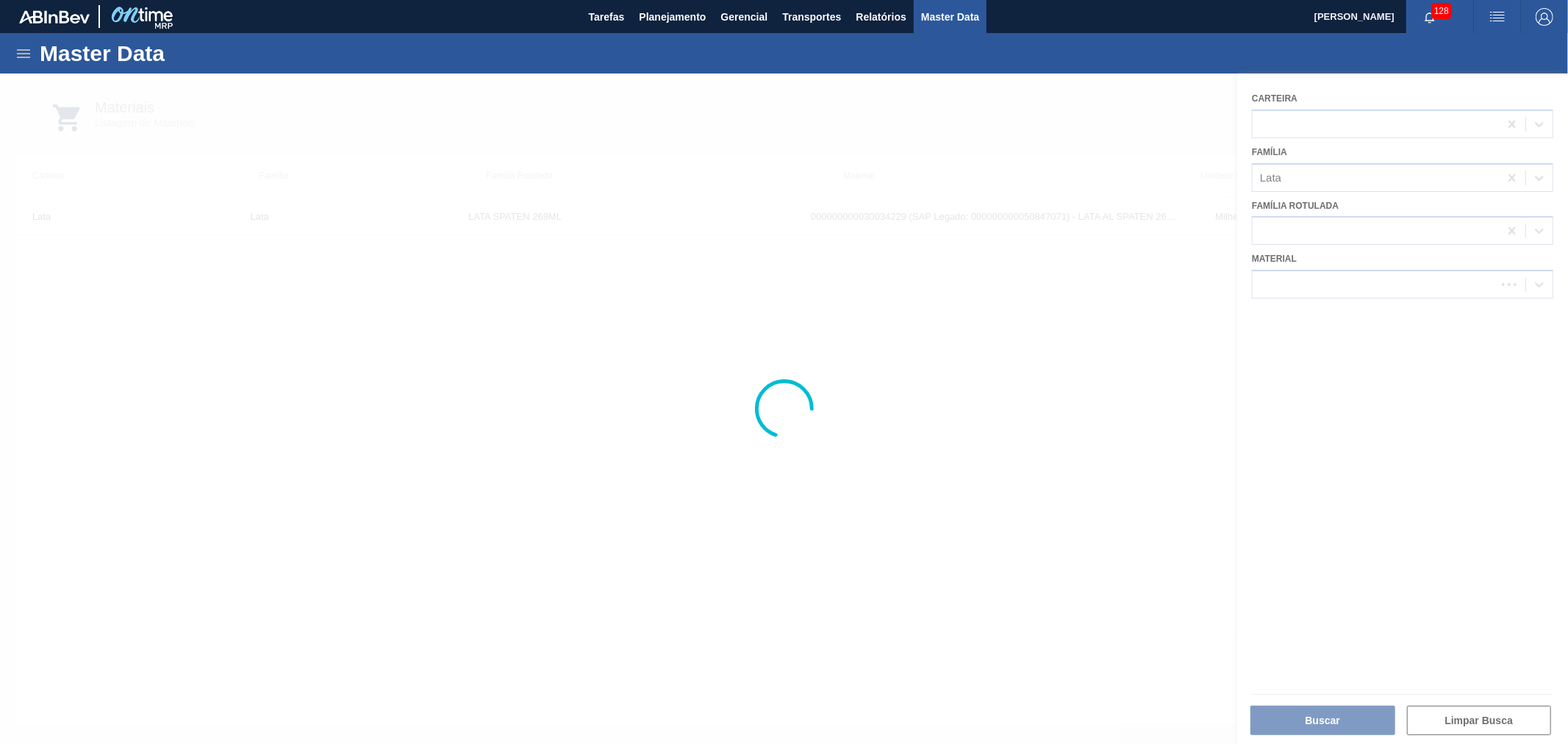
click at [1331, 268] on div at bounding box center [784, 408] width 1568 height 670
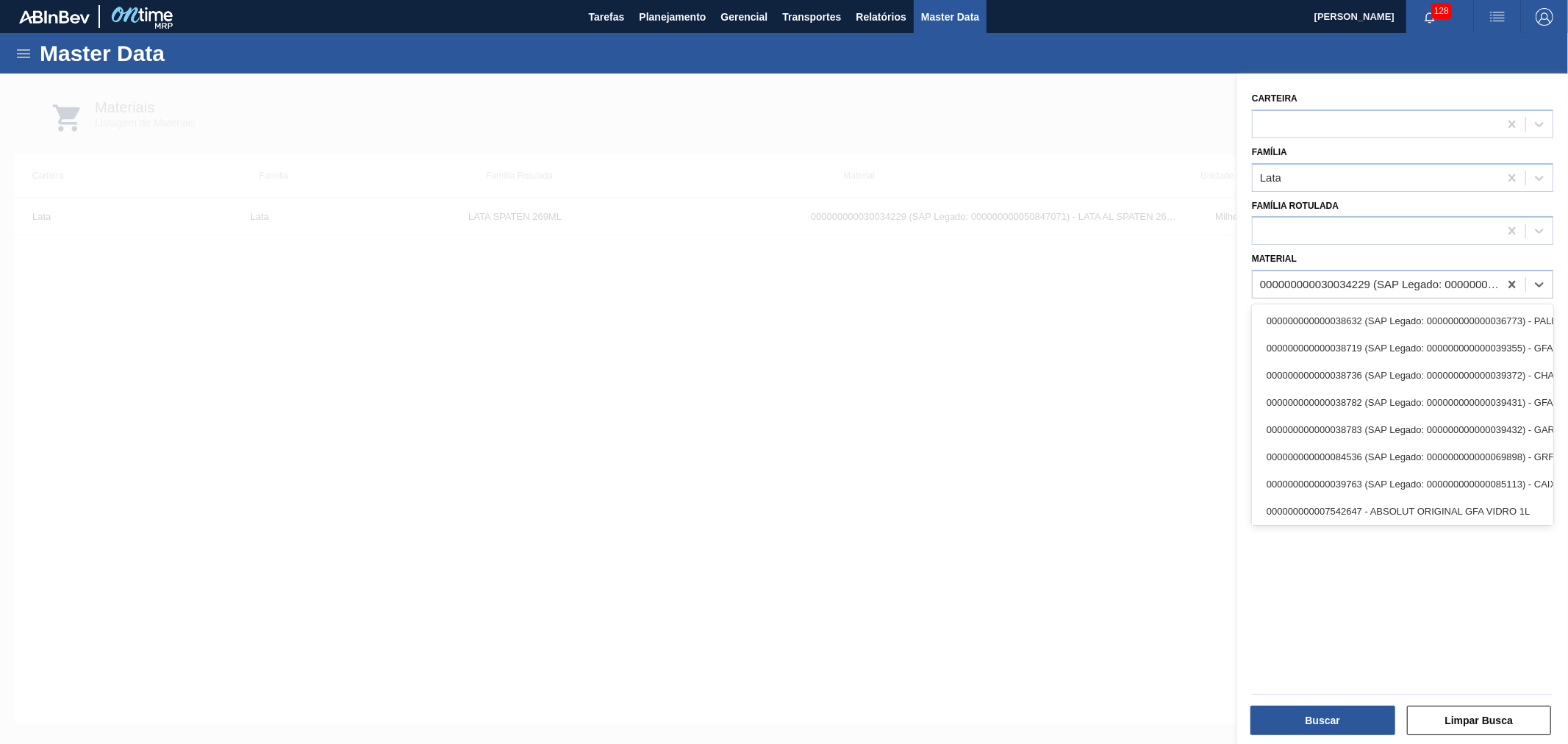
click at [1321, 274] on div "000000000030034229 (SAP Legado: 000000000050847071) - LATA AL SPATEN 269ML SLK …" at bounding box center [1376, 285] width 247 height 21
paste input "30012357"
type input "30012357"
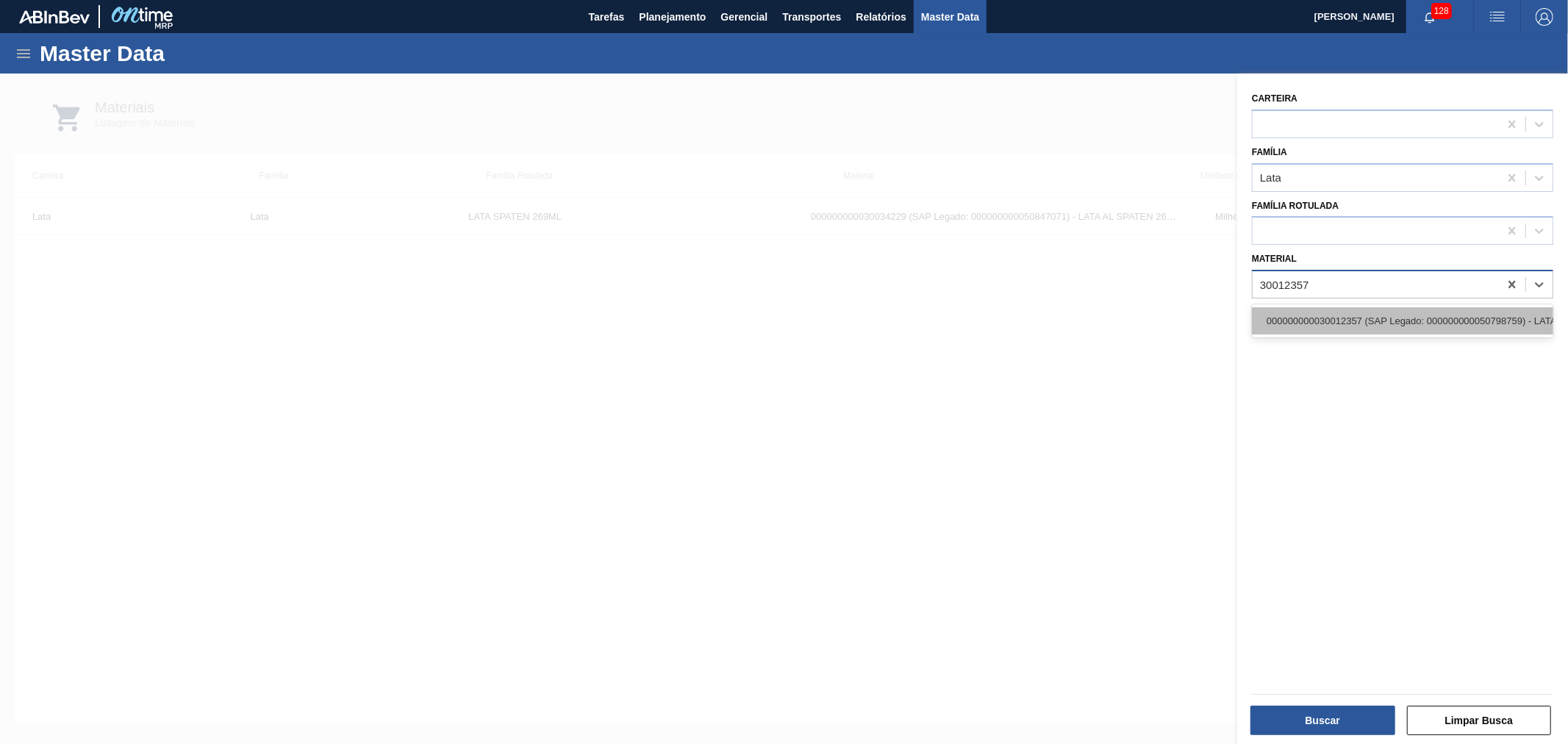
click at [1320, 313] on div "000000000030012357 (SAP Legado: 000000000050798759) - LATA AL. 350ML ROOTS ABIU…" at bounding box center [1402, 321] width 301 height 27
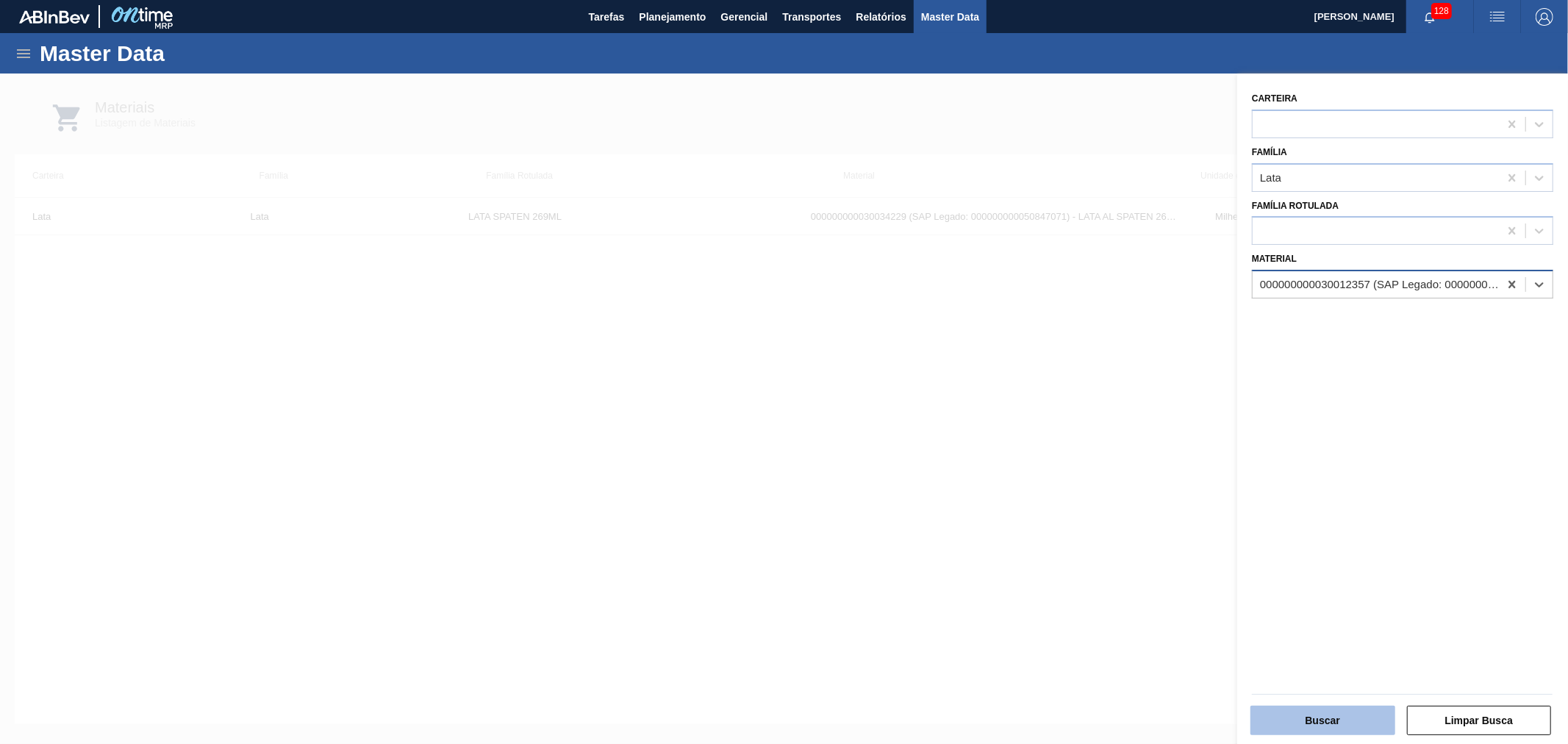
click at [1328, 721] on button "Buscar" at bounding box center [1322, 721] width 145 height 29
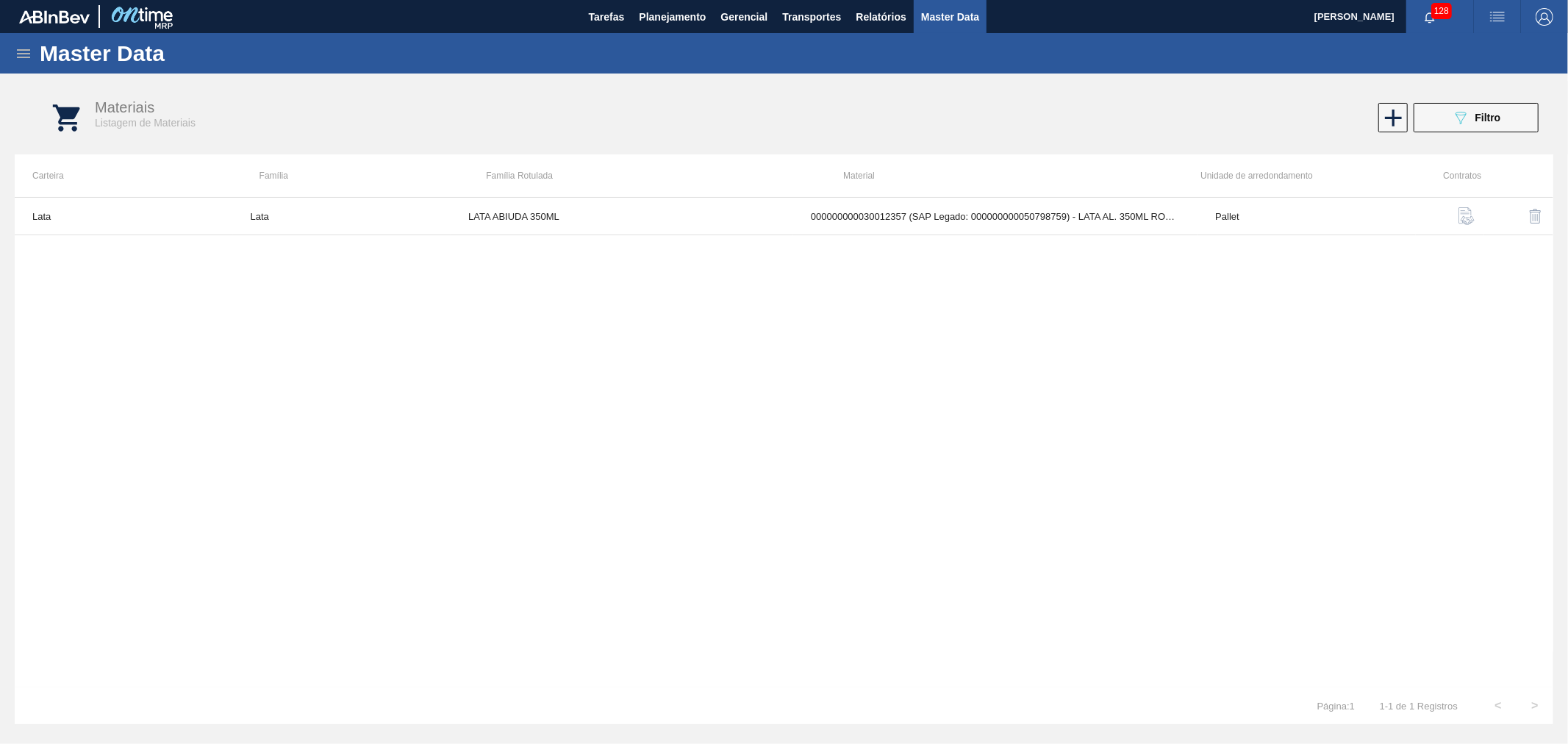
click at [832, 466] on div "Lata Lata LATA ABIUDA 350ML 000000000030012357 (SAP Legado: 000000000050798759)…" at bounding box center [783, 442] width 1538 height 491
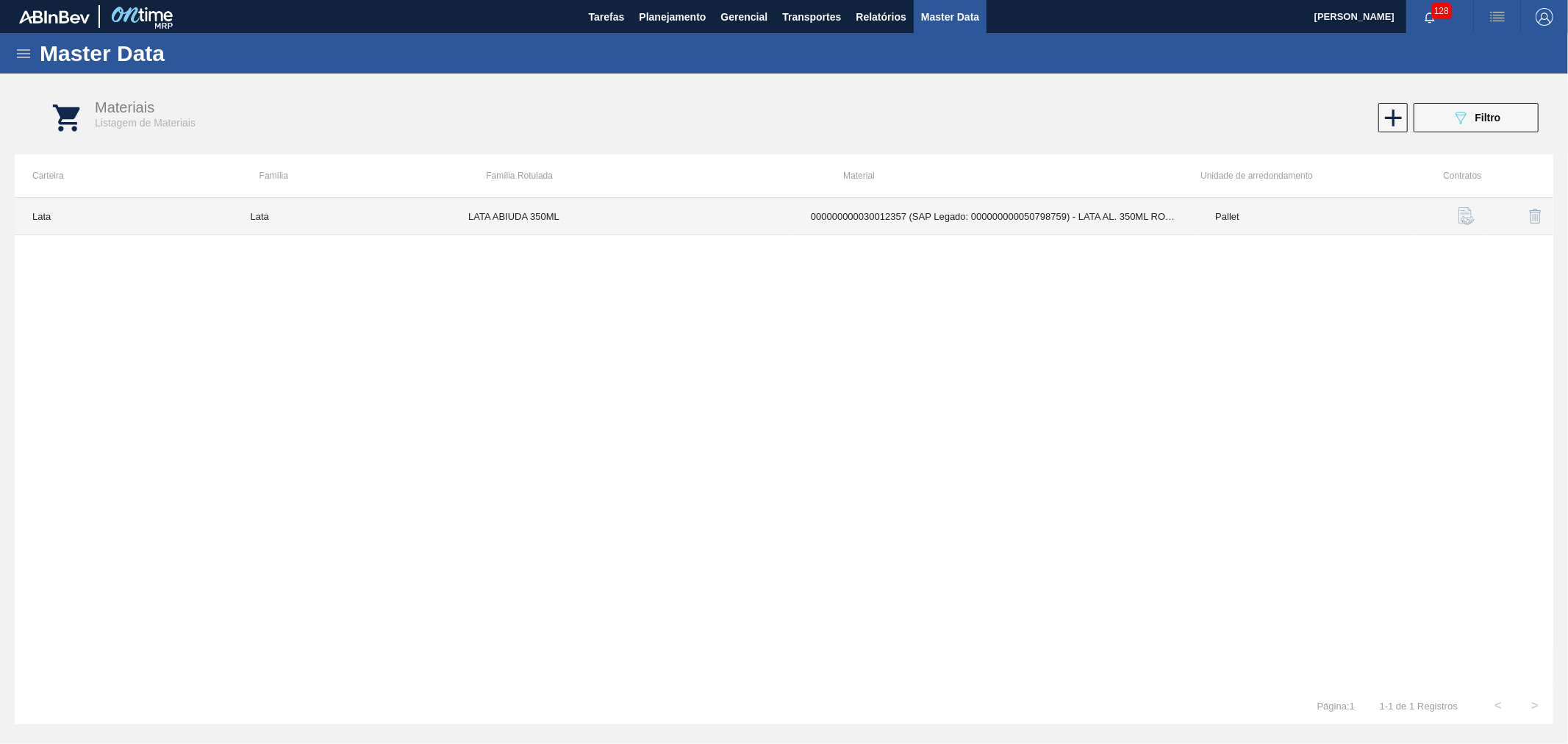
click at [891, 208] on td "000000000030012357 (SAP Legado: 000000000050798759) - LATA AL. 350ML ROOTS ABIU…" at bounding box center [995, 217] width 404 height 37
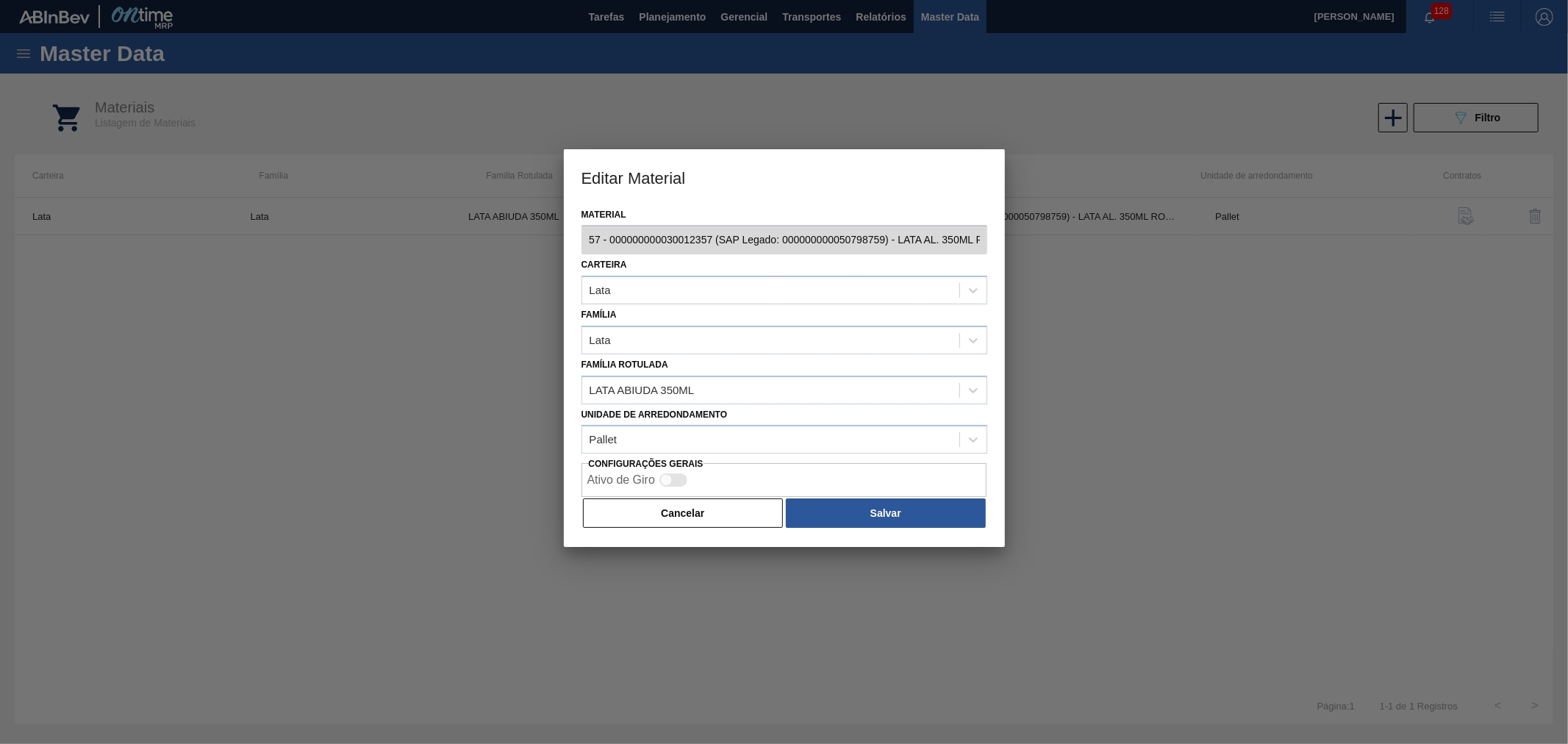
scroll to position [0, 126]
click at [1034, 246] on div "Editar Material Material 30012357 - 000000000030012357 (SAP Legado: 00000000005…" at bounding box center [784, 372] width 1568 height 744
click at [670, 513] on button "Cancelar" at bounding box center [683, 514] width 200 height 29
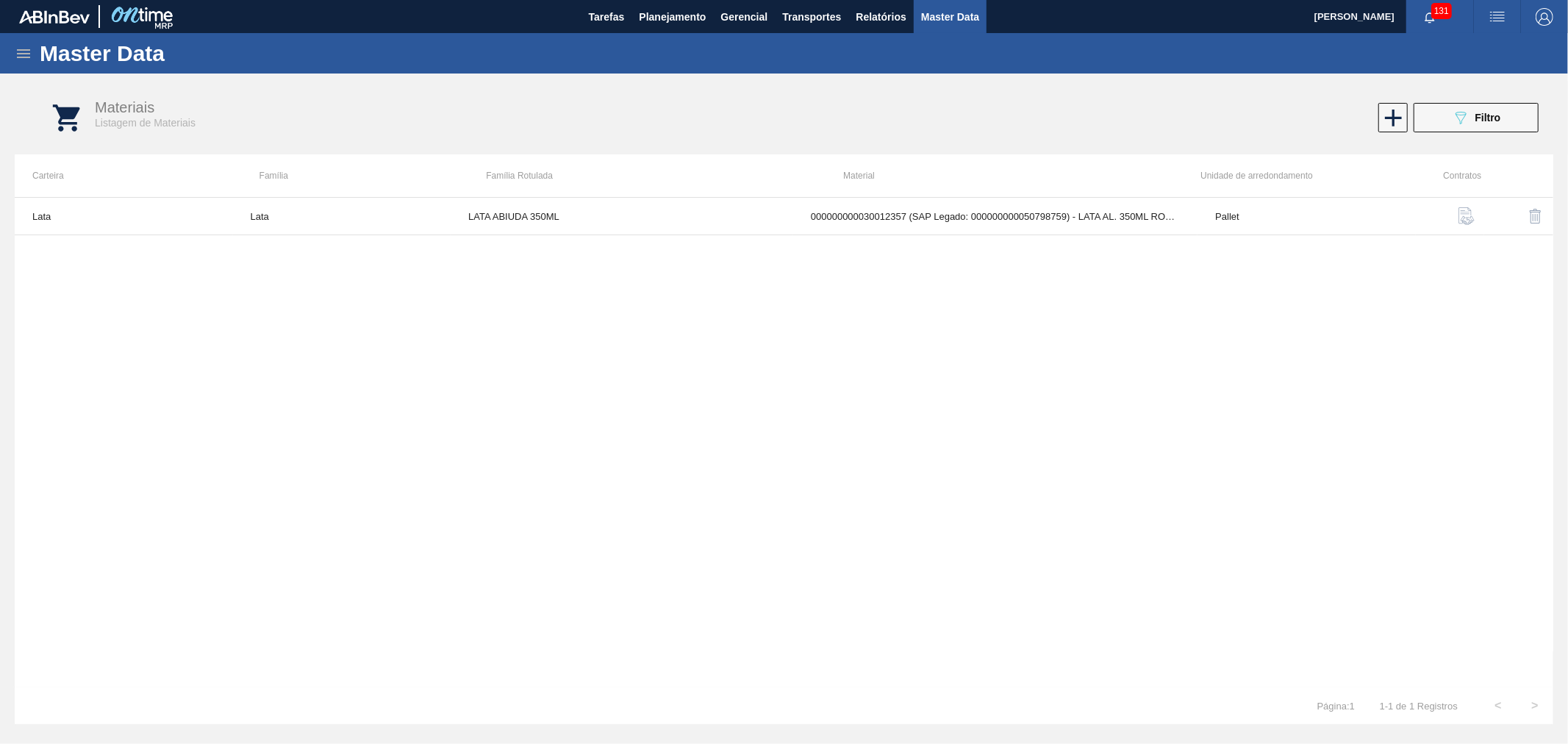
click at [492, 99] on div "Materiais Listagem de Materiais" at bounding box center [460, 114] width 731 height 30
drag, startPoint x: 547, startPoint y: 356, endPoint x: 557, endPoint y: 364, distance: 12.8
click at [547, 355] on div "Lata Lata LATA ABIUDA 350ML 000000000030012357 (SAP Legado: 000000000050798759)…" at bounding box center [783, 442] width 1538 height 491
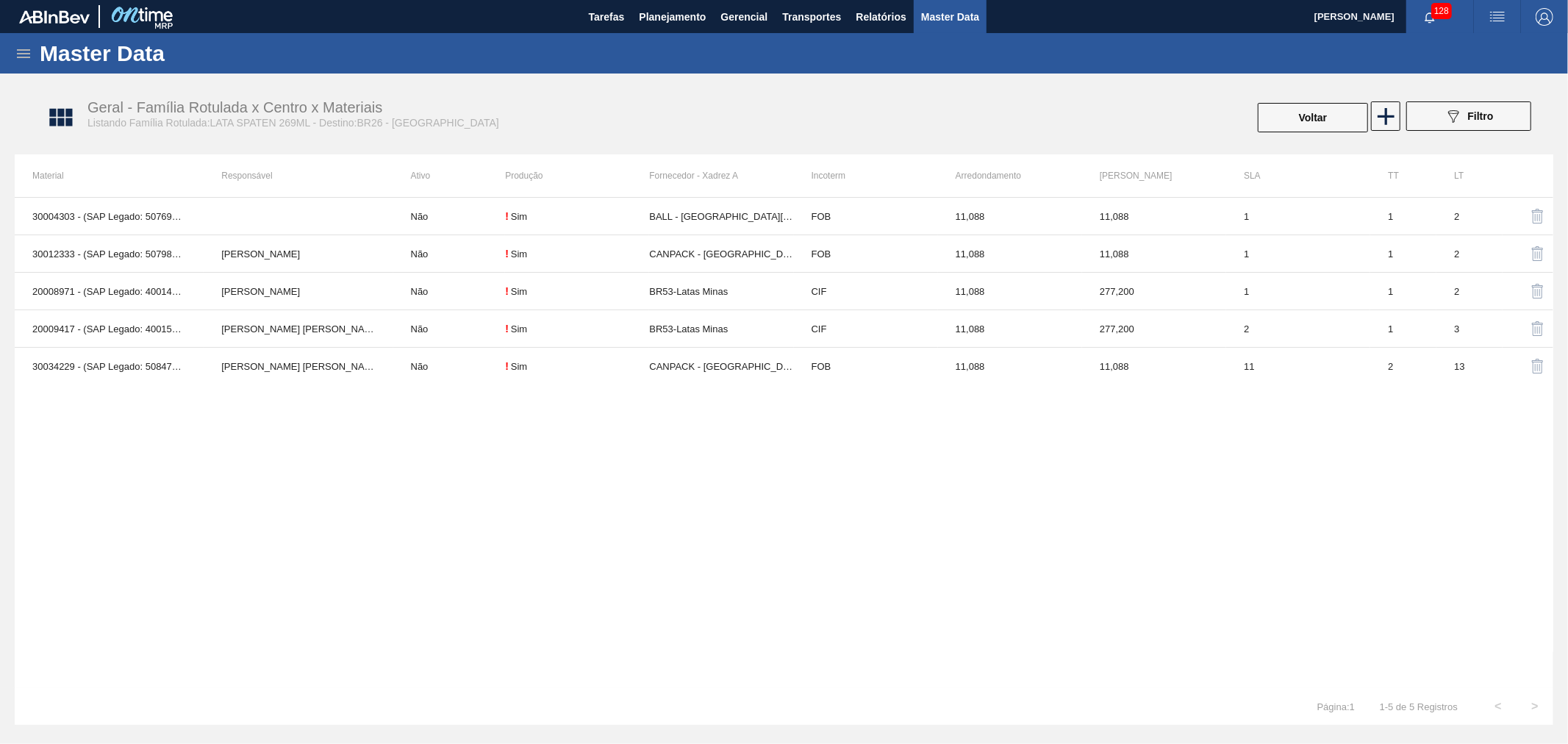
click at [31, 48] on icon at bounding box center [23, 53] width 18 height 18
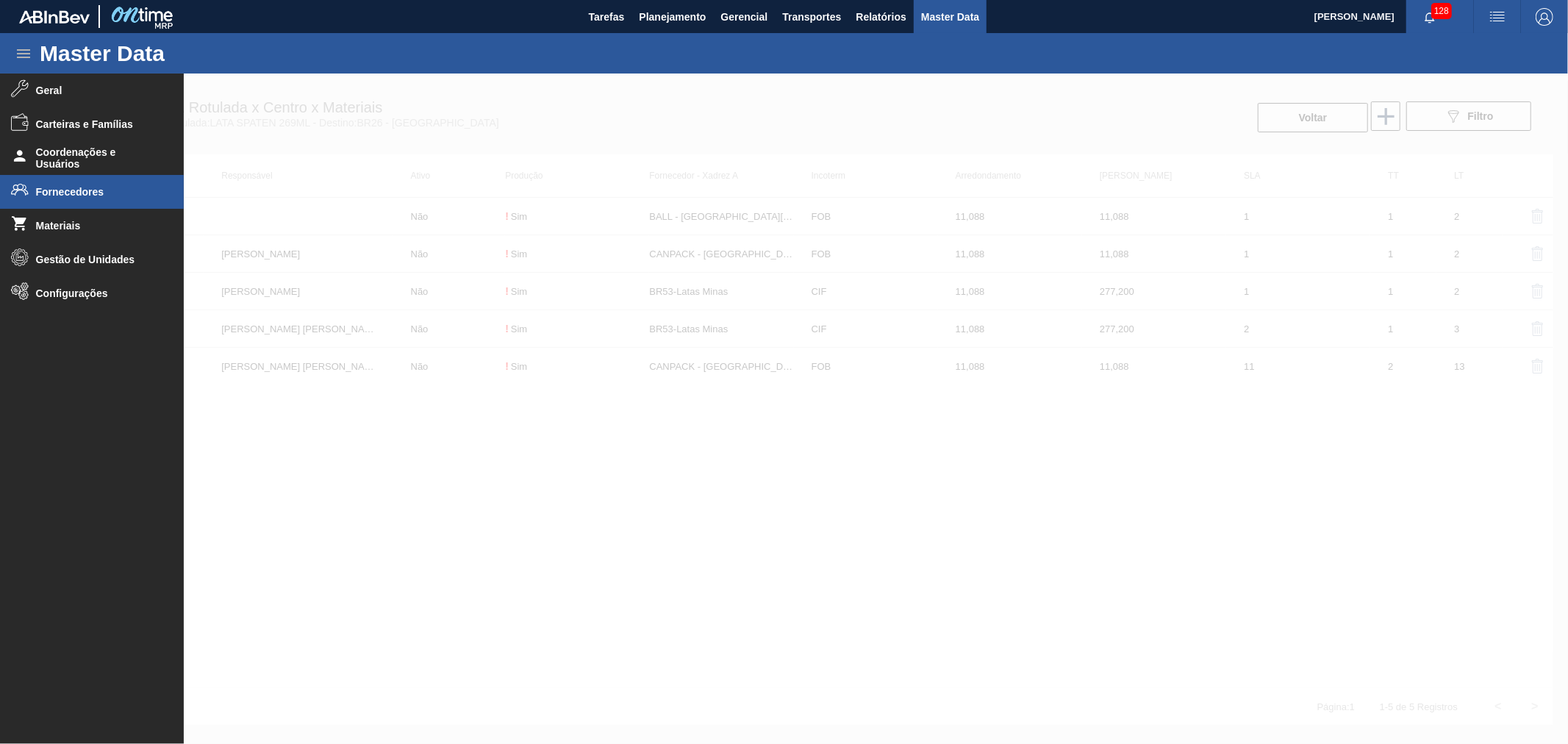
click at [95, 193] on span "Fornecedores" at bounding box center [97, 192] width 121 height 12
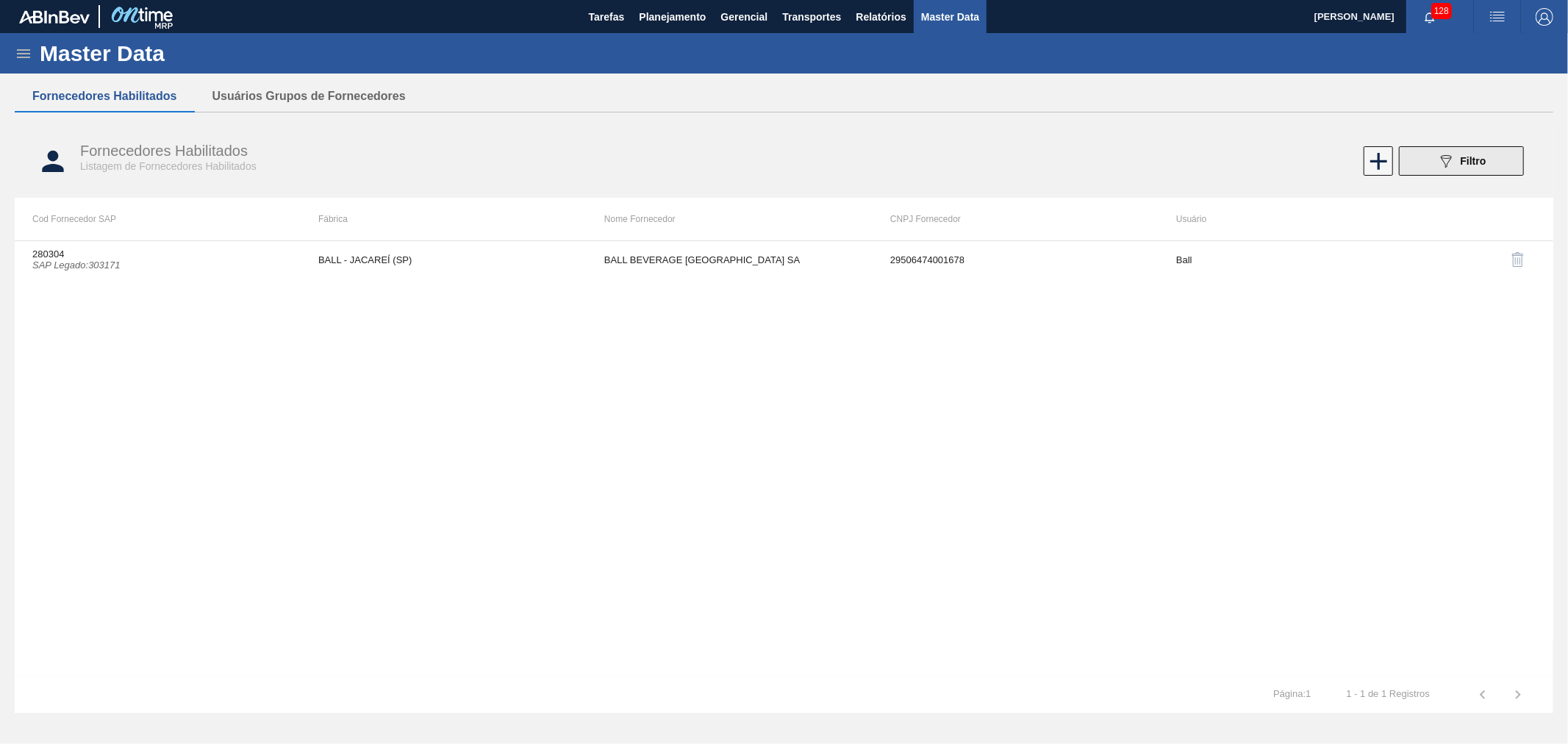
click at [1459, 159] on div "089F7B8B-B2A5-4AFE-B5C0-19BA573D28AC Filtro" at bounding box center [1461, 161] width 49 height 18
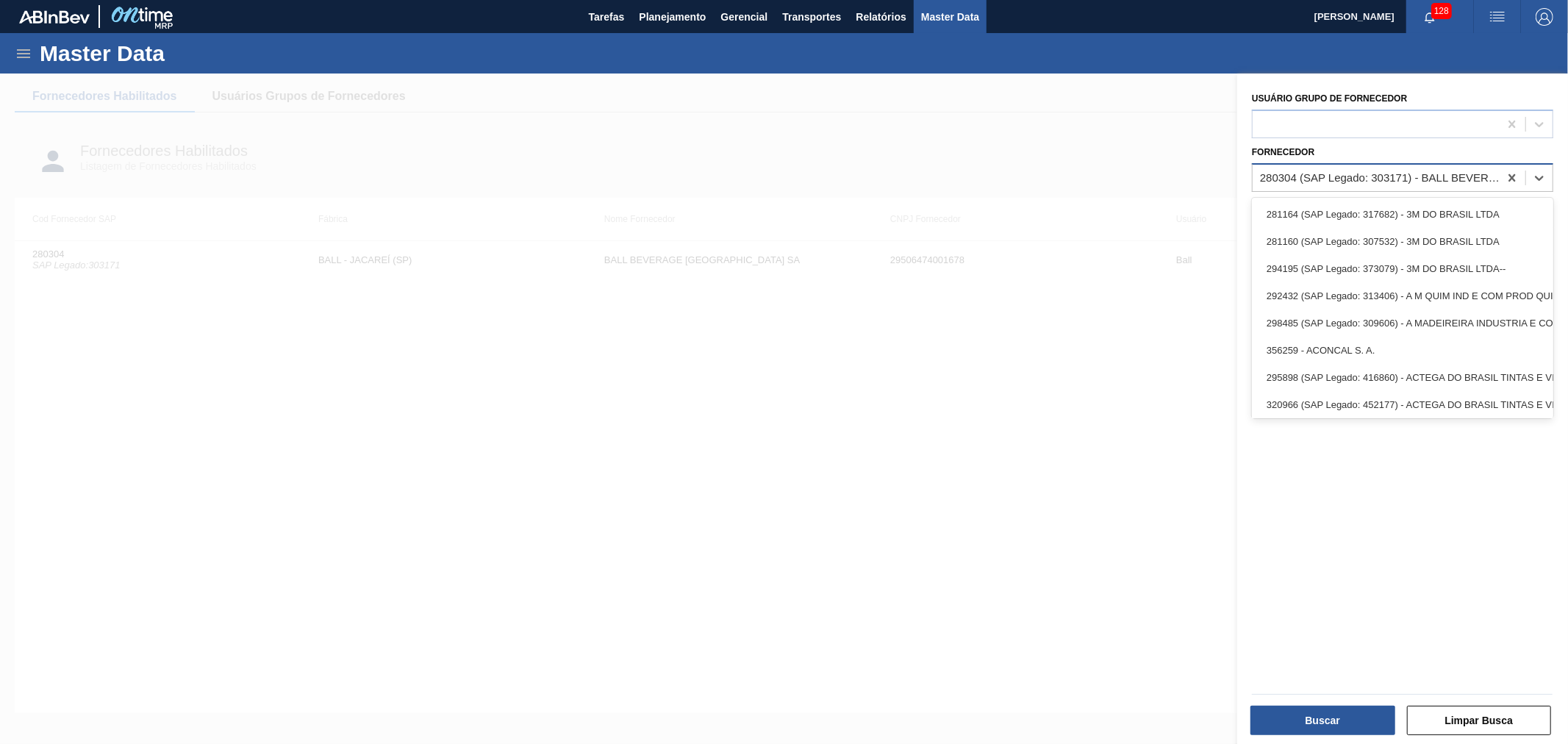
click at [1368, 174] on div "280304 (SAP Legado: 303171) - BALL BEVERAGE CAN SOUTH AMERICA SA" at bounding box center [1380, 177] width 240 height 12
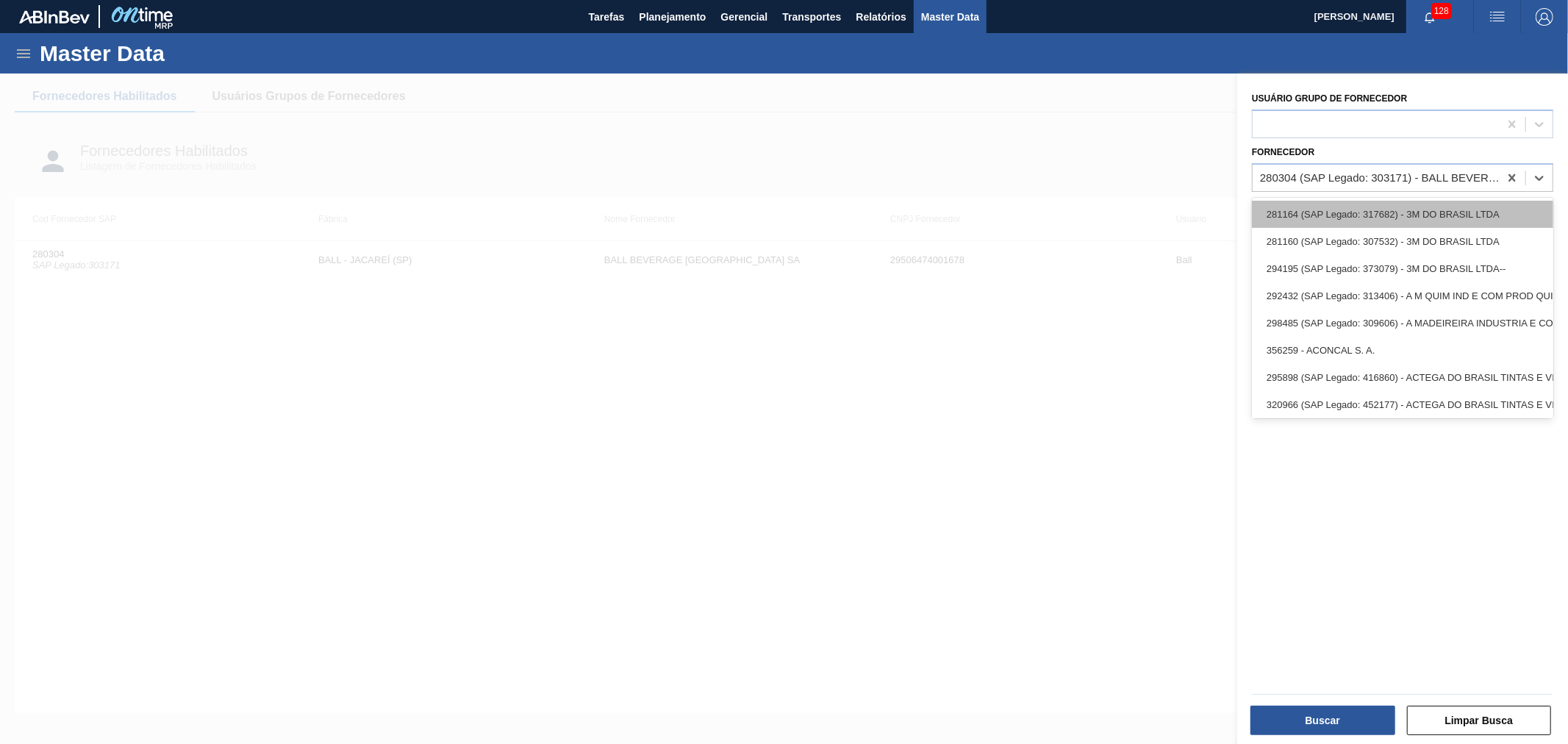
paste input "280304"
type input "280304"
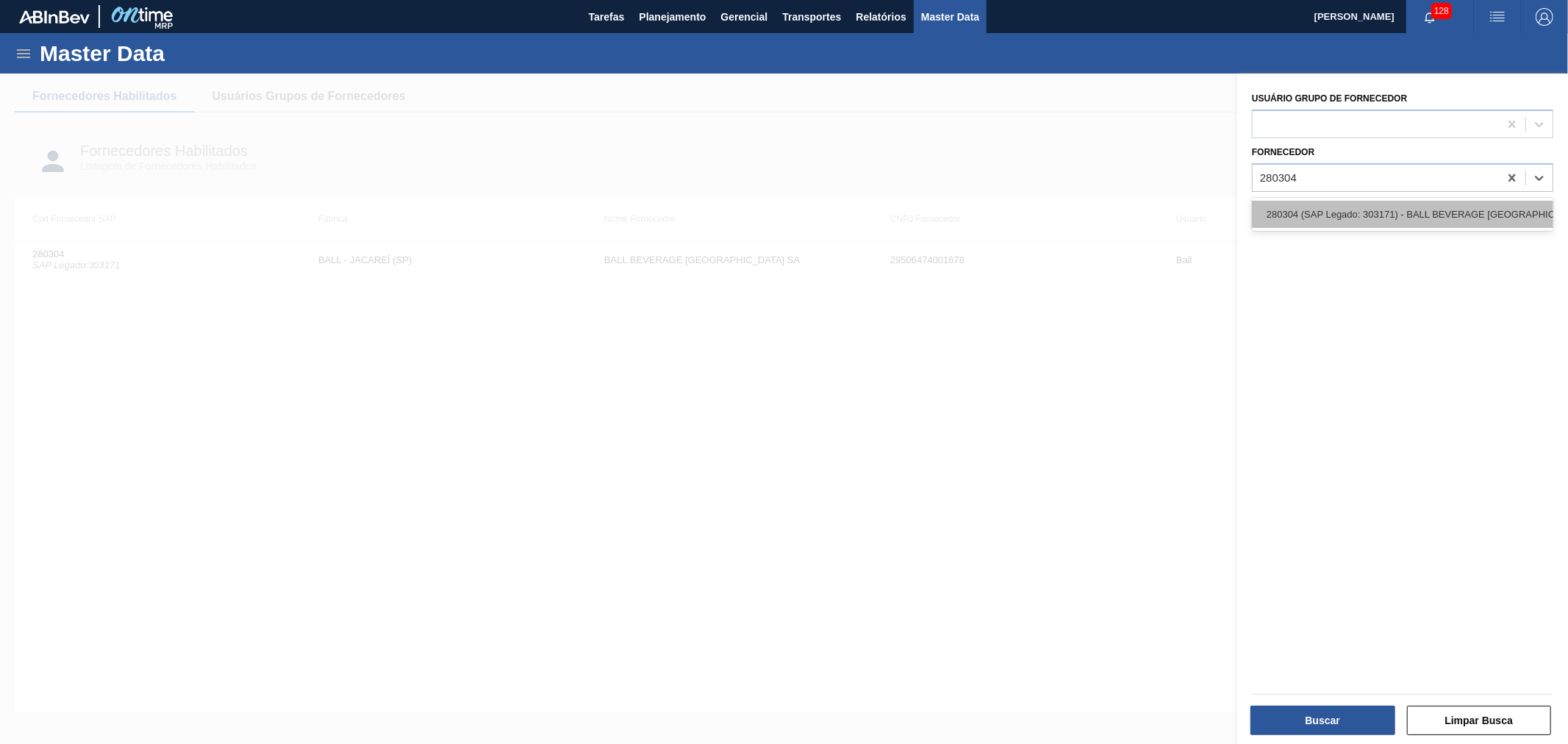
click at [1370, 218] on div "280304 (SAP Legado: 303171) - BALL BEVERAGE CAN SOUTH AMERICA SA" at bounding box center [1402, 214] width 301 height 27
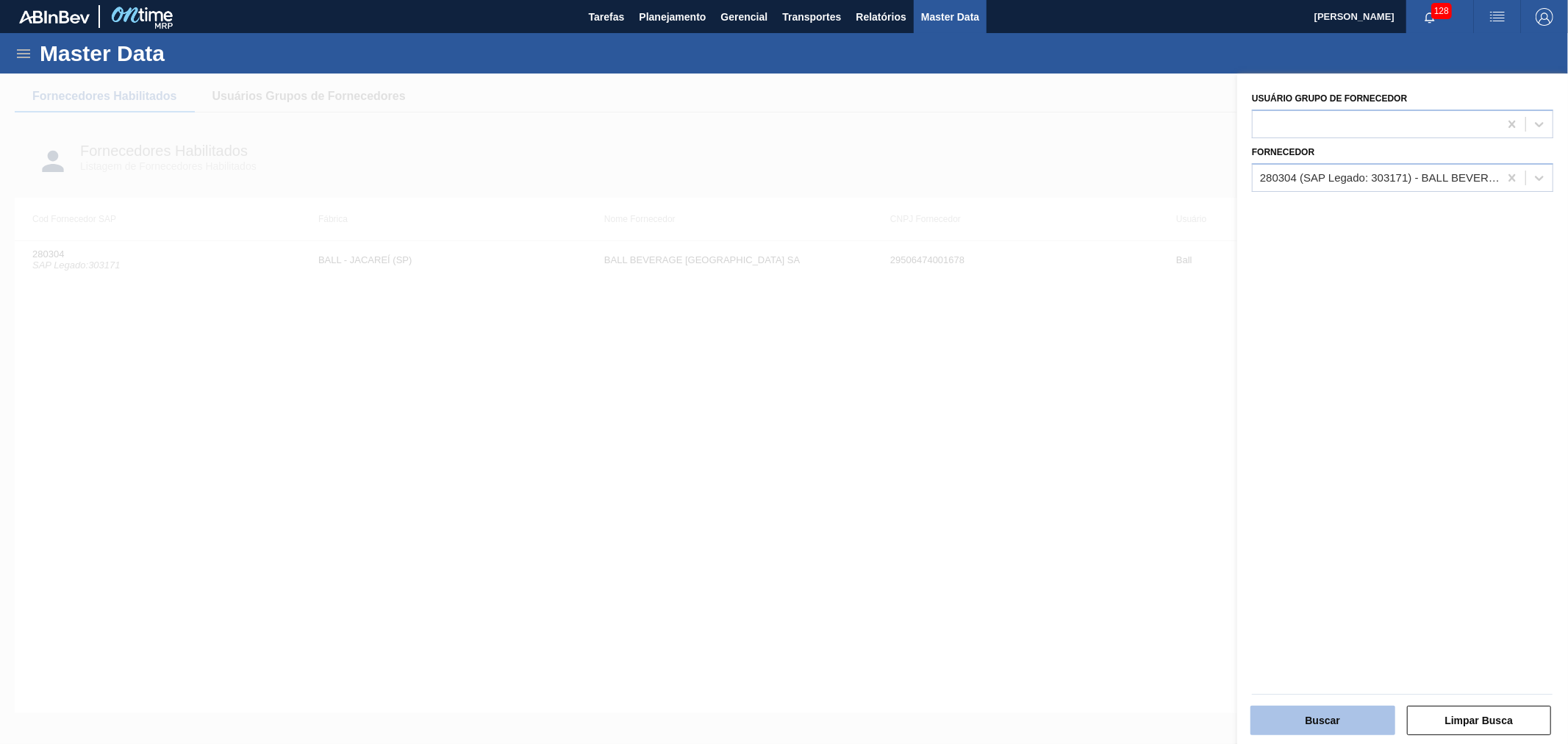
click at [1317, 714] on button "Buscar" at bounding box center [1322, 721] width 145 height 29
